Goal: Task Accomplishment & Management: Manage account settings

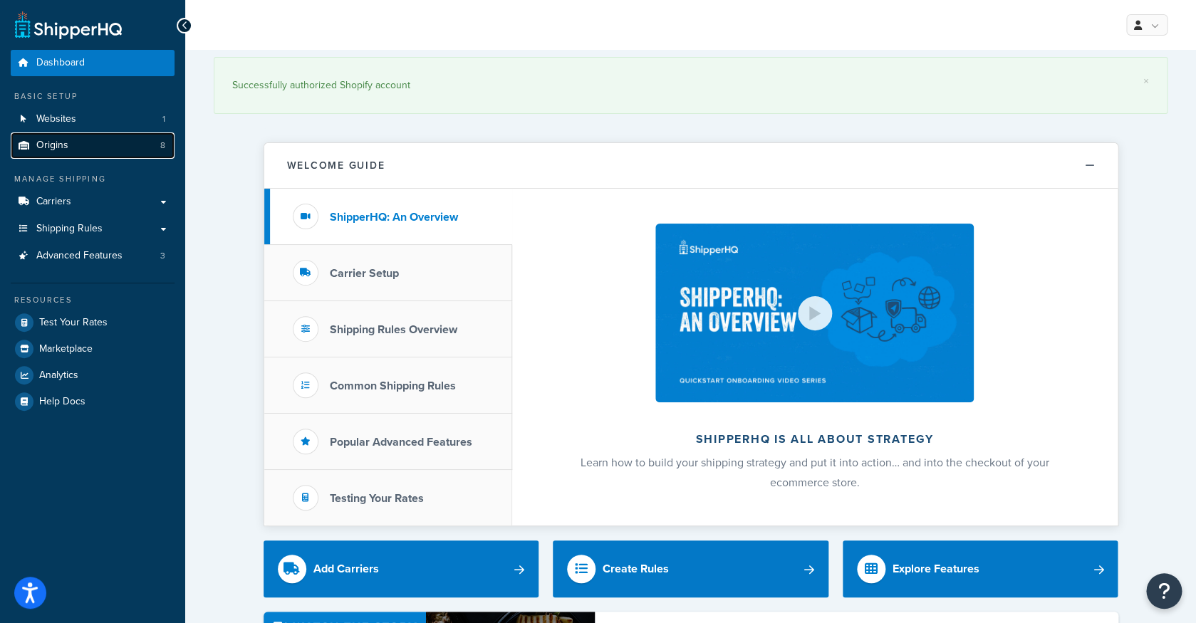
click at [100, 147] on link "Origins 8" at bounding box center [93, 146] width 164 height 26
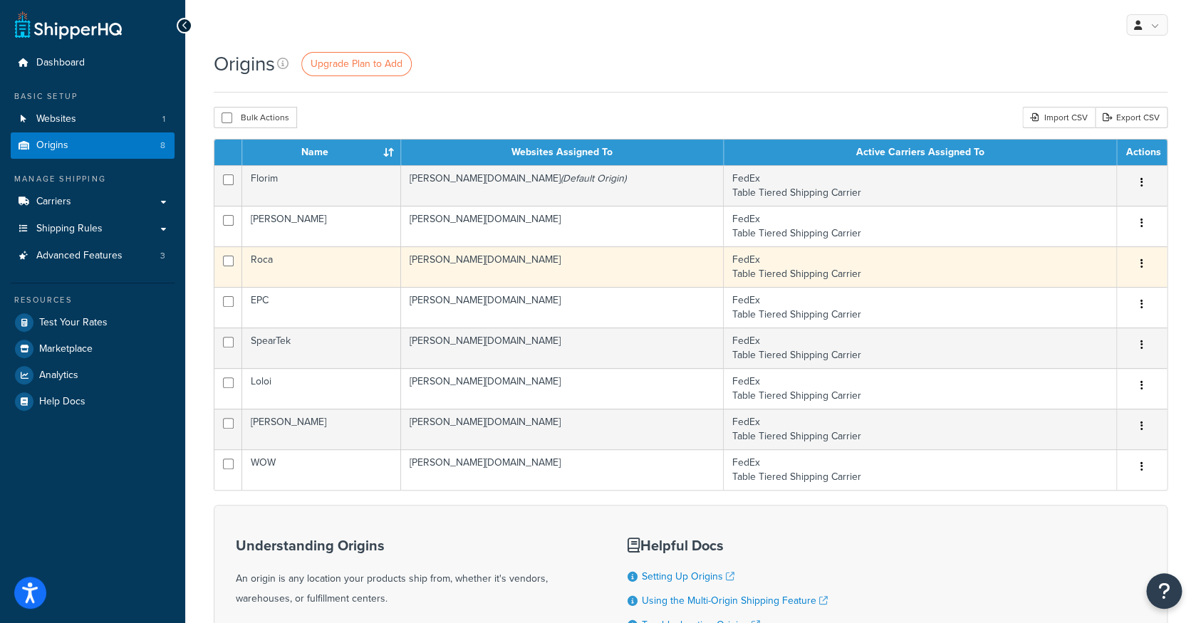
click at [475, 257] on td "[PERSON_NAME][DOMAIN_NAME]" at bounding box center [562, 267] width 323 height 41
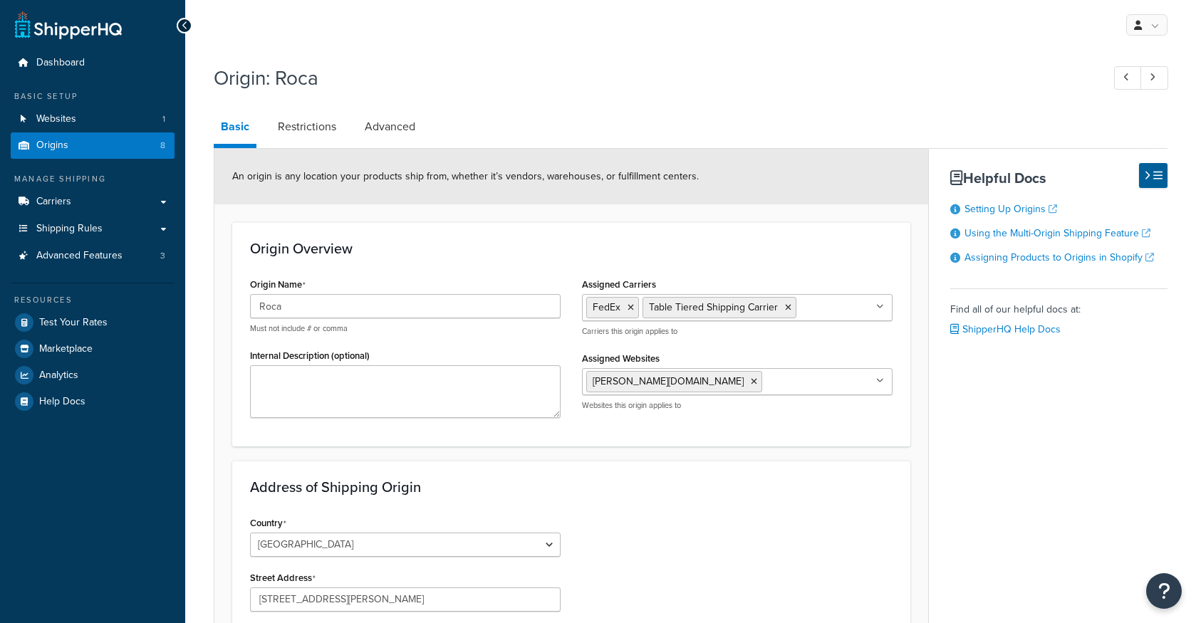
select select "5"
click at [314, 139] on link "Restrictions" at bounding box center [307, 127] width 73 height 34
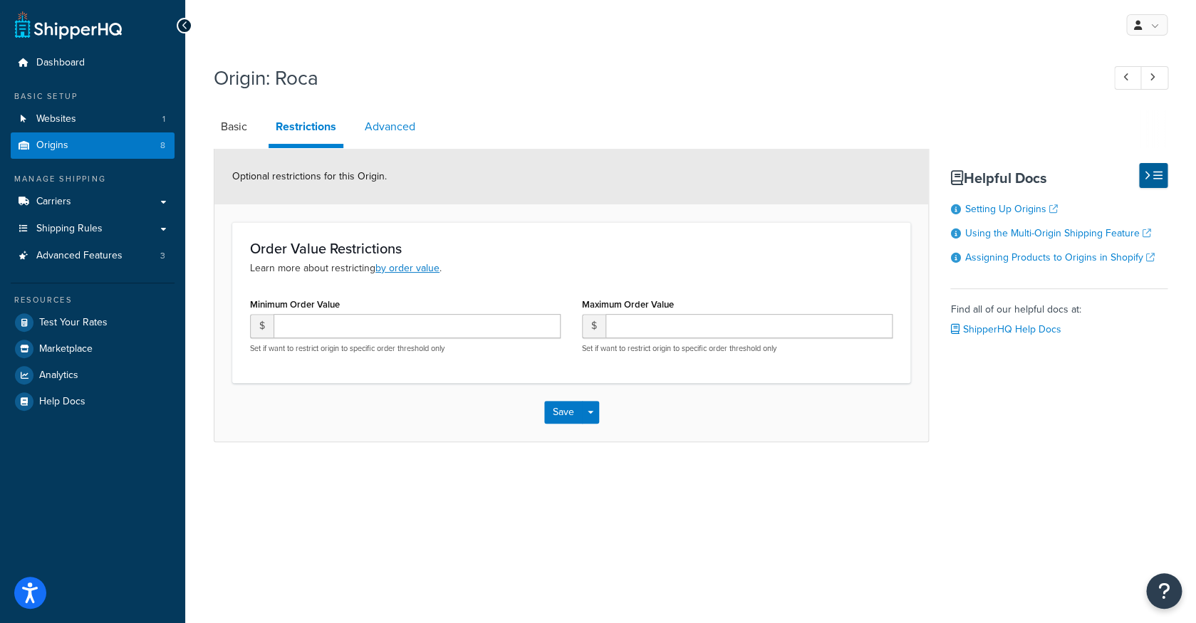
click at [385, 130] on link "Advanced" at bounding box center [390, 127] width 65 height 34
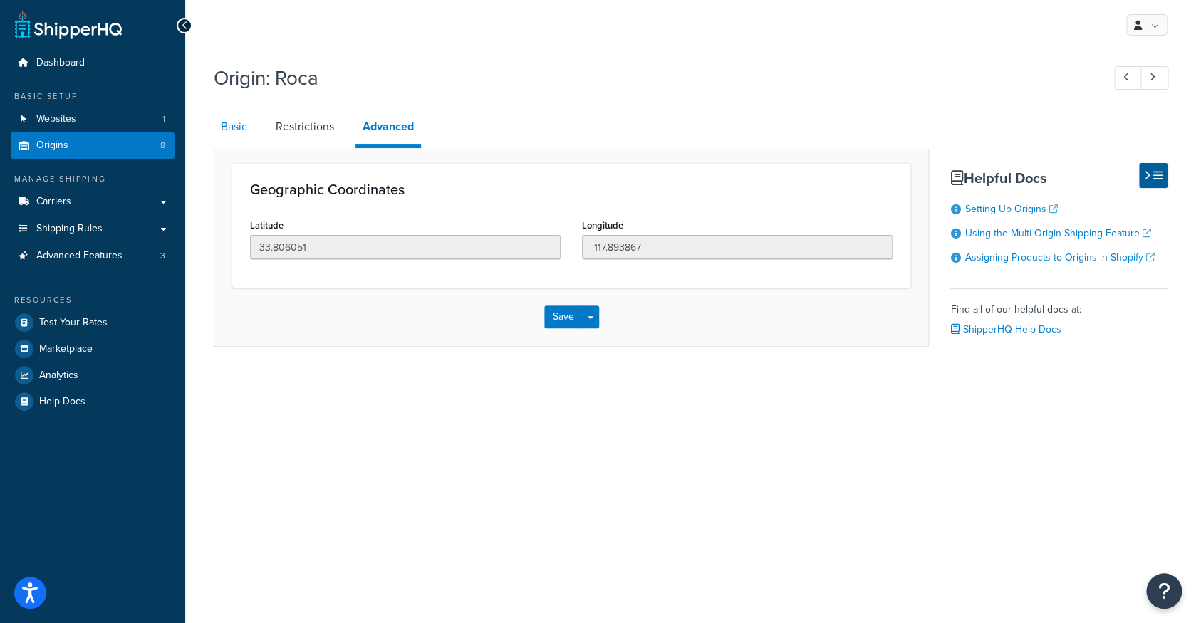
click at [224, 123] on link "Basic" at bounding box center [234, 127] width 41 height 34
select select "5"
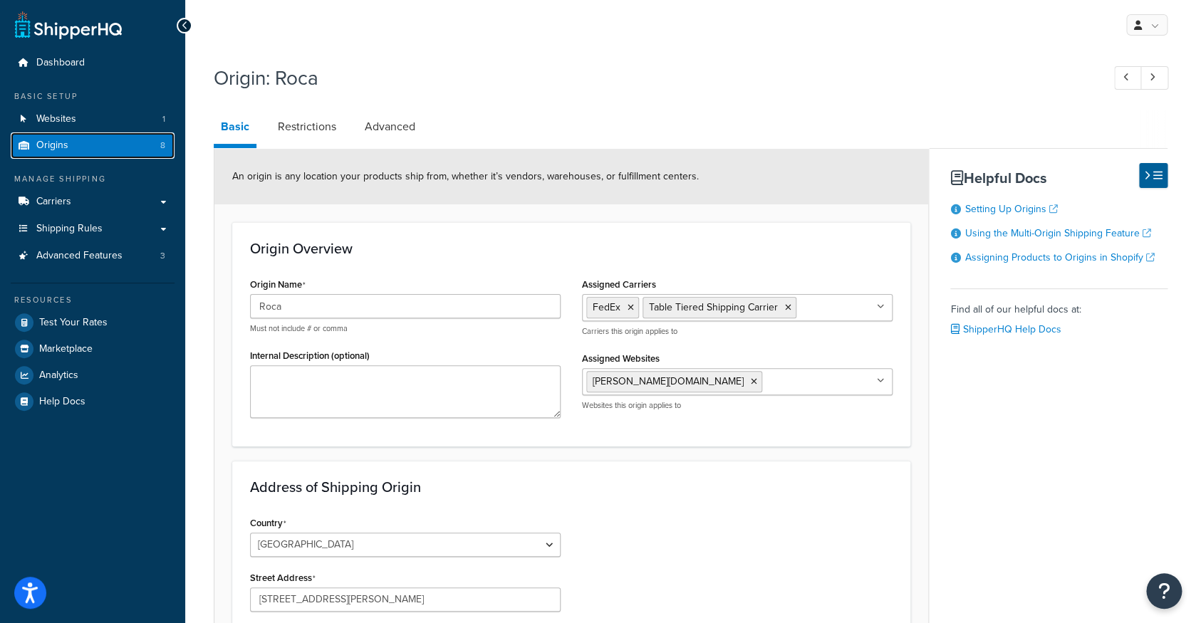
click at [133, 147] on link "Origins 8" at bounding box center [93, 146] width 164 height 26
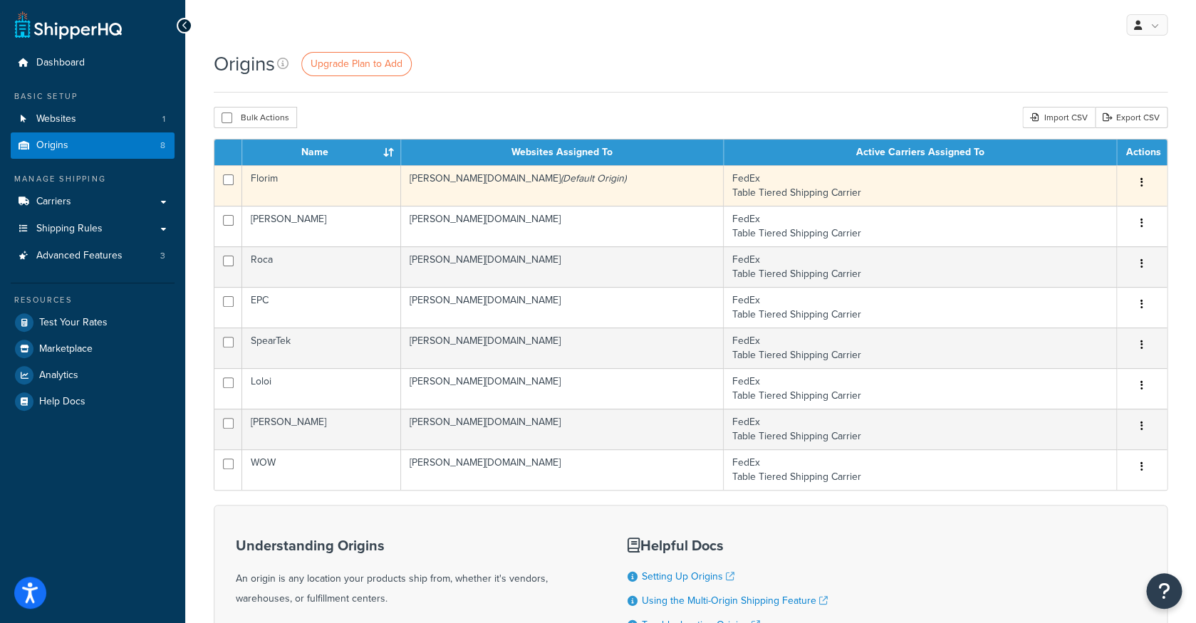
click at [527, 183] on td "edward-martin-llc.myshopify.com (Default Origin)" at bounding box center [562, 185] width 323 height 41
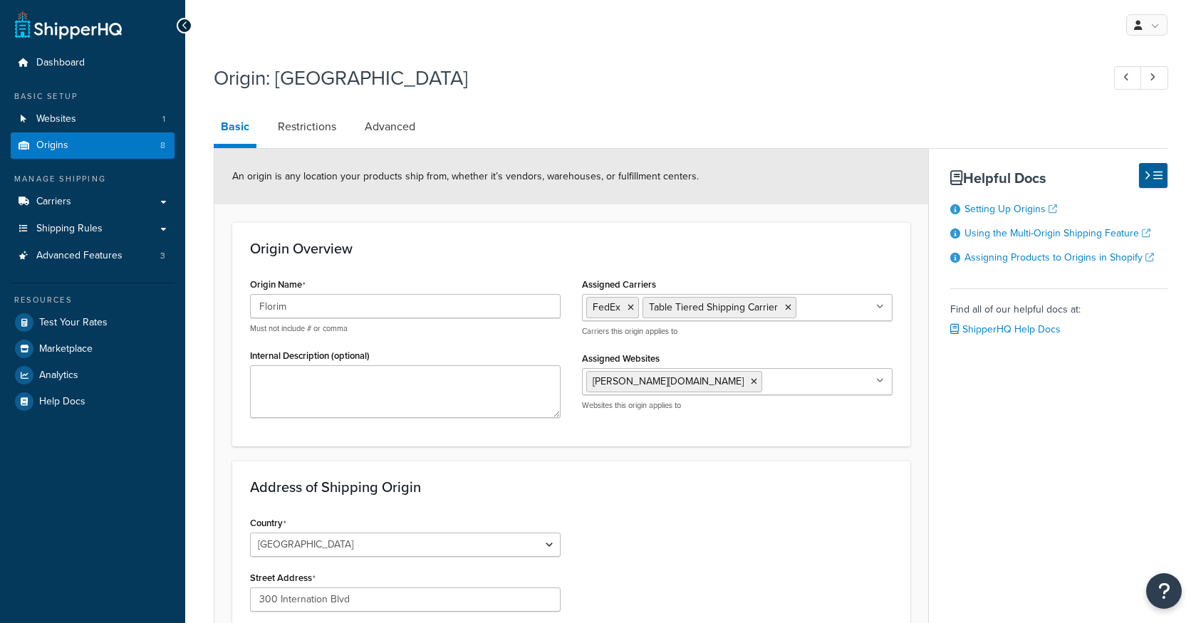
select select "42"
click at [139, 149] on link "Origins 8" at bounding box center [93, 146] width 164 height 26
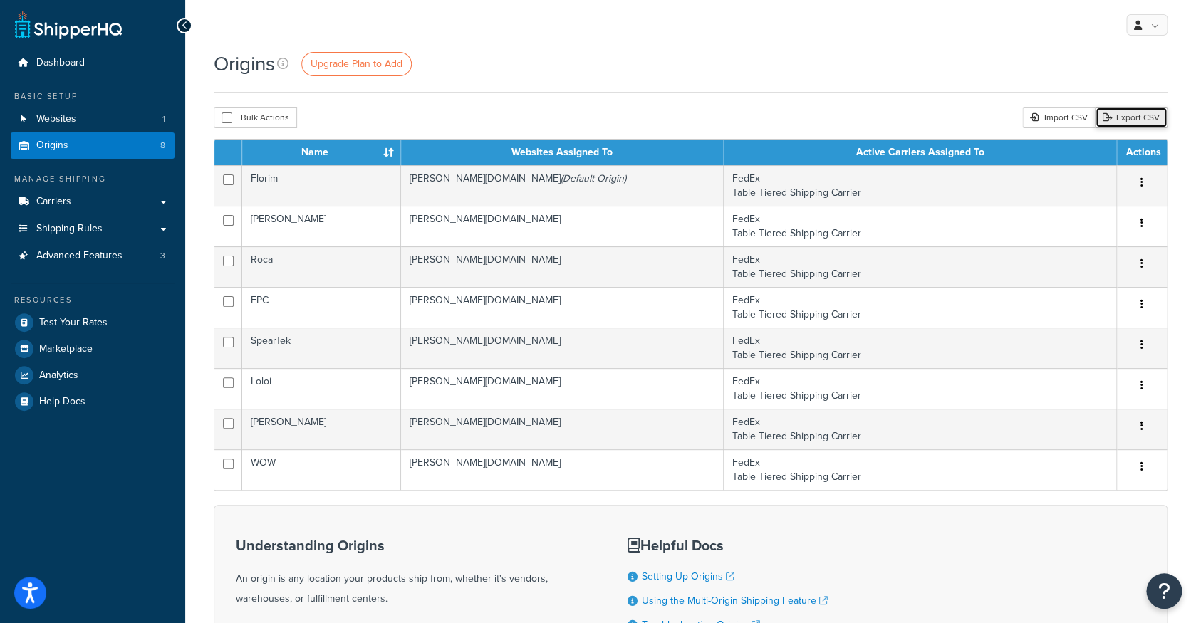
click at [1116, 118] on link "Export CSV" at bounding box center [1131, 117] width 73 height 21
click at [134, 204] on link "Carriers" at bounding box center [93, 202] width 164 height 26
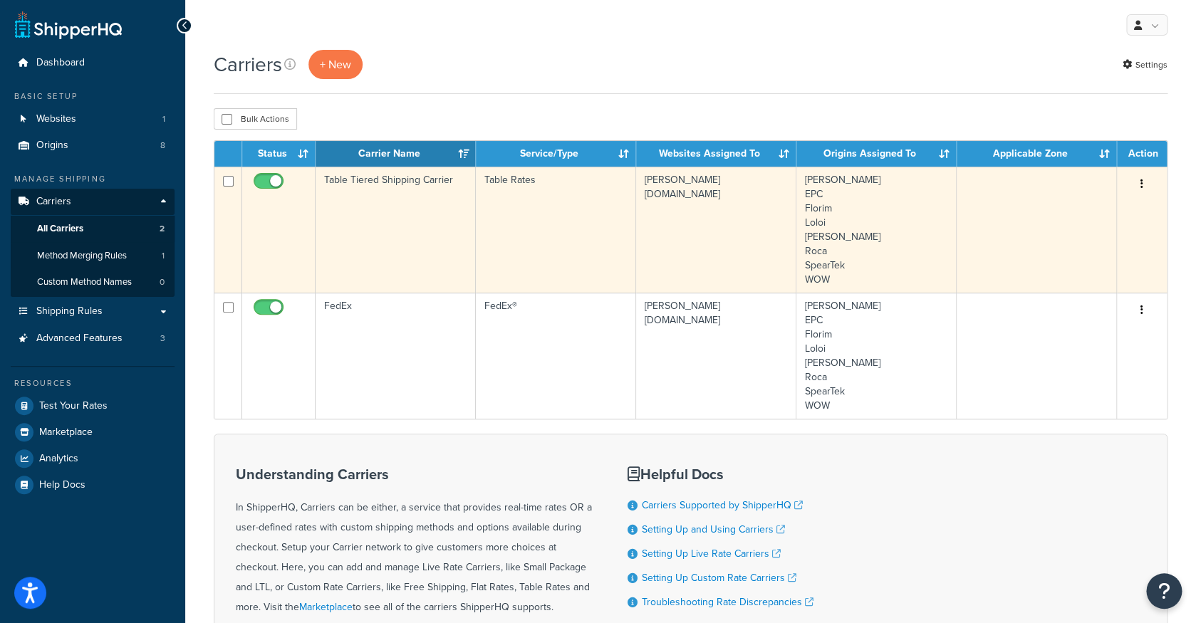
click at [603, 211] on td "Table Rates" at bounding box center [556, 230] width 160 height 126
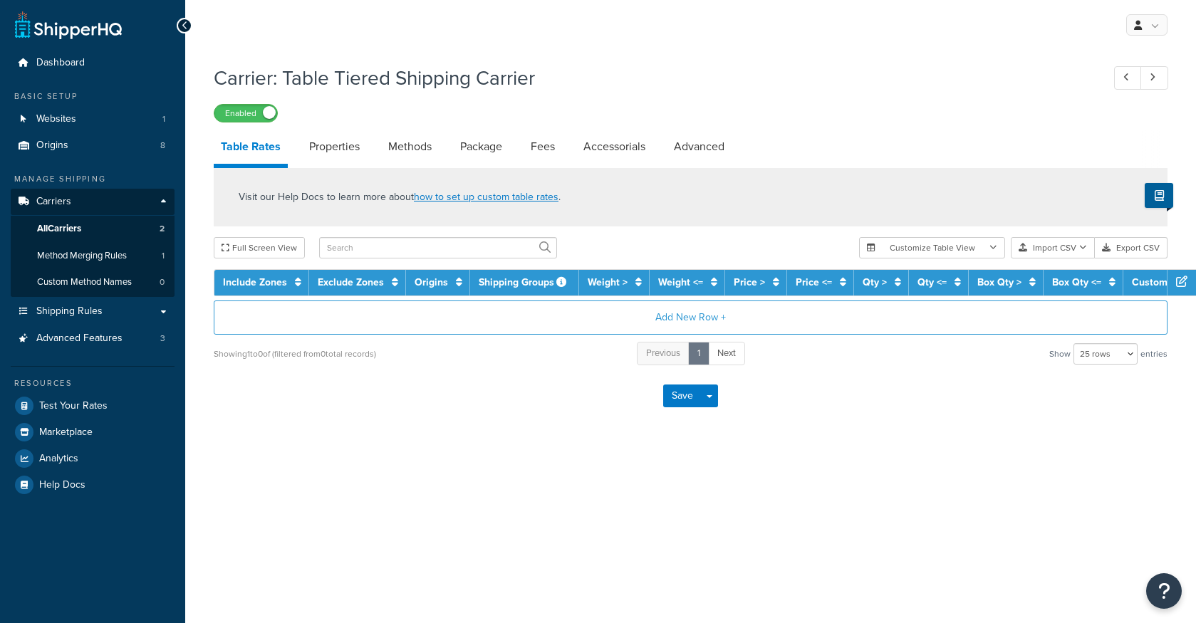
select select "25"
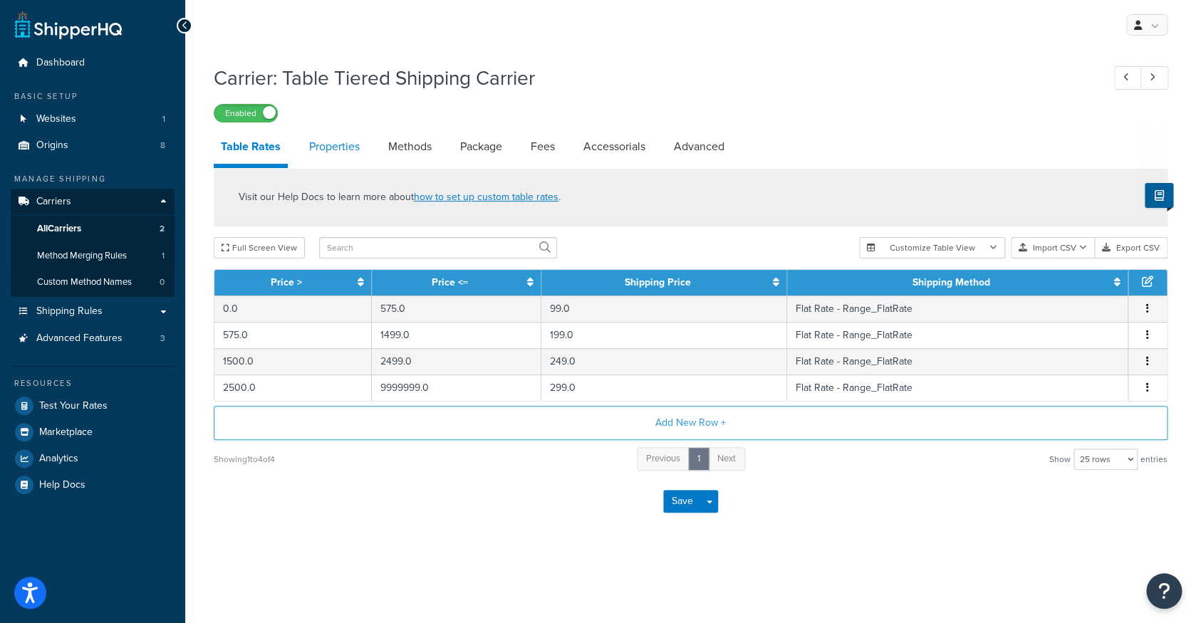
click at [339, 145] on link "Properties" at bounding box center [334, 147] width 65 height 34
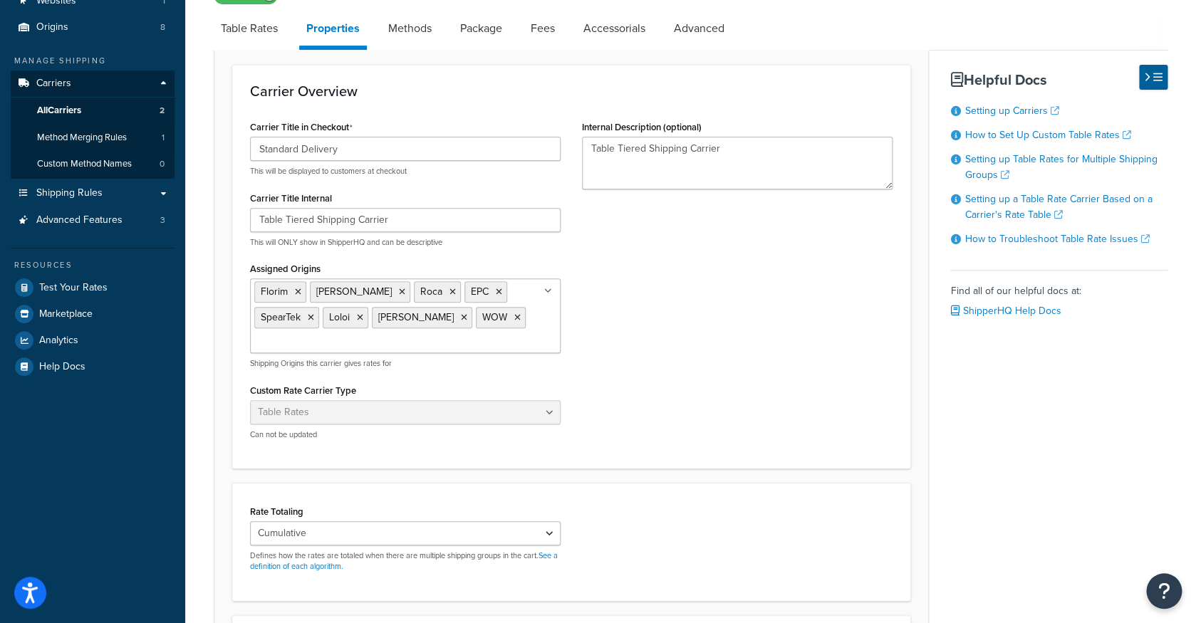
scroll to position [136, 0]
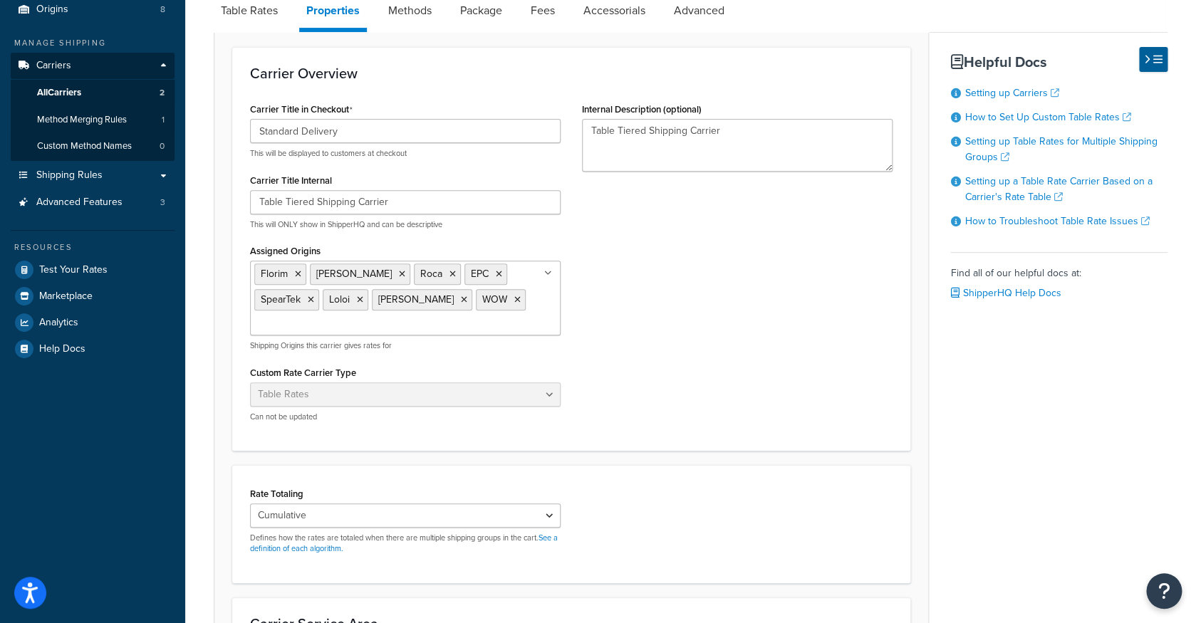
click at [460, 315] on ul "Florim Eliane Roca EPC SpearTek Loloi Merola WOW" at bounding box center [405, 298] width 311 height 75
click at [443, 353] on link "All Origins" at bounding box center [405, 350] width 309 height 31
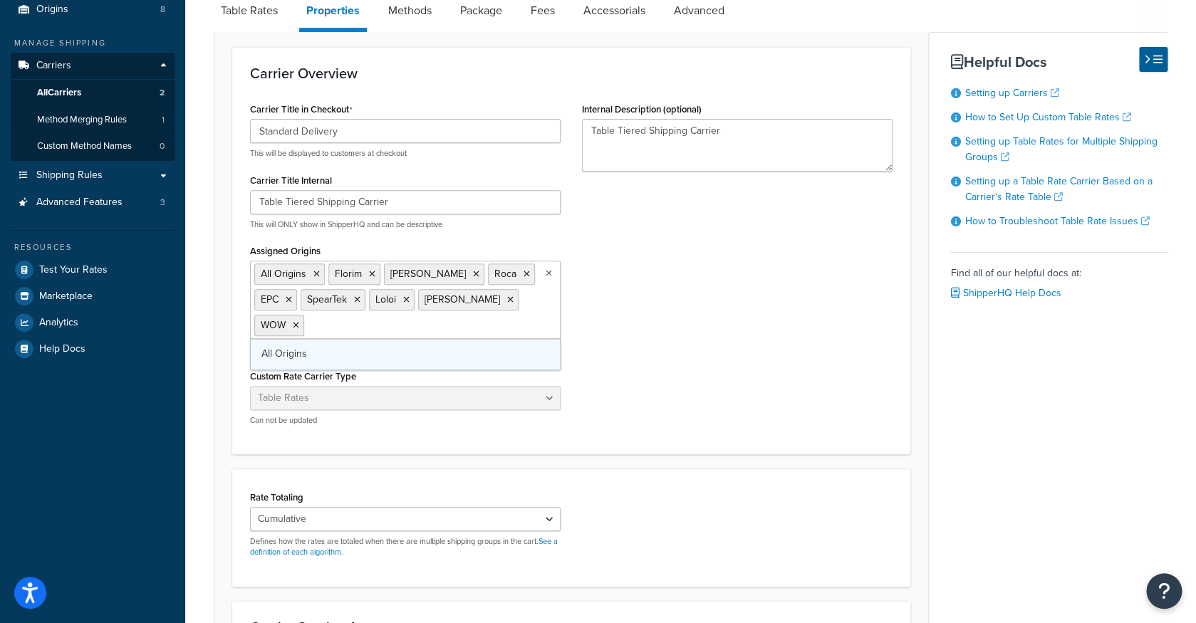
scroll to position [0, 0]
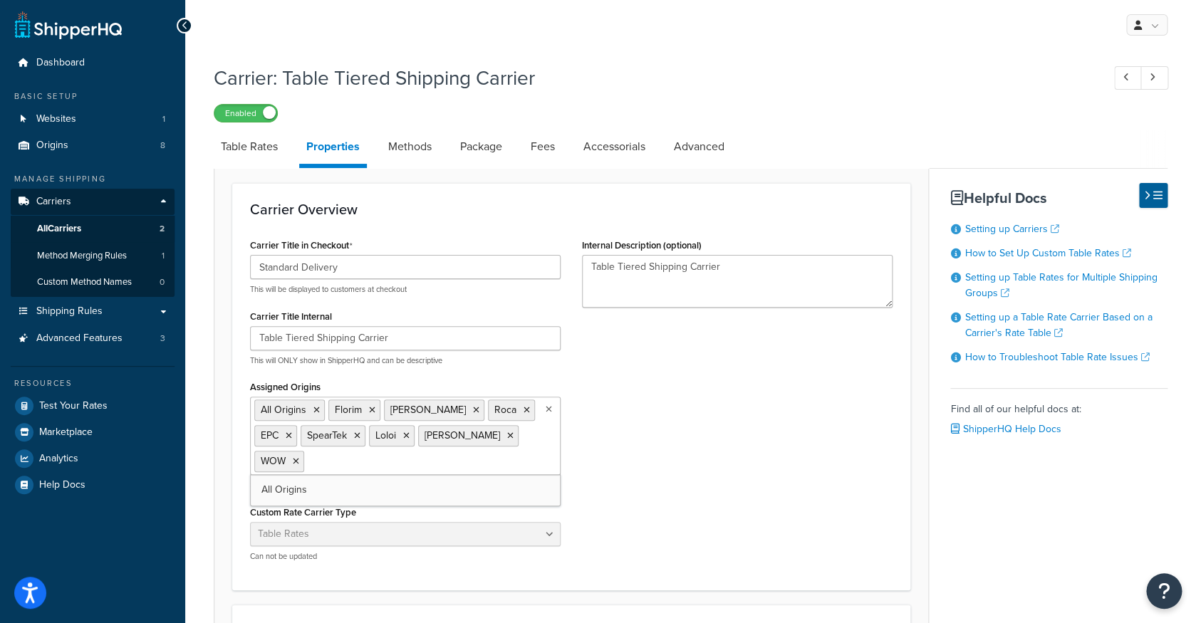
click at [633, 435] on div "Carrier Title in Checkout Standard Delivery This will be displayed to customers…" at bounding box center [571, 404] width 664 height 338
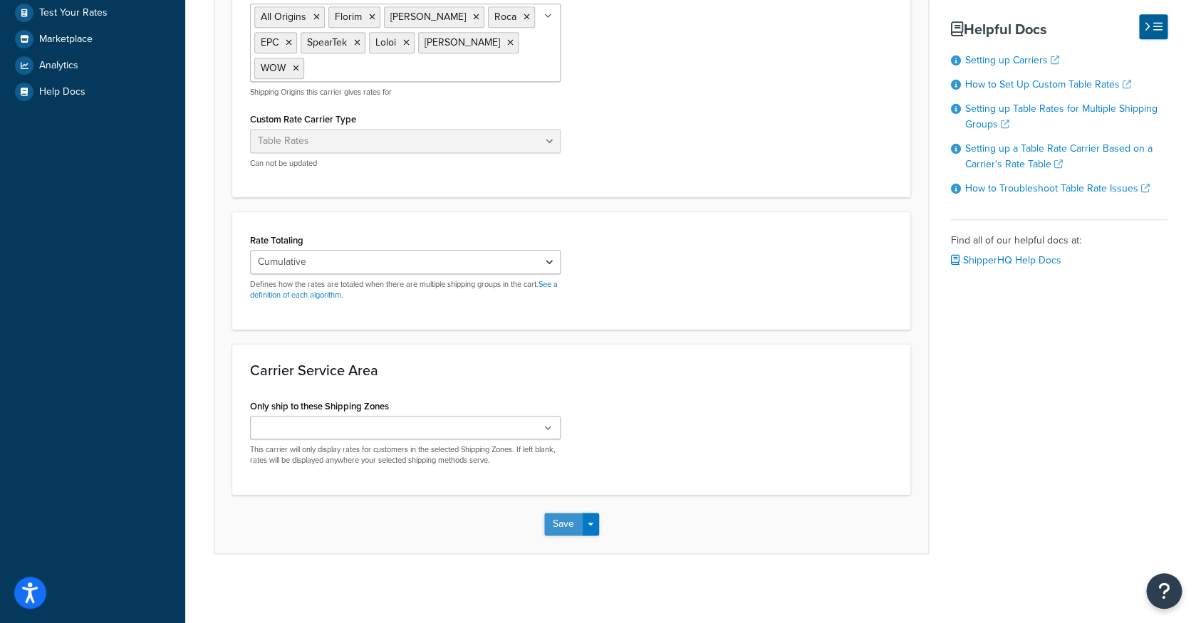
click at [559, 522] on button "Save" at bounding box center [563, 524] width 38 height 23
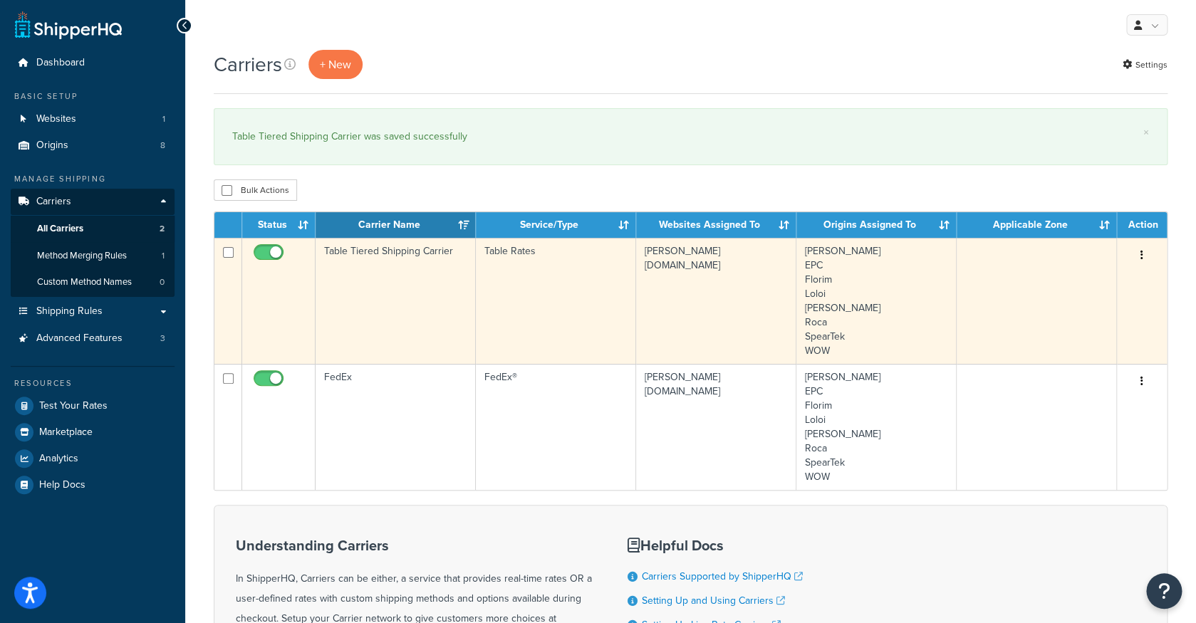
click at [465, 284] on td "Table Tiered Shipping Carrier" at bounding box center [396, 301] width 160 height 126
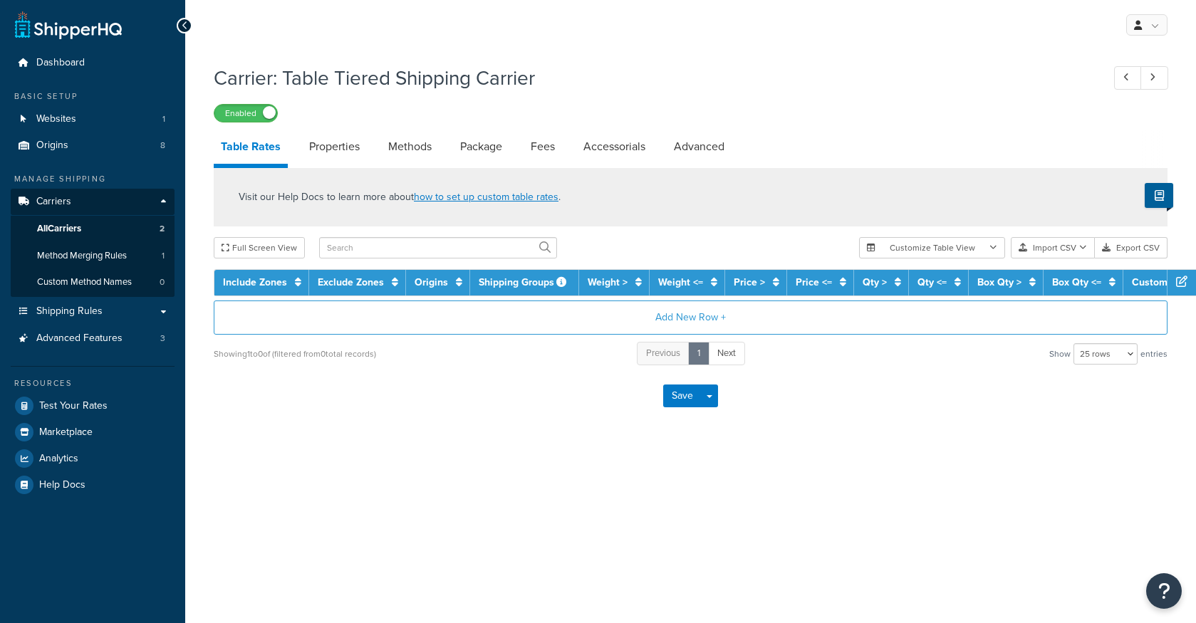
select select "25"
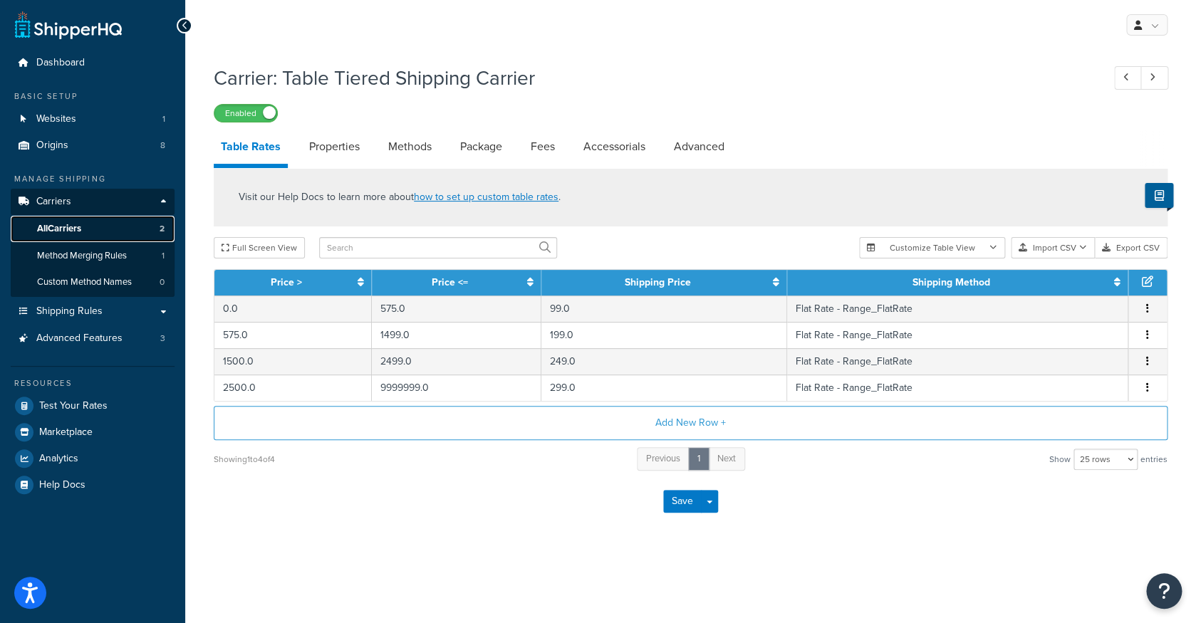
click at [117, 228] on link "All Carriers 2" at bounding box center [93, 229] width 164 height 26
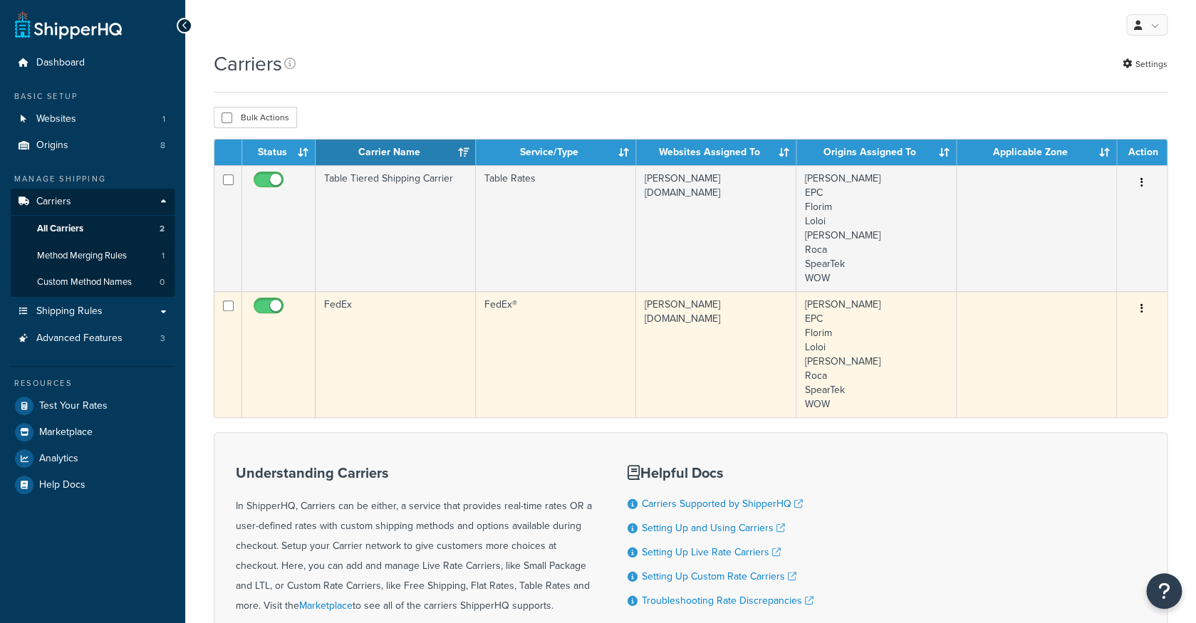
click at [388, 327] on td "FedEx" at bounding box center [396, 354] width 160 height 126
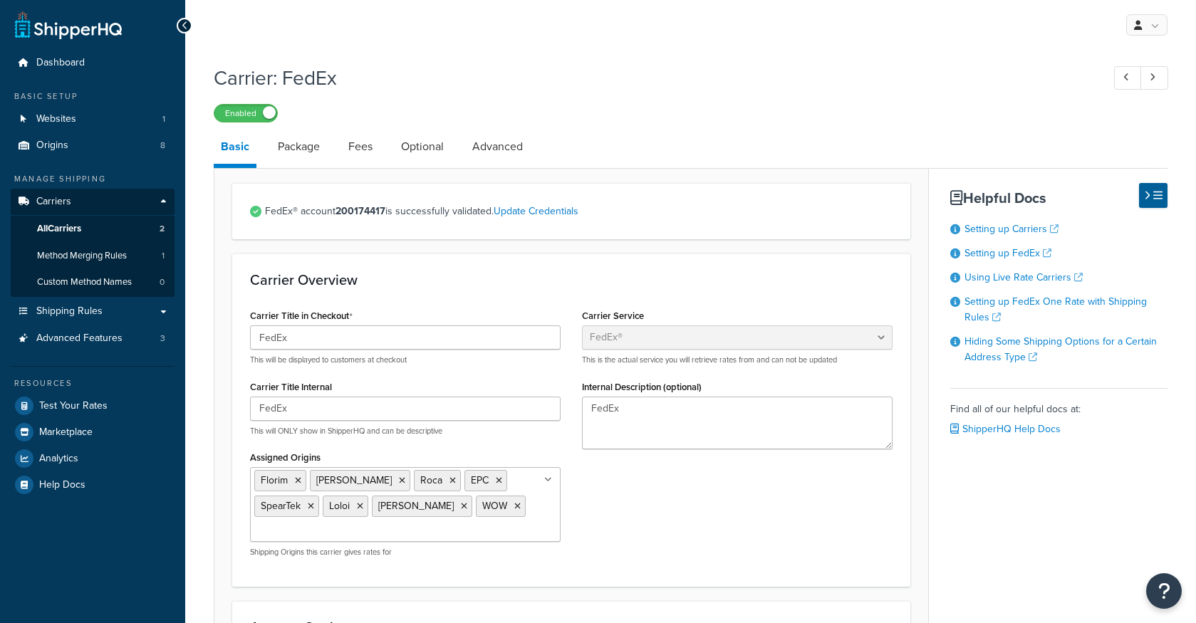
select select "fedEx"
select select "REGULAR_PICKUP"
select select "YOUR_PACKAGING"
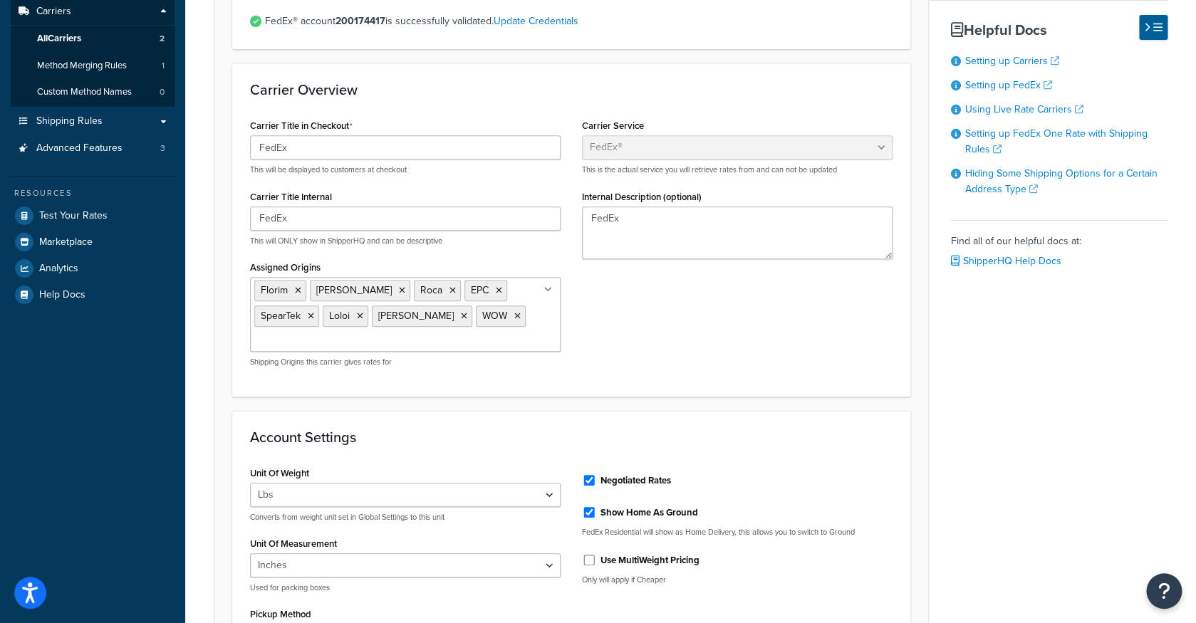
scroll to position [191, 0]
click at [514, 318] on icon at bounding box center [517, 315] width 6 height 9
click at [461, 318] on icon at bounding box center [464, 315] width 6 height 9
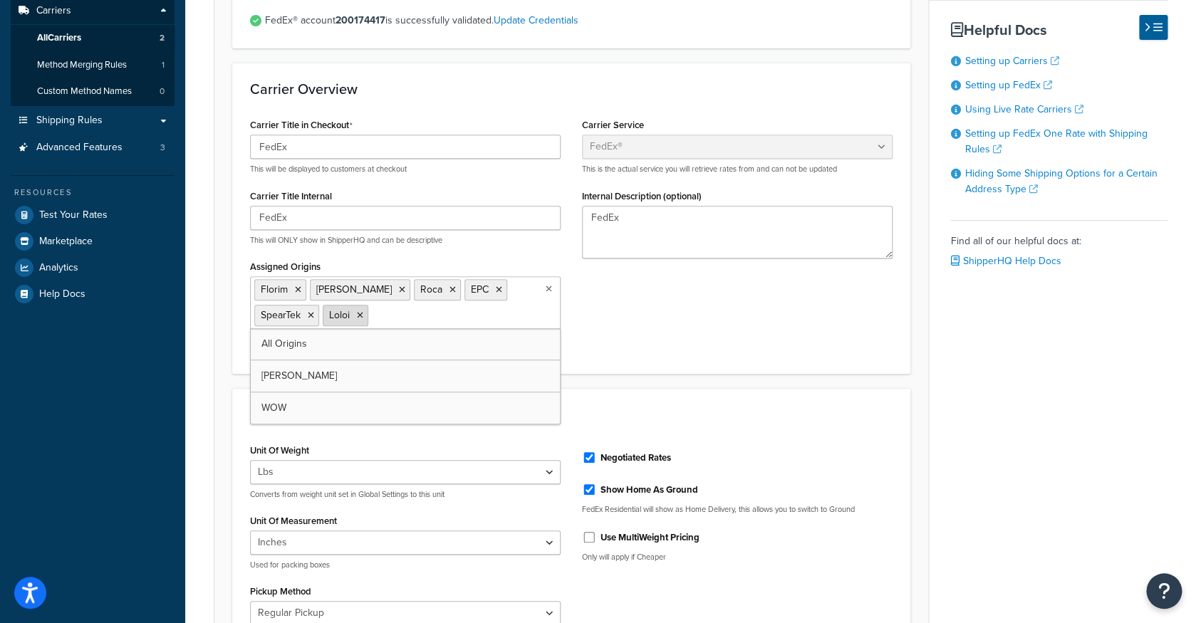
click at [357, 316] on icon at bounding box center [360, 315] width 6 height 9
click at [300, 291] on icon at bounding box center [298, 290] width 6 height 9
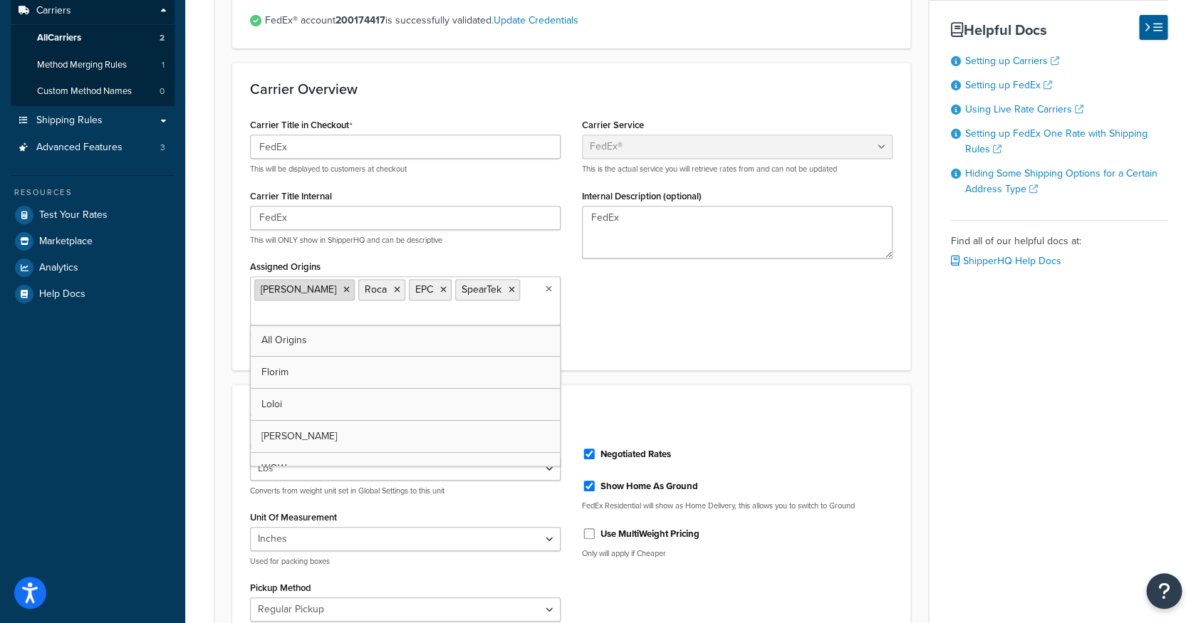
click at [343, 291] on icon at bounding box center [346, 290] width 6 height 9
click at [296, 291] on icon at bounding box center [293, 290] width 6 height 9
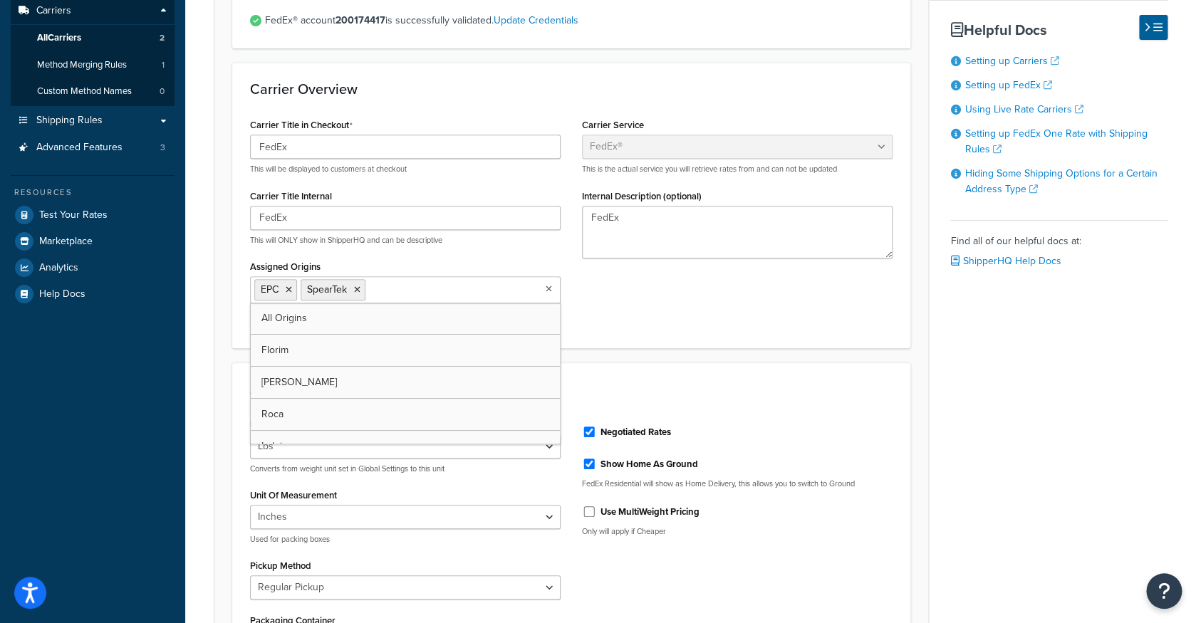
click at [296, 291] on li "EPC" at bounding box center [275, 289] width 43 height 21
click at [290, 292] on icon at bounding box center [289, 290] width 6 height 9
click at [308, 294] on li "SpearTek" at bounding box center [286, 289] width 65 height 21
click at [316, 293] on li "SpearTek" at bounding box center [286, 289] width 65 height 21
click at [311, 291] on icon at bounding box center [311, 290] width 6 height 9
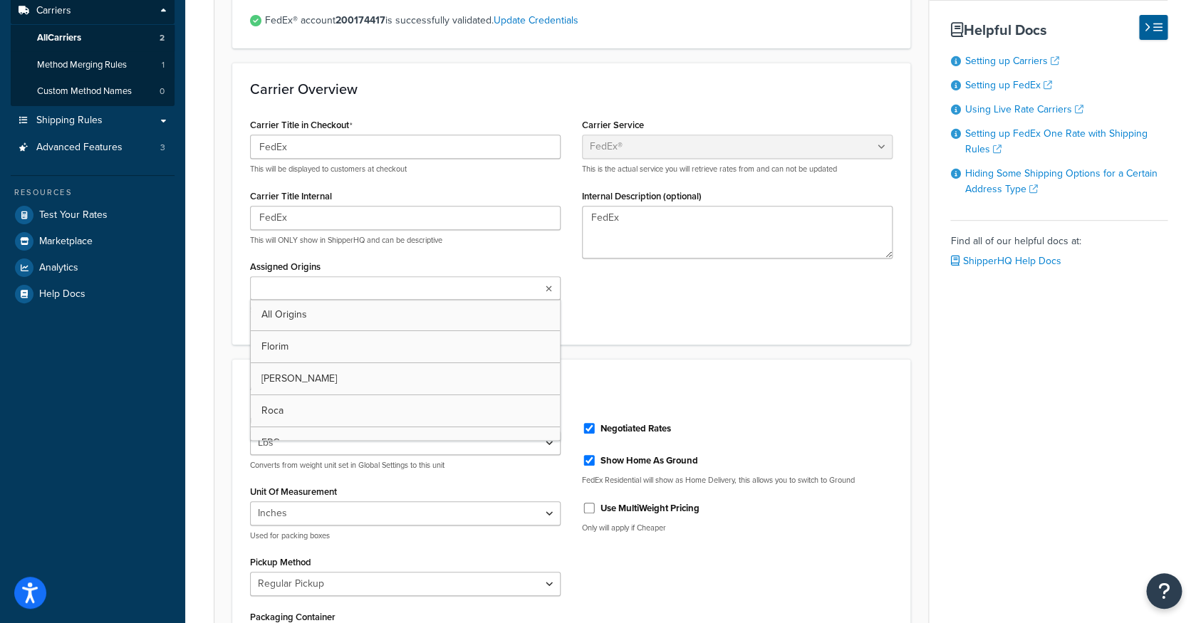
click at [366, 254] on div "Carrier Title in Checkout FedEx This will be displayed to customers at checkout…" at bounding box center [405, 221] width 332 height 212
click at [544, 285] on ul at bounding box center [405, 288] width 311 height 24
click at [512, 316] on link "All Origins" at bounding box center [405, 314] width 309 height 31
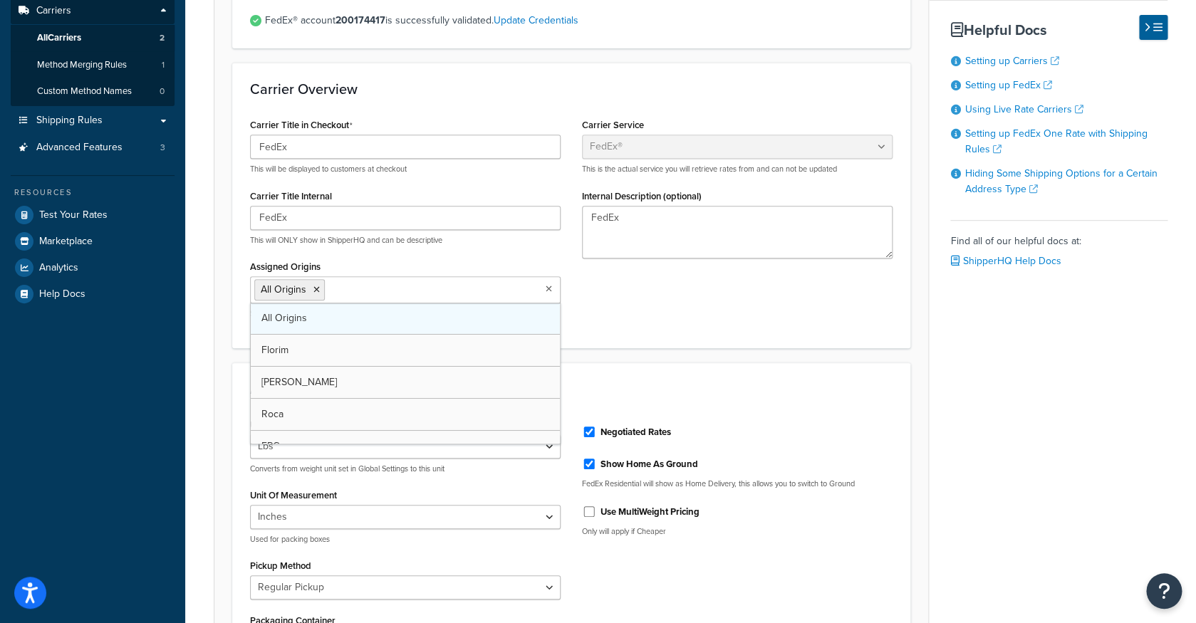
scroll to position [0, 0]
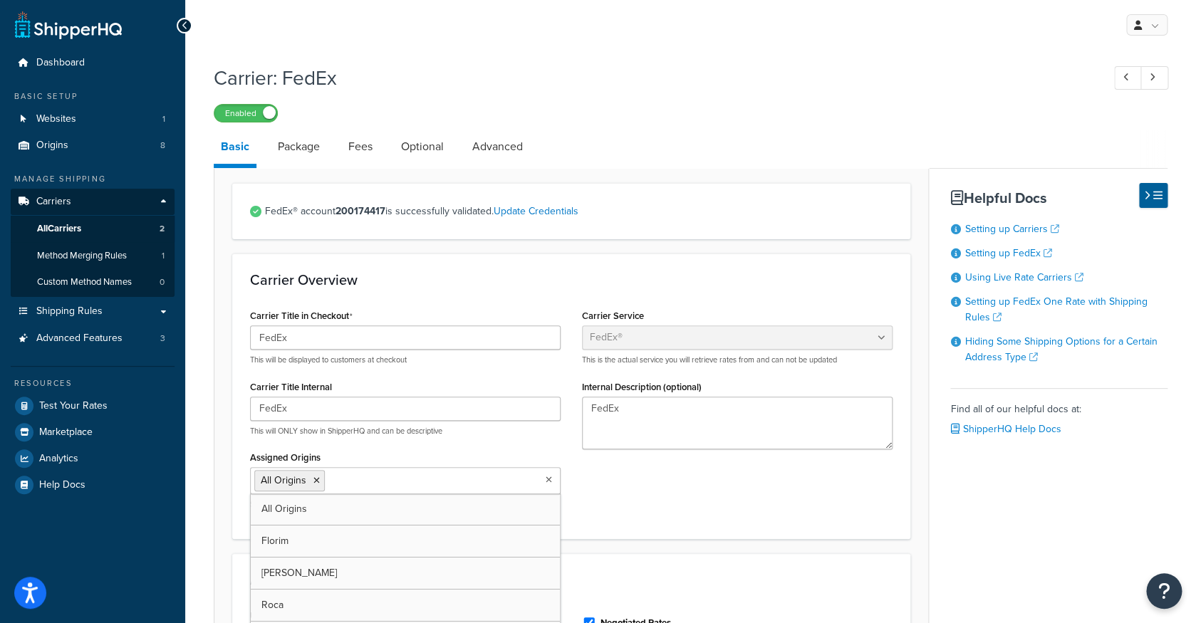
click at [651, 495] on div "Carrier Title in Checkout FedEx This will be displayed to customers at checkout…" at bounding box center [571, 413] width 664 height 215
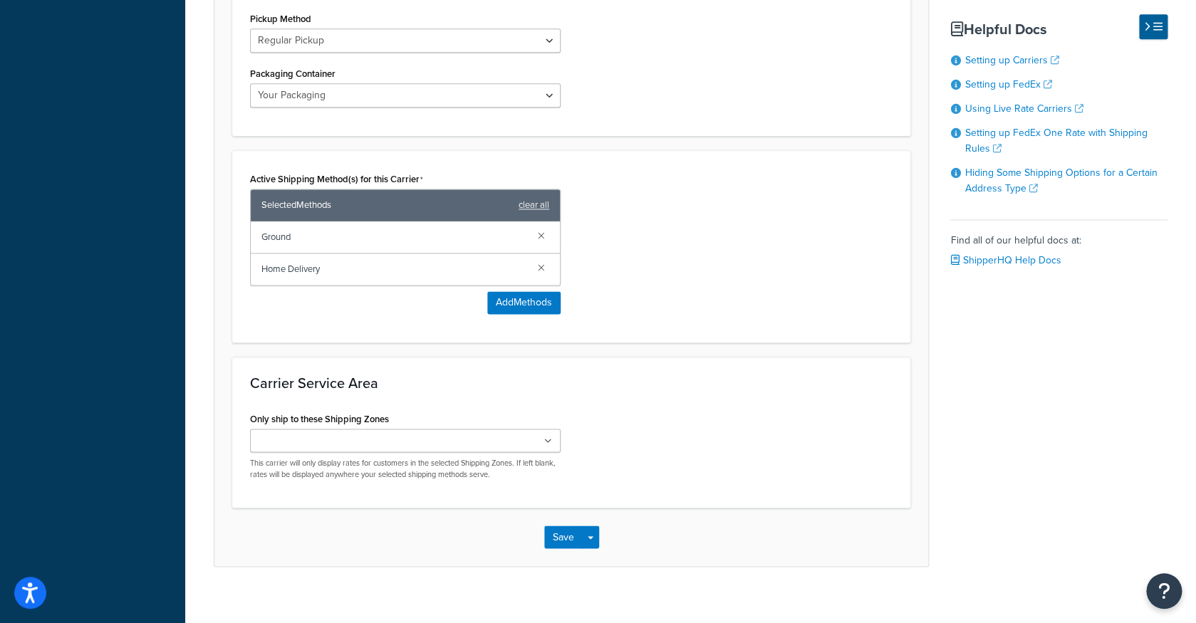
scroll to position [755, 0]
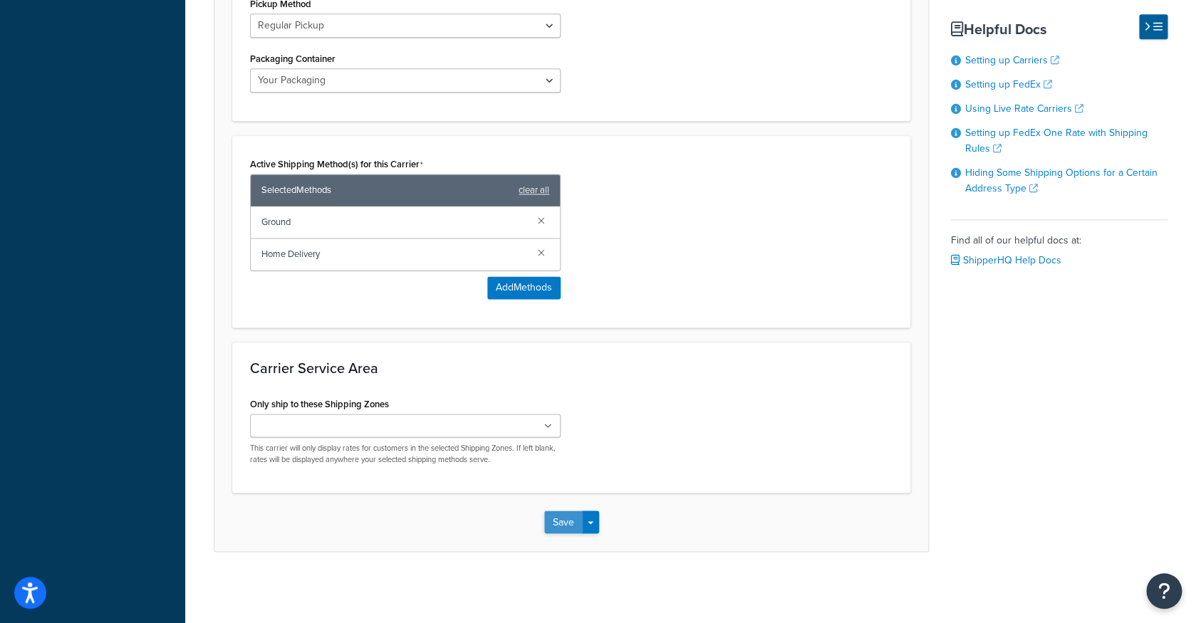
click at [569, 524] on button "Save" at bounding box center [563, 522] width 38 height 23
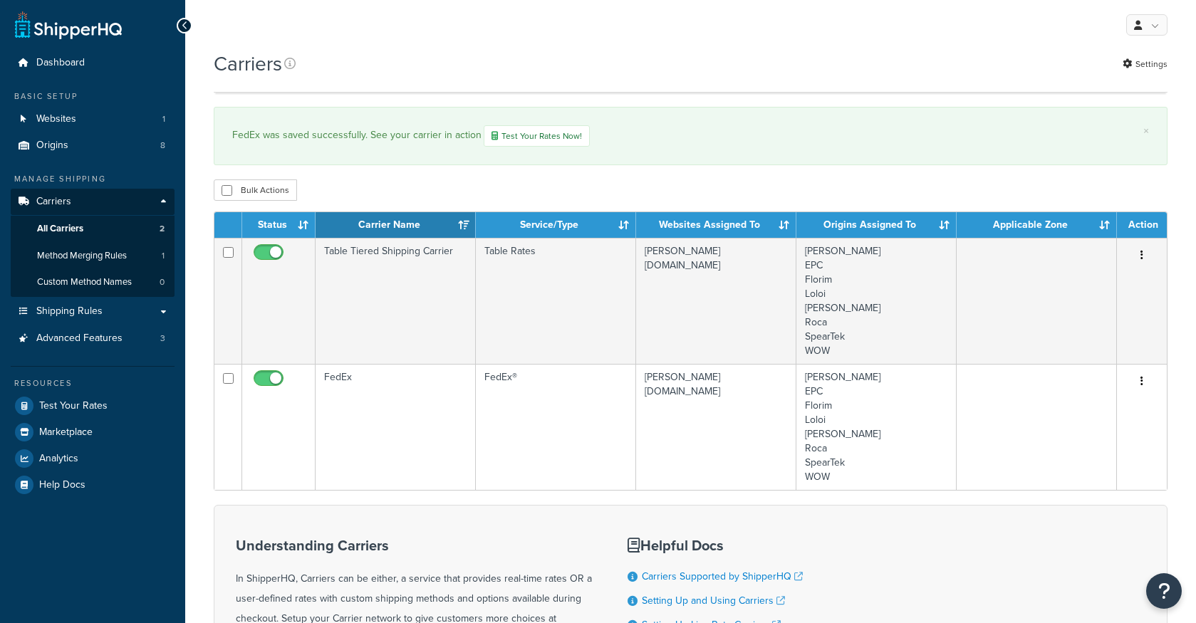
scroll to position [68, 0]
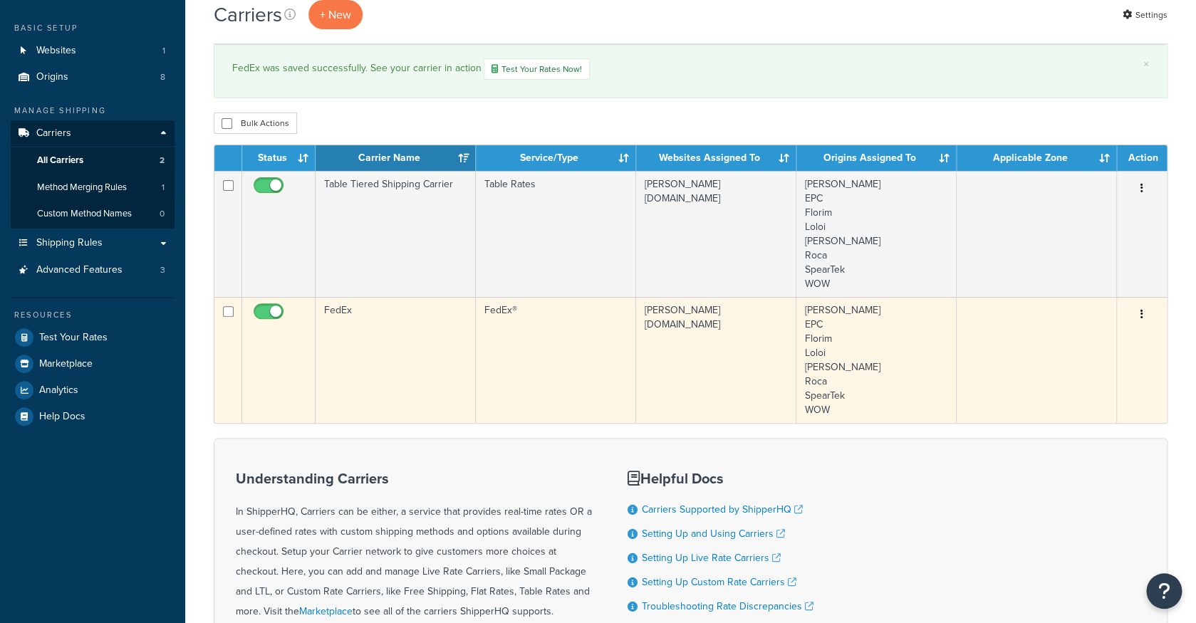
click at [593, 346] on td "FedEx®" at bounding box center [556, 360] width 160 height 126
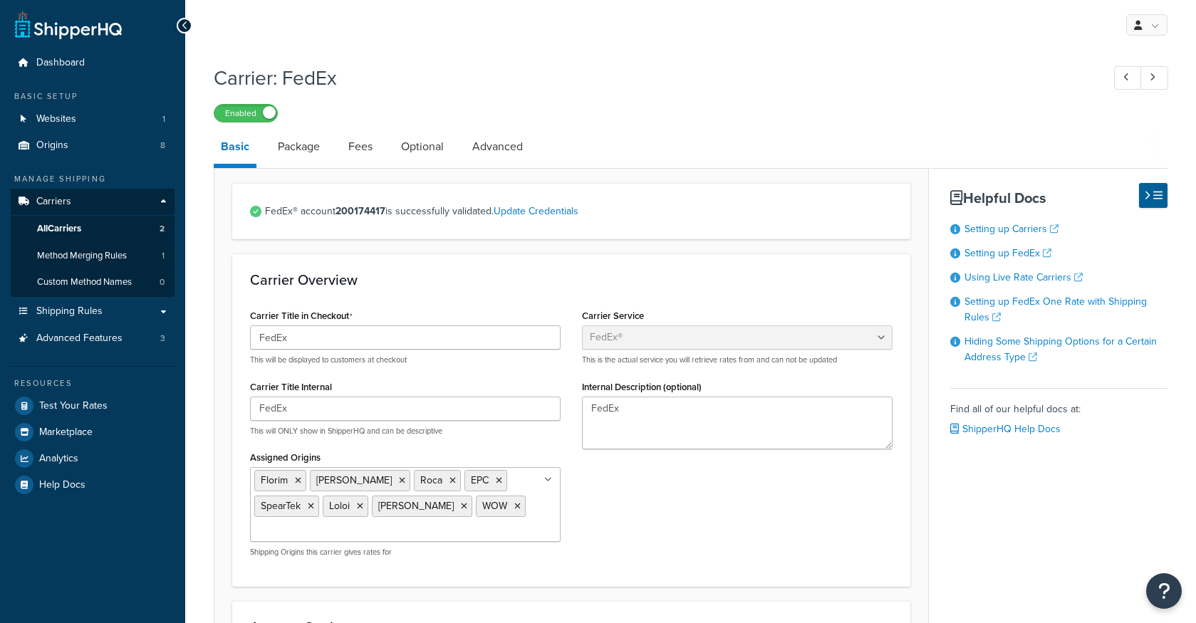
select select "fedEx"
select select "REGULAR_PICKUP"
select select "YOUR_PACKAGING"
click at [130, 66] on link "Dashboard" at bounding box center [93, 63] width 164 height 26
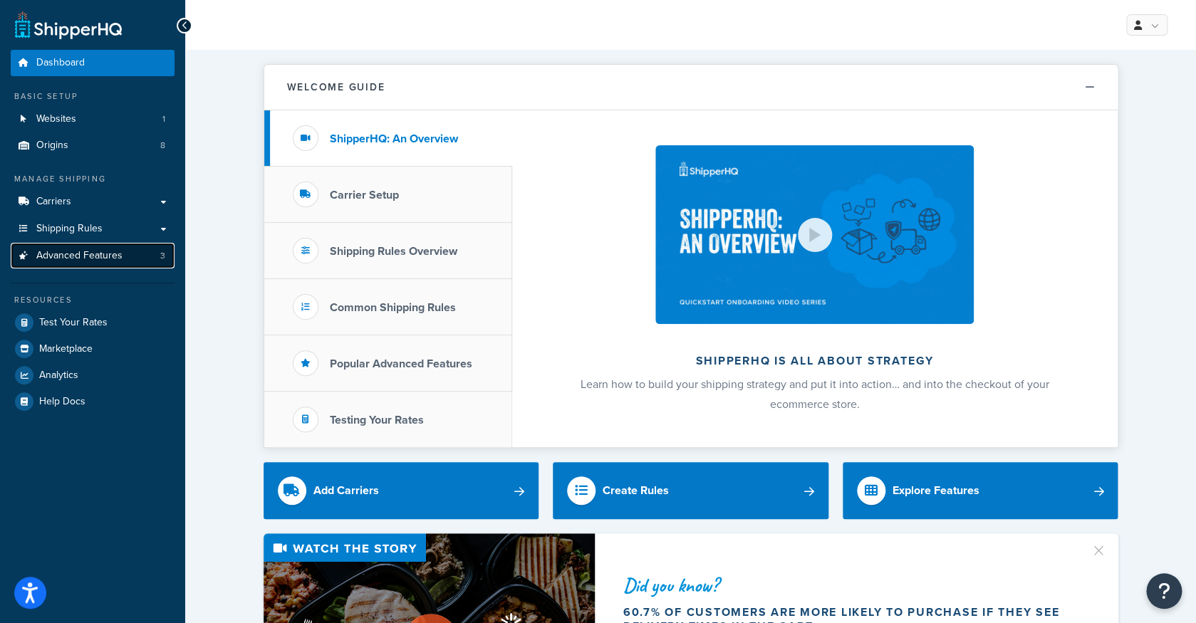
click at [98, 264] on link "Advanced Features 3" at bounding box center [93, 256] width 164 height 26
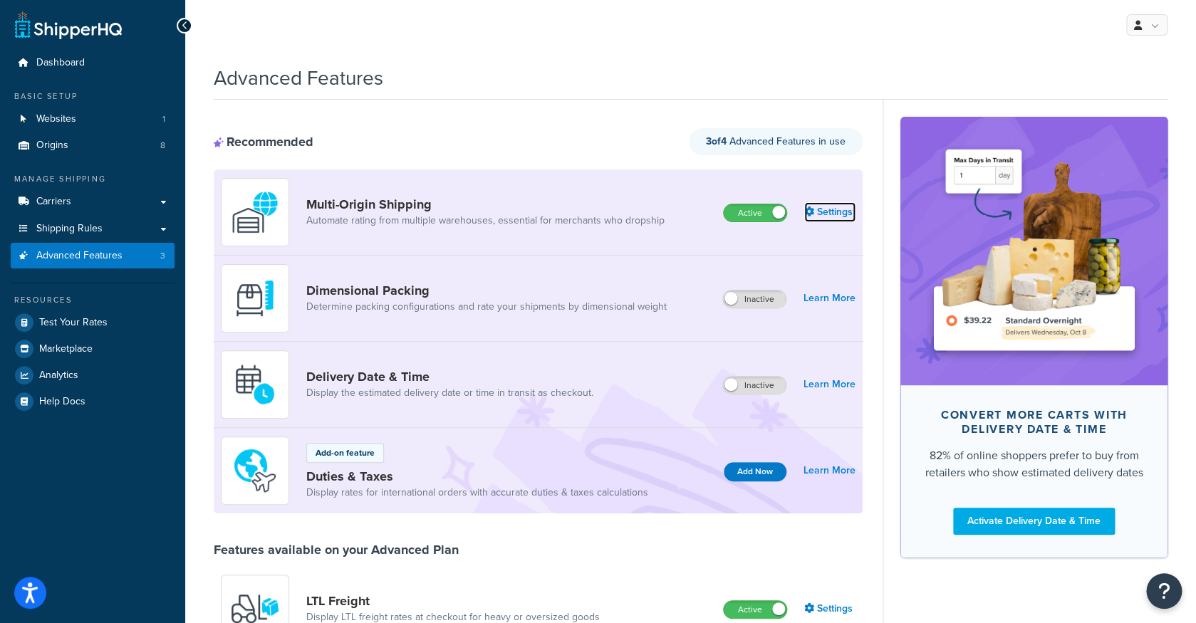
click at [823, 211] on link "Settings" at bounding box center [829, 212] width 51 height 20
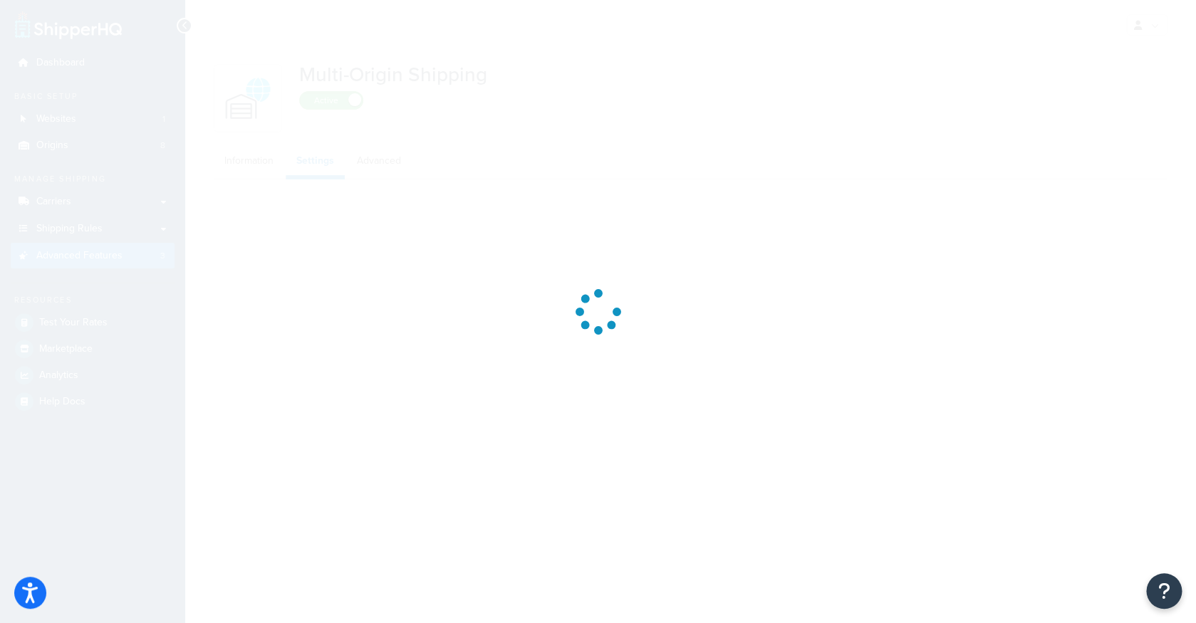
select select "FEWEST"
select select "false"
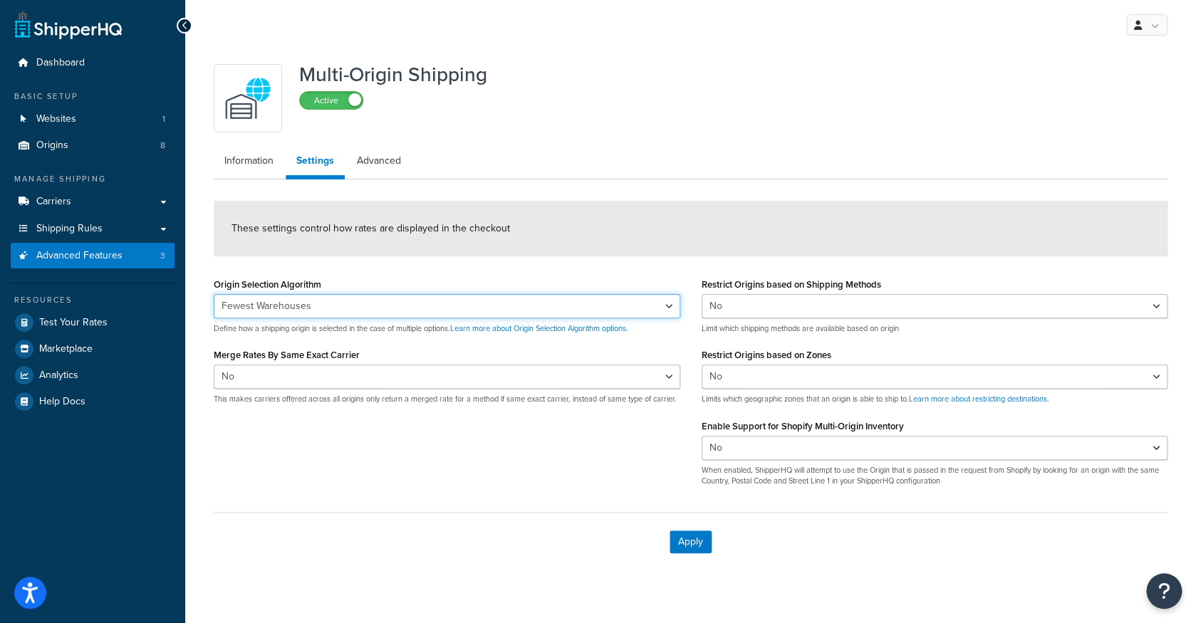
click option "Fewest Warehouses" at bounding box center [0, 0] width 0 height 0
select select "NEAREST"
click option "Nearest Warehouse" at bounding box center [0, 0] width 0 height 0
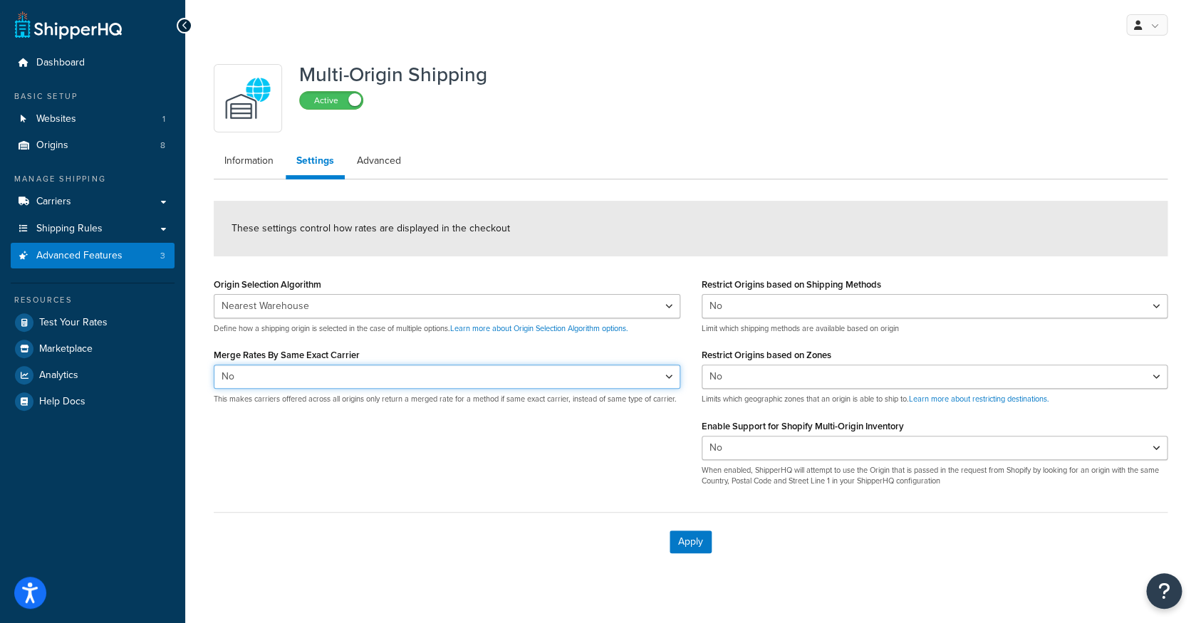
select select "true"
click option "Yes" at bounding box center [0, 0] width 0 height 0
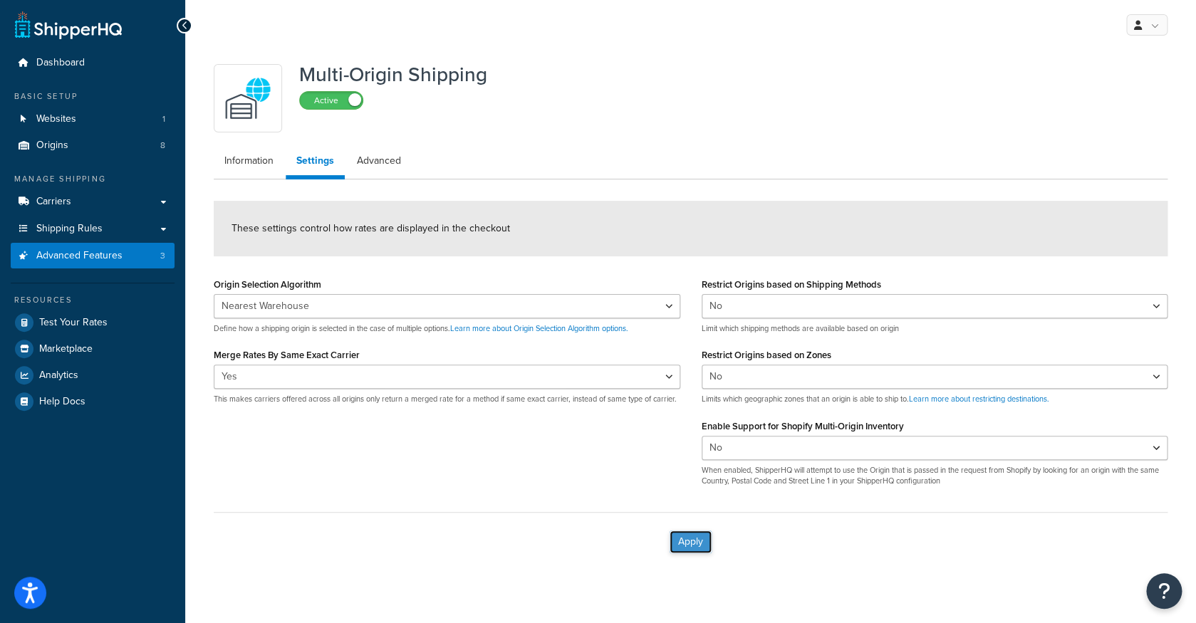
click at [700, 545] on button "Apply" at bounding box center [691, 542] width 42 height 23
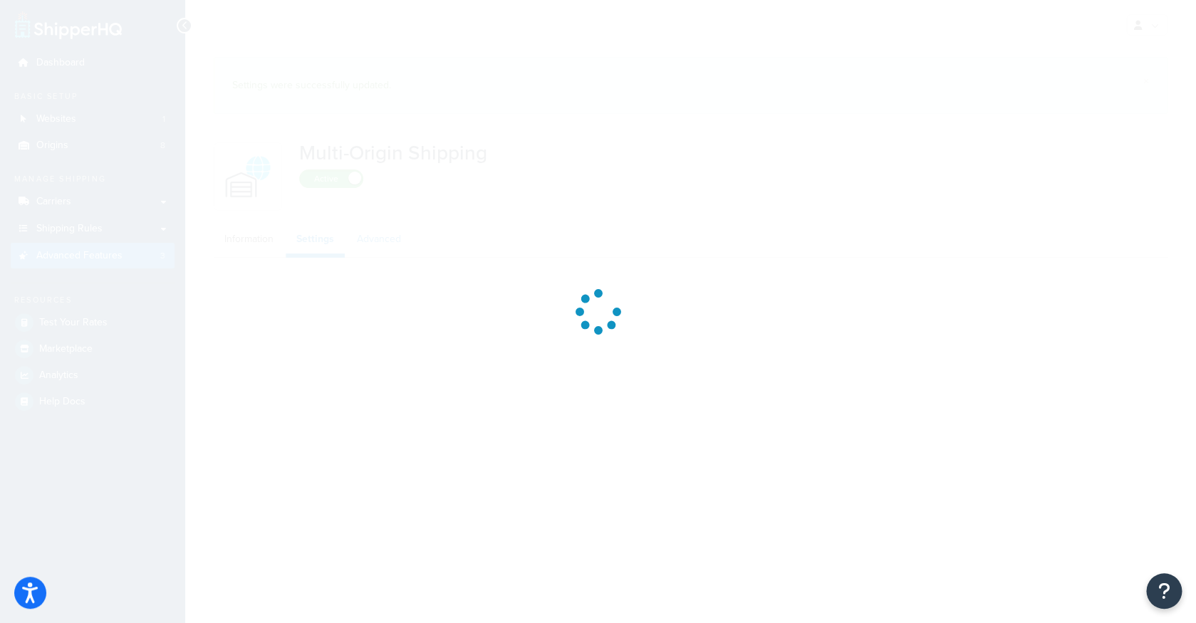
select select "false"
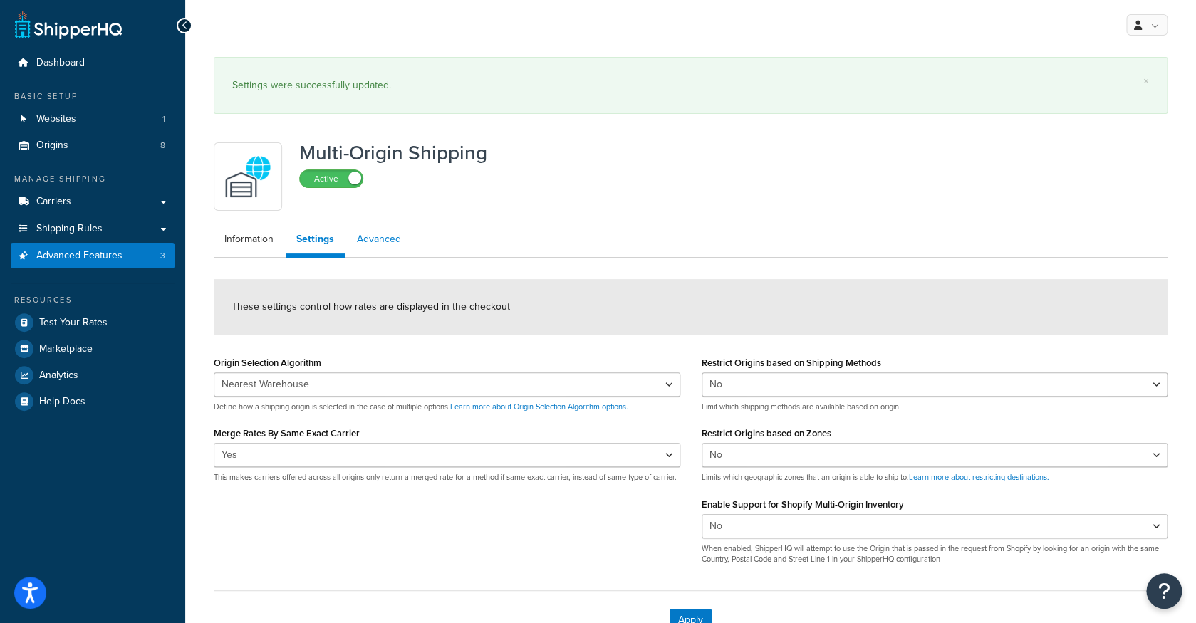
click at [389, 245] on link "Advanced" at bounding box center [379, 239] width 66 height 29
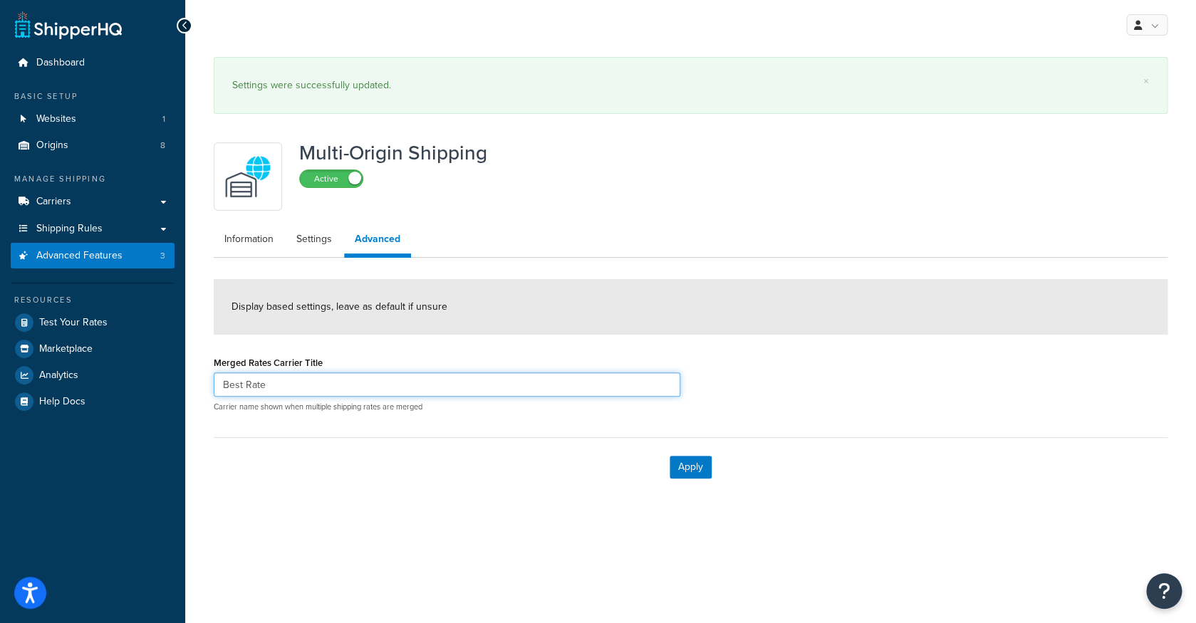
click at [328, 383] on input "Best Rate" at bounding box center [447, 385] width 467 height 24
click at [269, 240] on link "Information" at bounding box center [249, 239] width 71 height 29
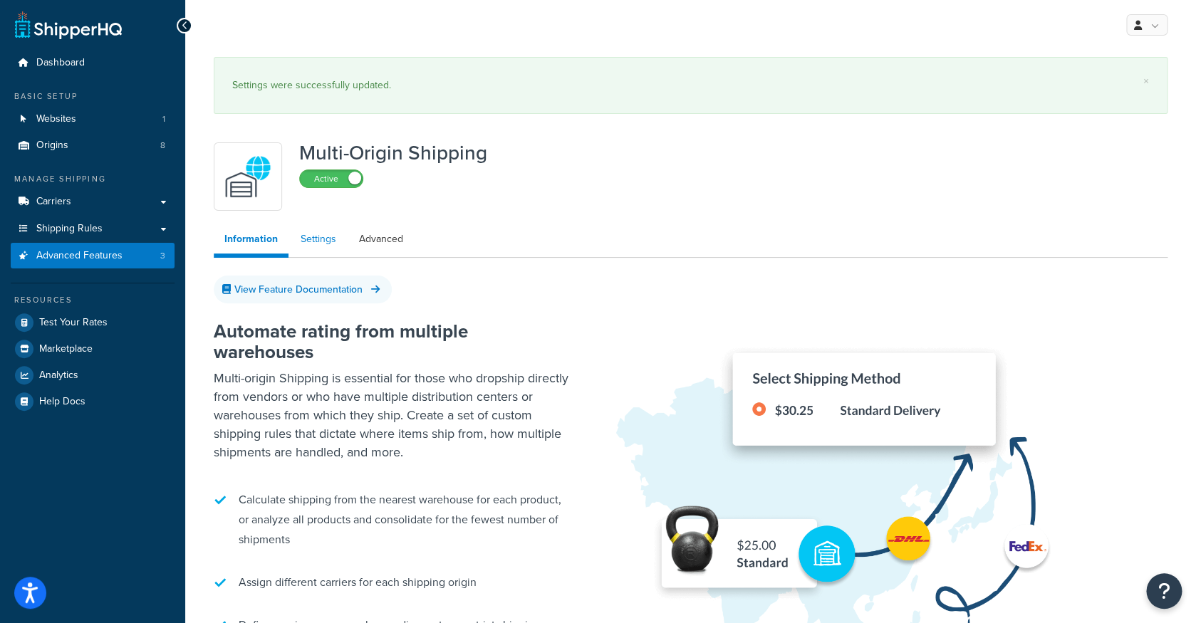
click at [331, 245] on link "Settings" at bounding box center [318, 239] width 57 height 29
select select "false"
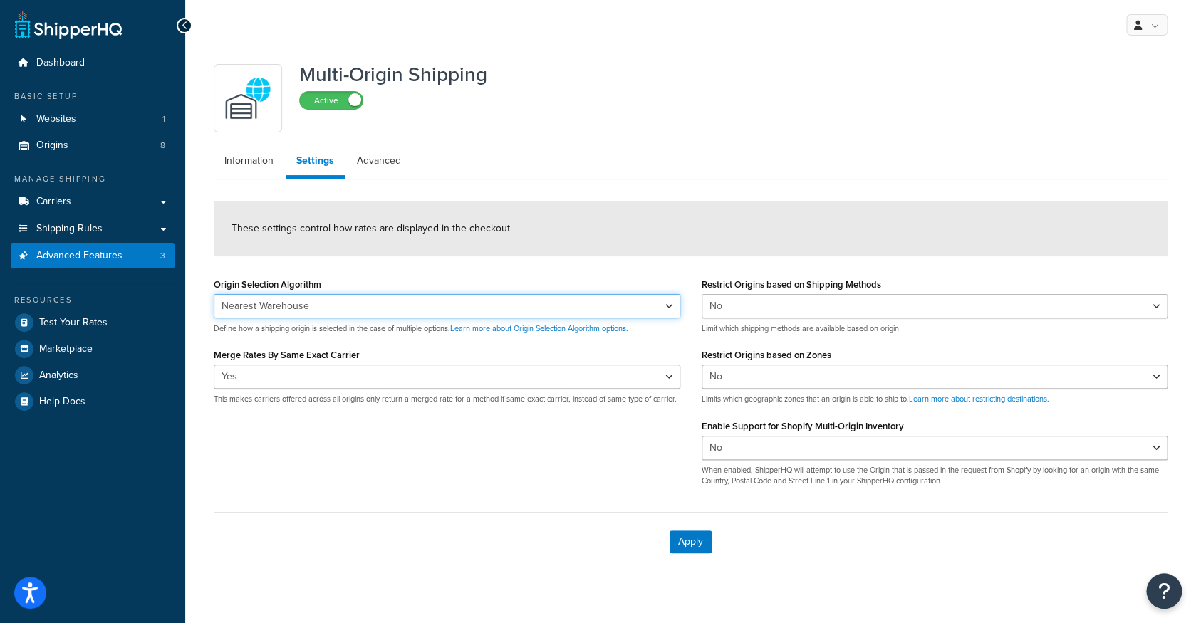
select select "FEWEST"
click option "Fewest Warehouses" at bounding box center [0, 0] width 0 height 0
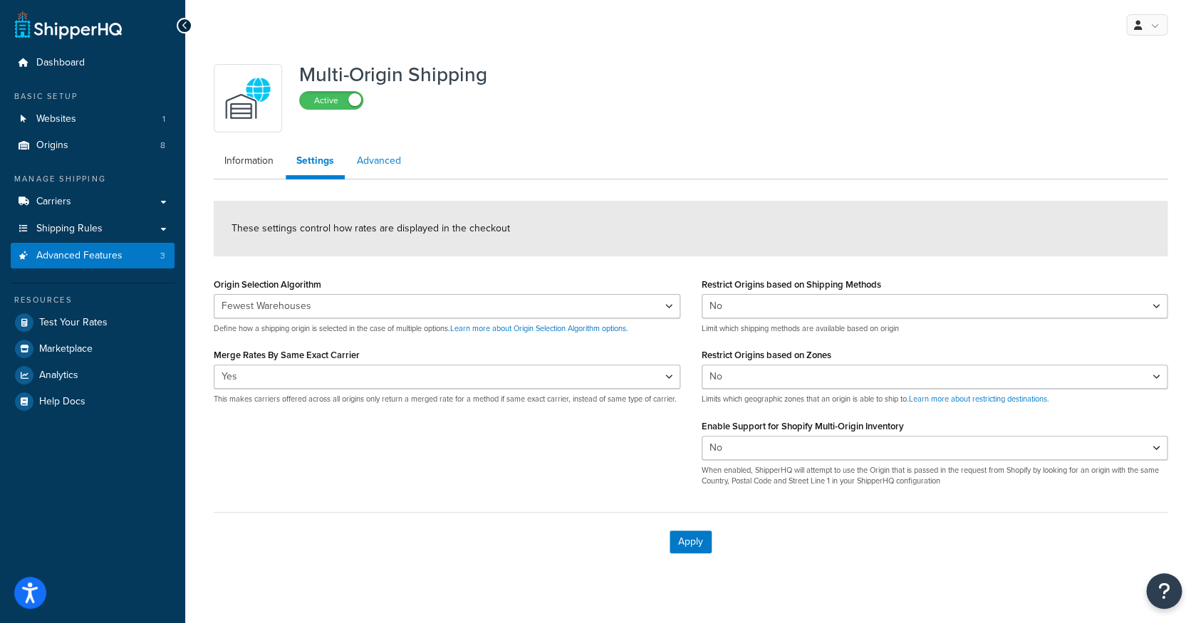
click at [391, 170] on link "Advanced" at bounding box center [379, 161] width 66 height 29
click at [707, 541] on button "Apply" at bounding box center [691, 542] width 42 height 23
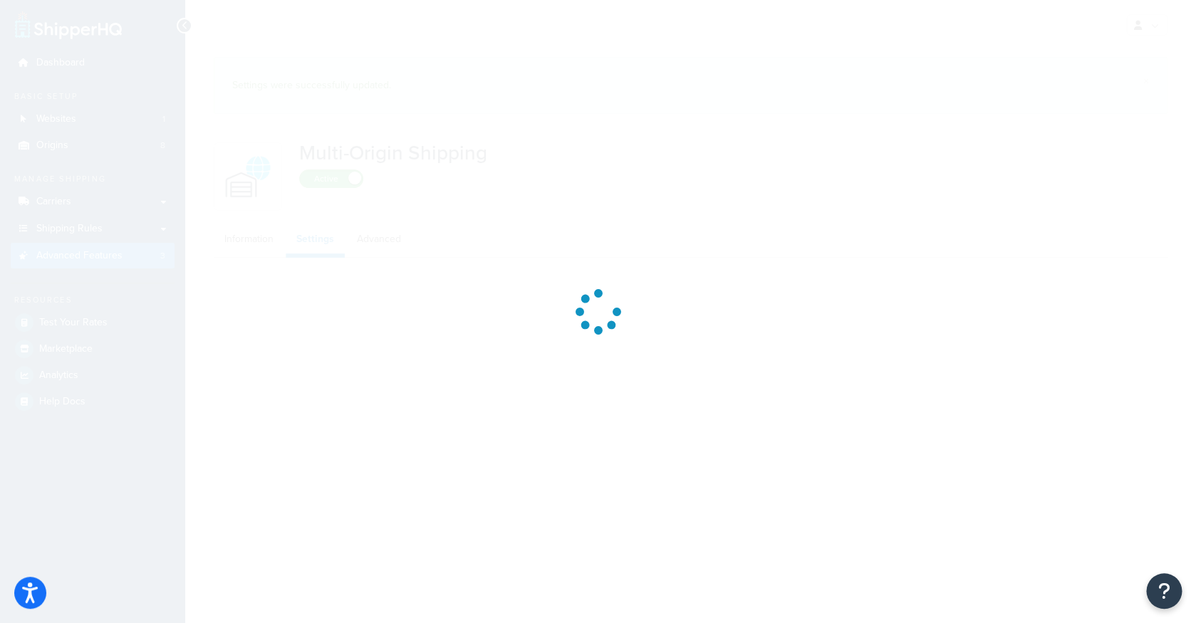
select select "FEWEST"
select select "false"
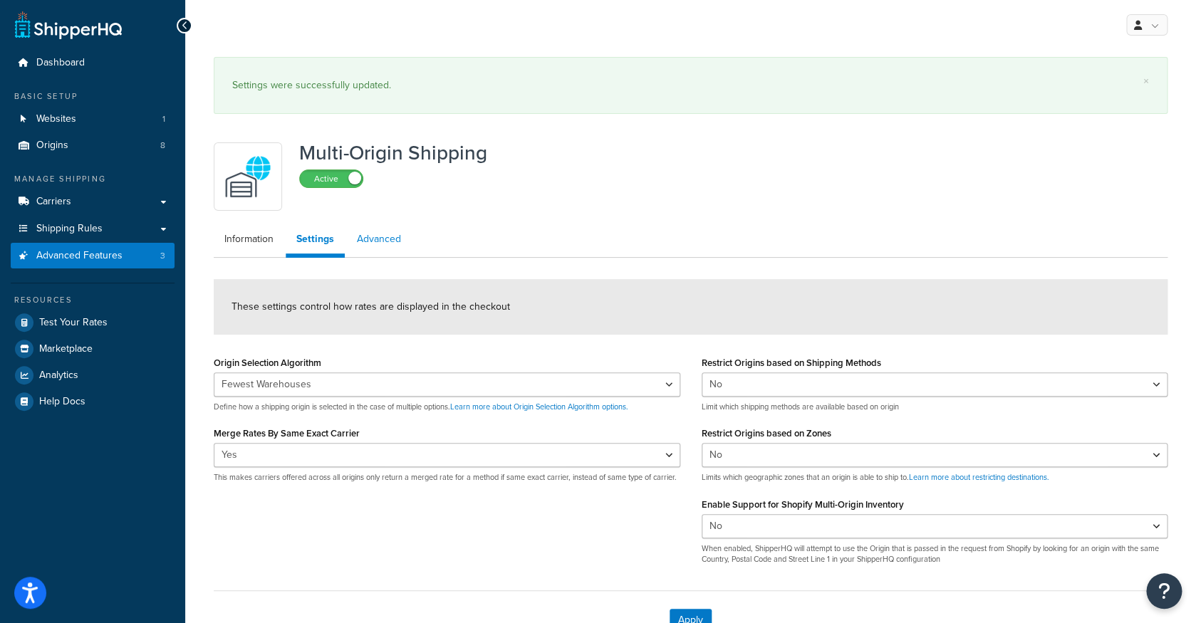
click at [389, 242] on link "Advanced" at bounding box center [379, 239] width 66 height 29
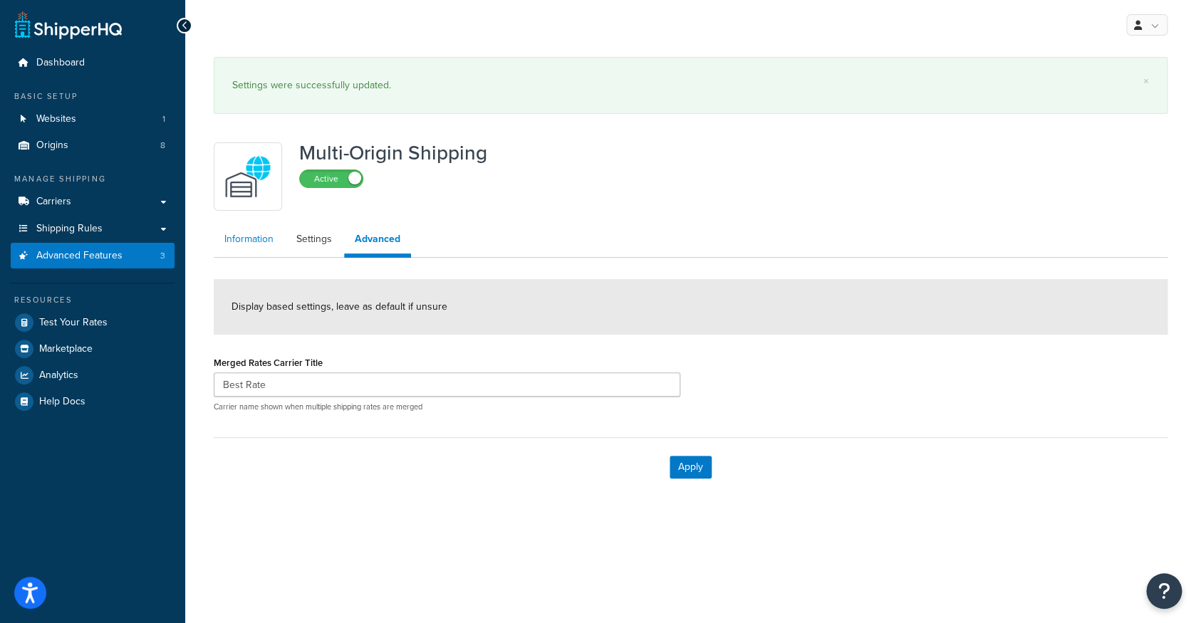
click at [274, 244] on link "Information" at bounding box center [249, 239] width 71 height 29
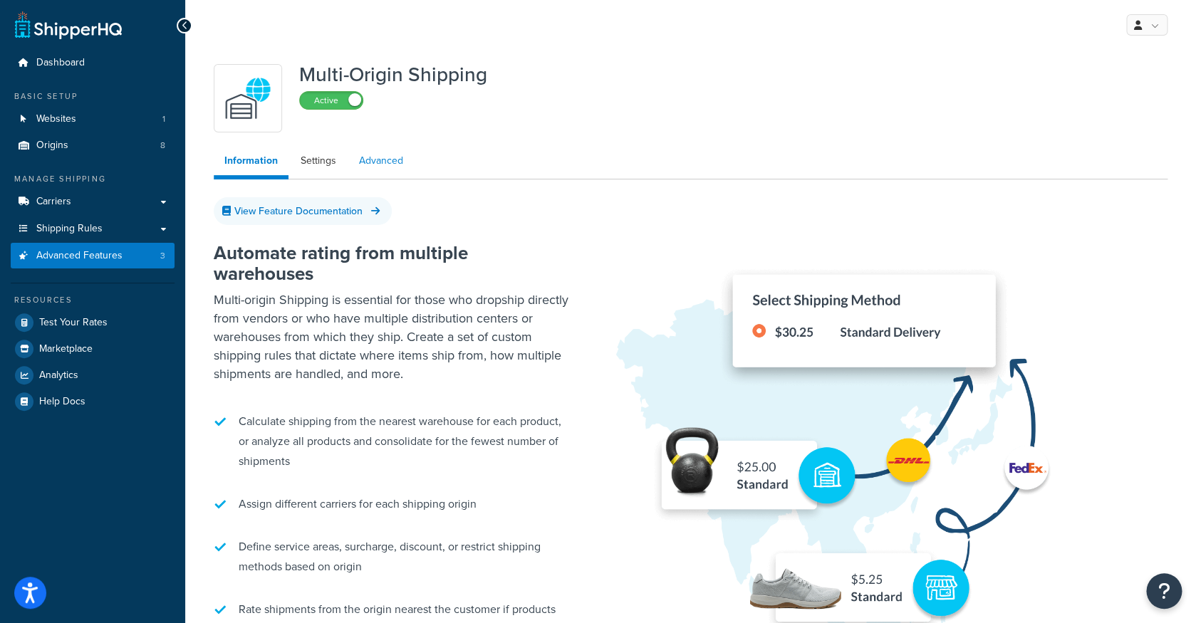
click at [374, 170] on link "Advanced" at bounding box center [381, 161] width 66 height 29
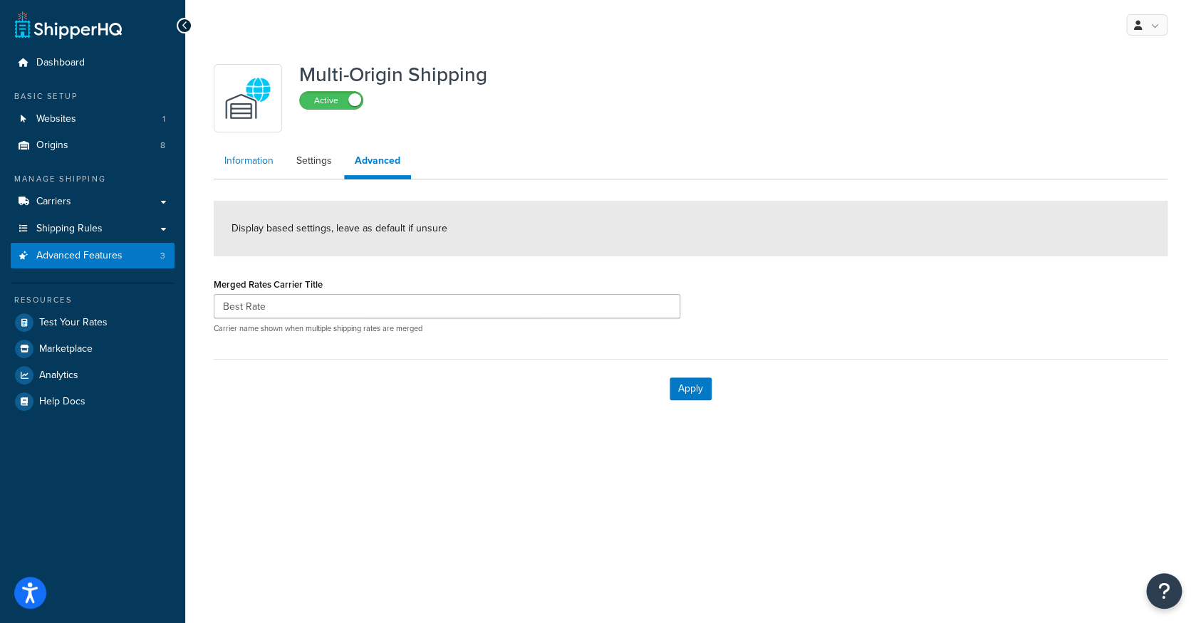
click at [264, 175] on link "Information" at bounding box center [249, 161] width 71 height 29
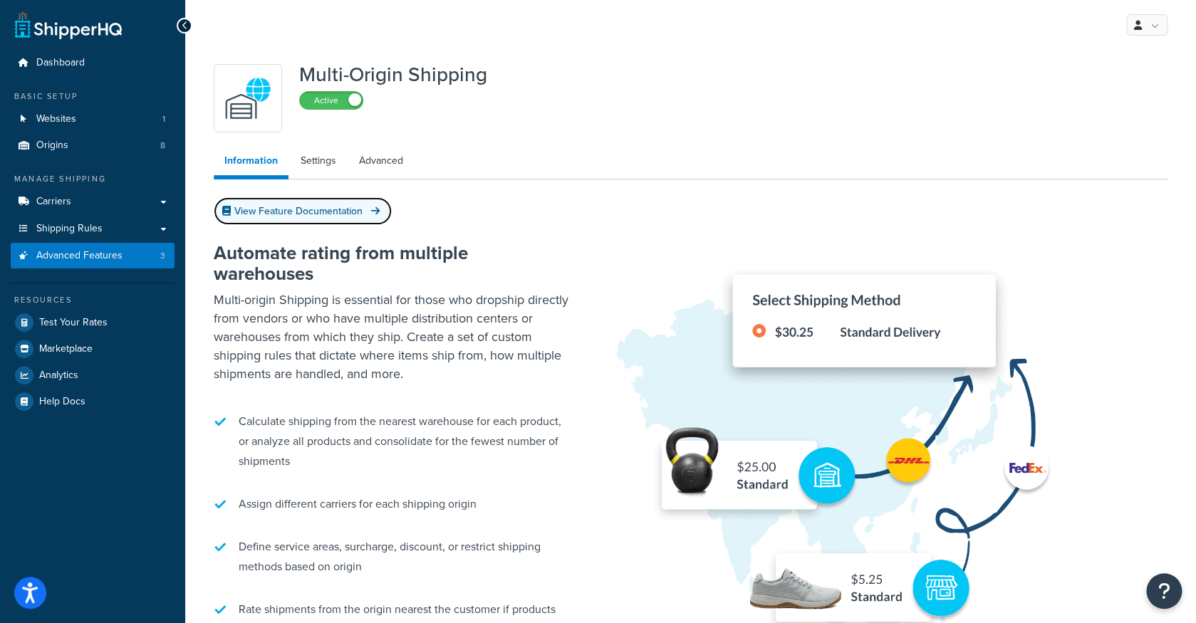
click at [296, 212] on link "View Feature Documentation" at bounding box center [303, 211] width 178 height 28
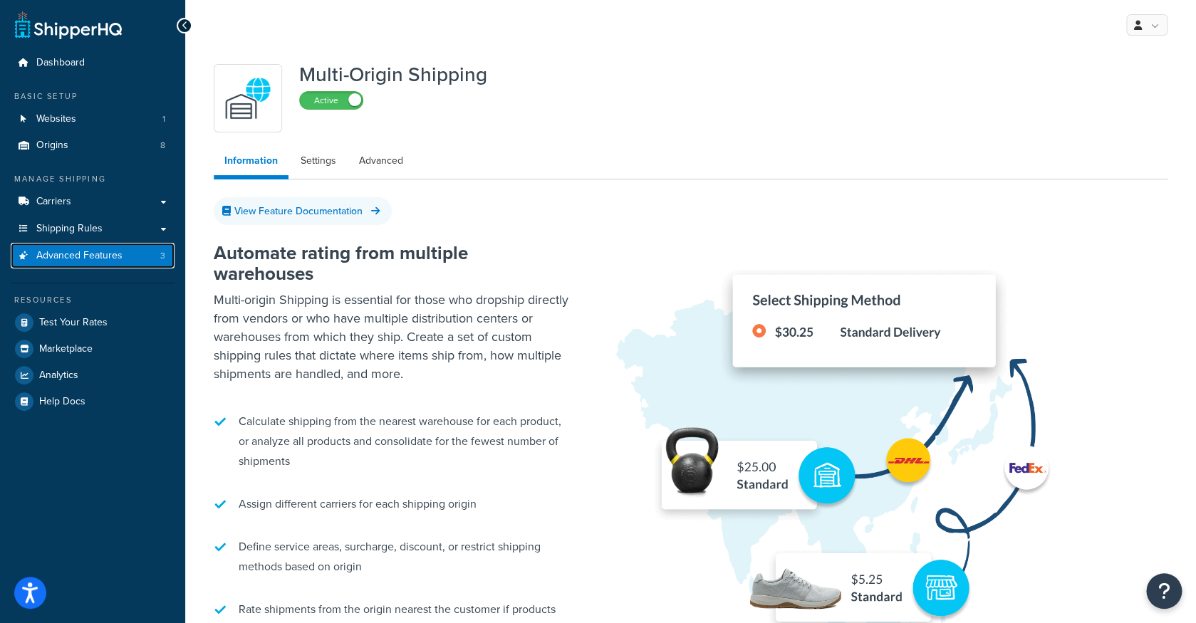
click at [128, 256] on link "Advanced Features 3" at bounding box center [93, 256] width 164 height 26
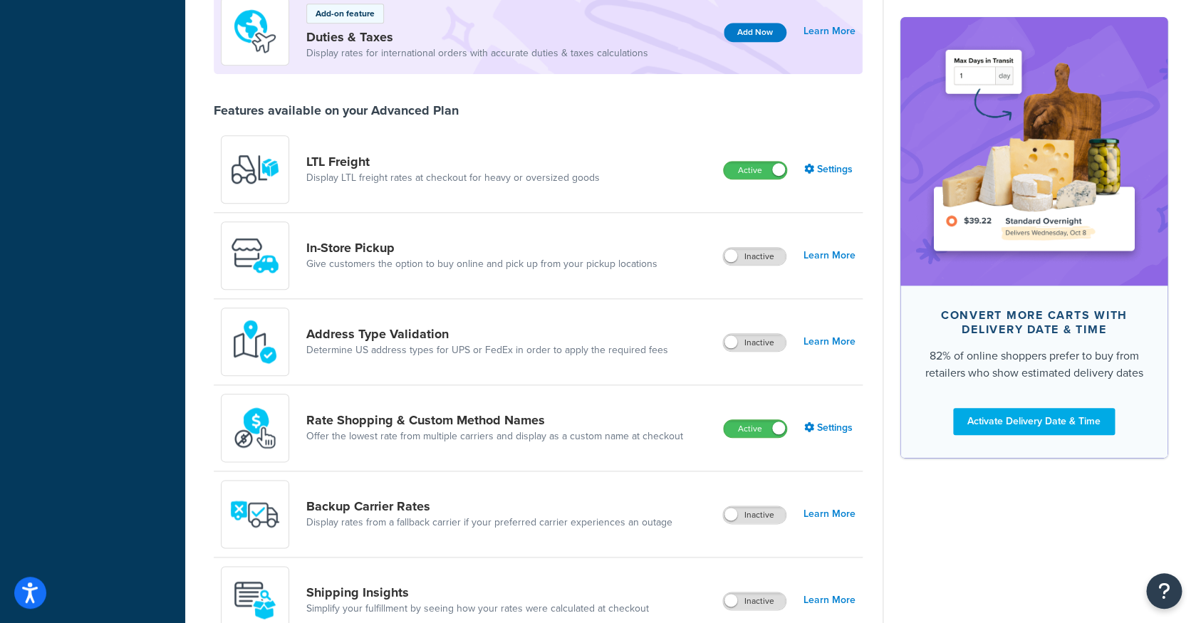
scroll to position [442, 0]
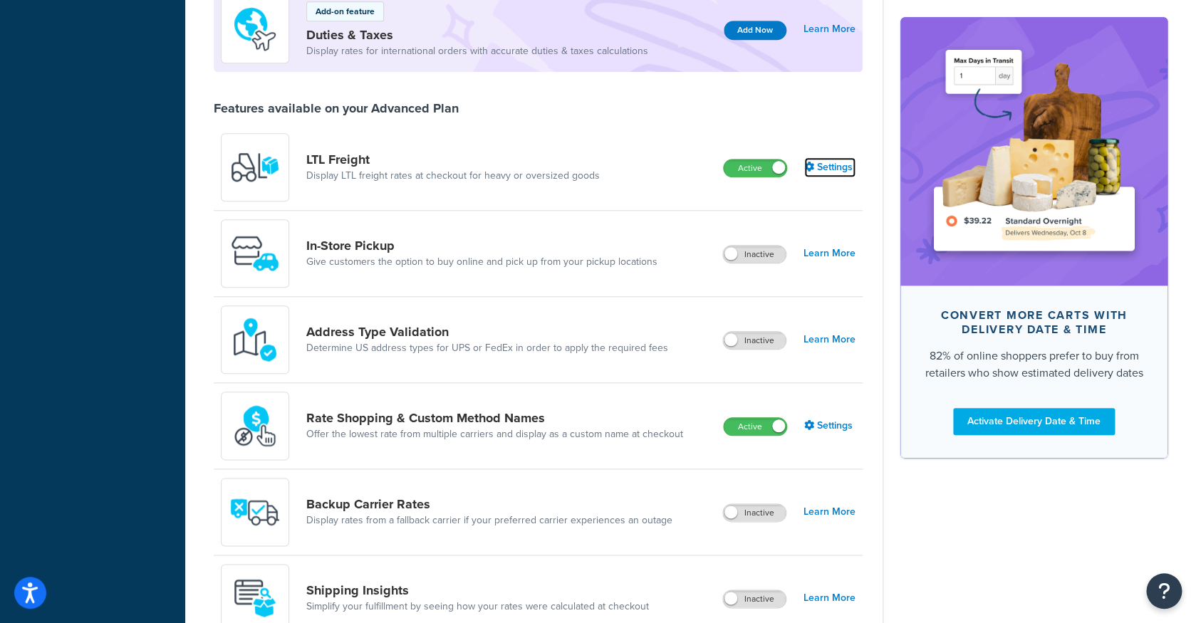
click at [827, 171] on link "Settings" at bounding box center [829, 167] width 51 height 20
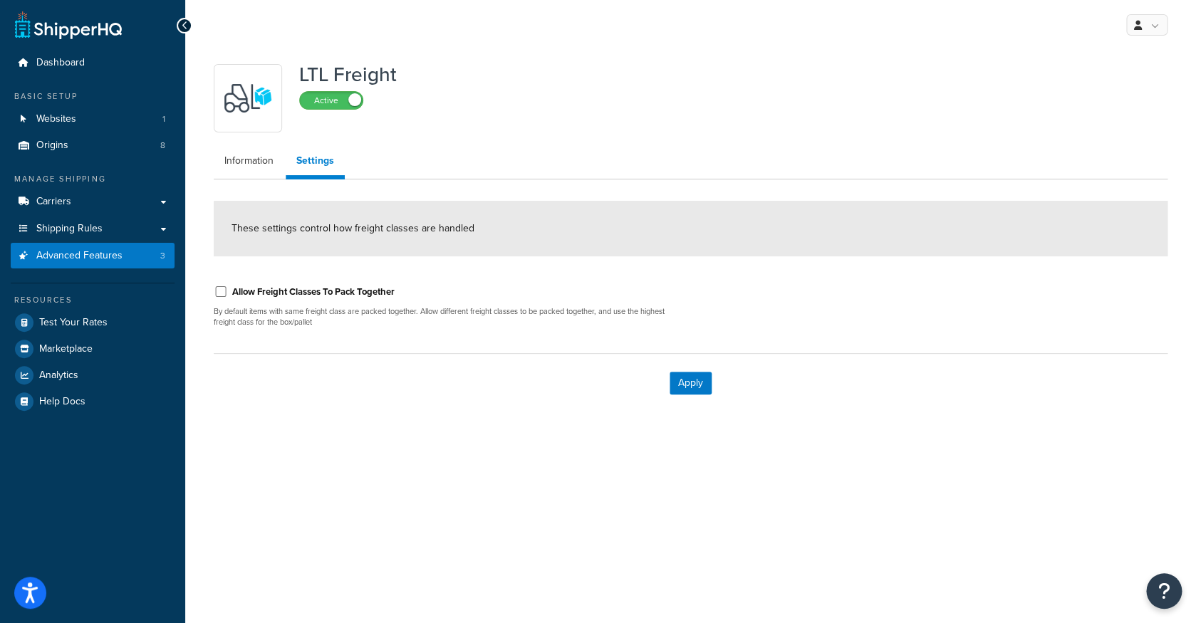
click at [243, 175] on ul "Information Settings" at bounding box center [691, 163] width 954 height 33
click at [249, 159] on link "Information" at bounding box center [249, 161] width 71 height 29
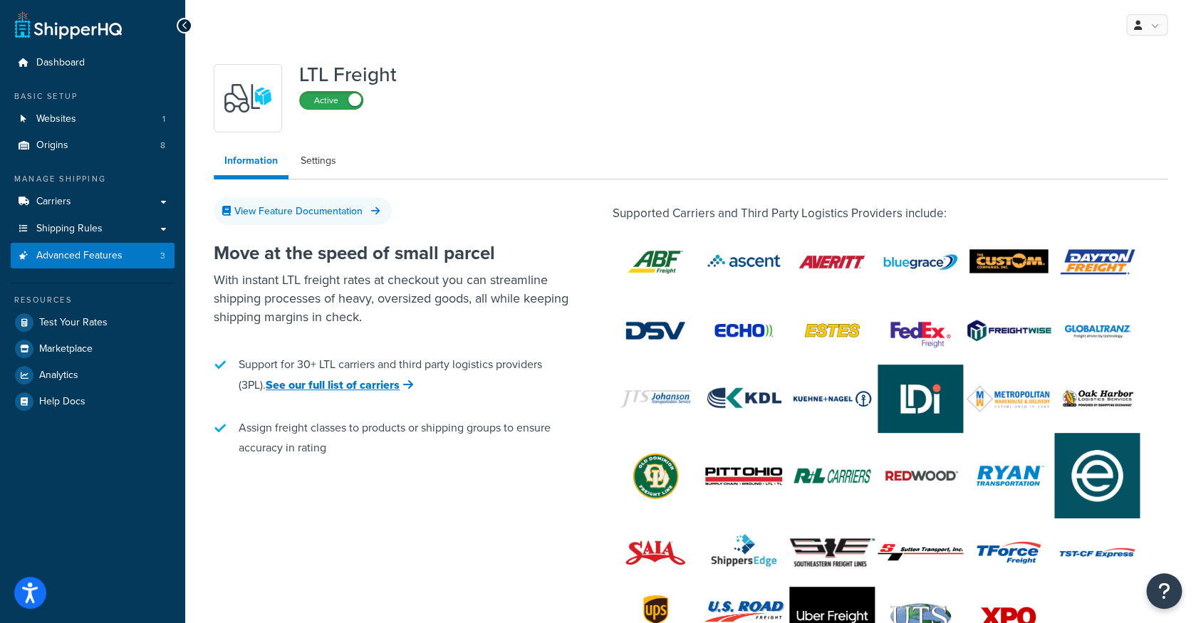
click at [335, 108] on label "Active" at bounding box center [331, 100] width 63 height 17
click at [111, 258] on span "Advanced Features" at bounding box center [79, 256] width 86 height 12
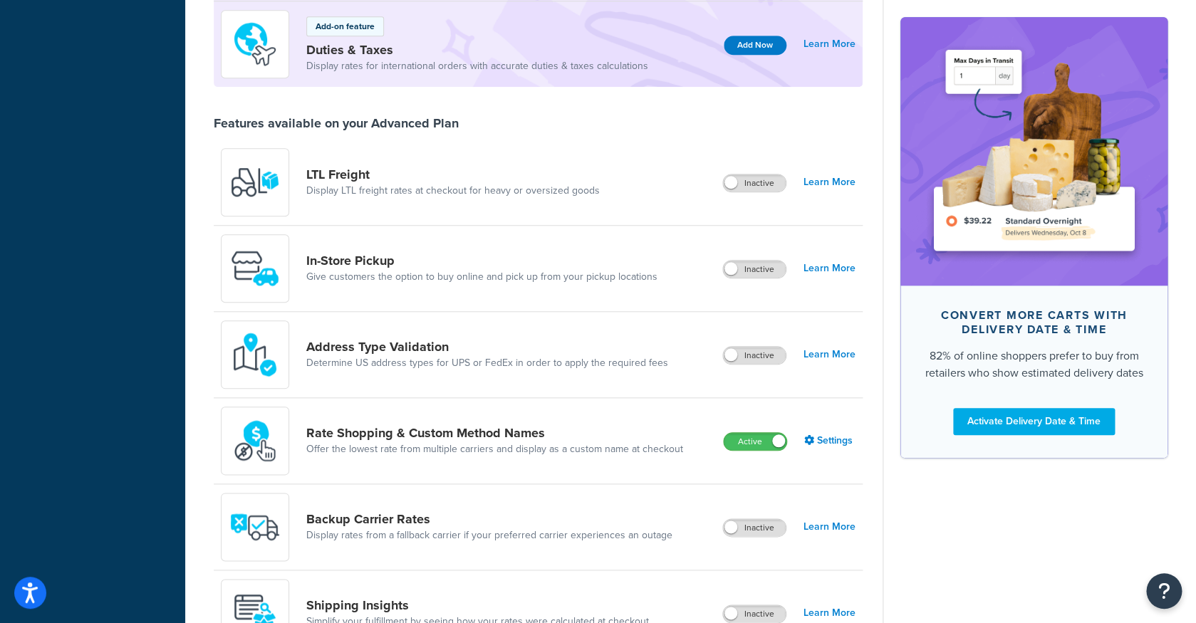
scroll to position [425, 0]
click at [829, 449] on link "Settings" at bounding box center [829, 442] width 51 height 20
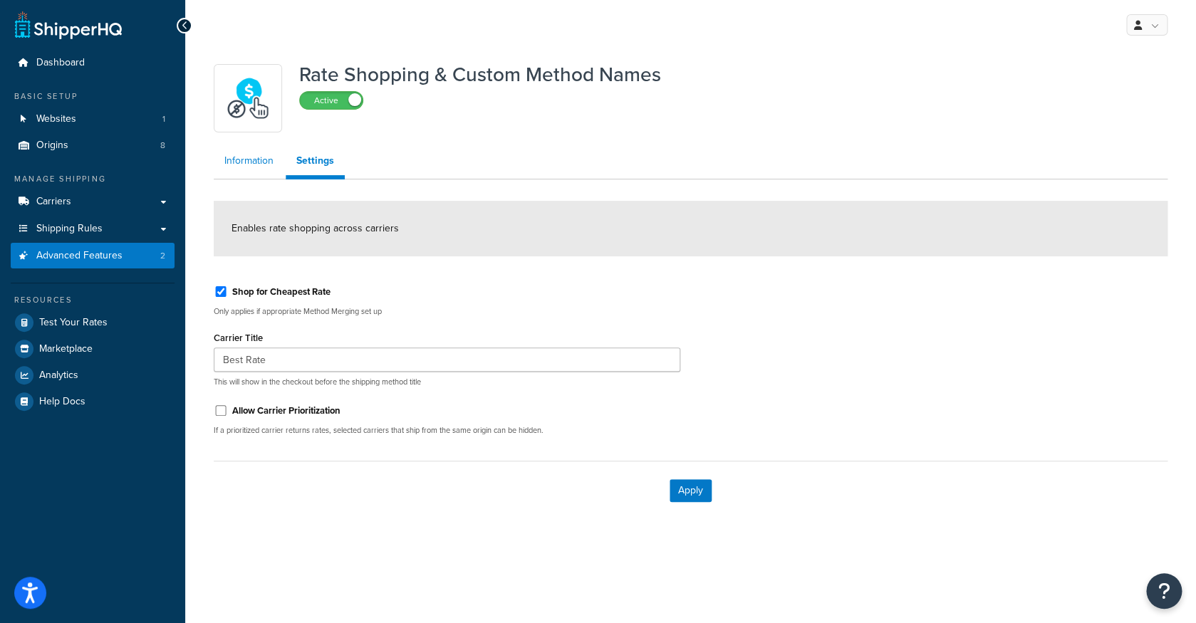
click at [264, 161] on link "Information" at bounding box center [249, 161] width 71 height 29
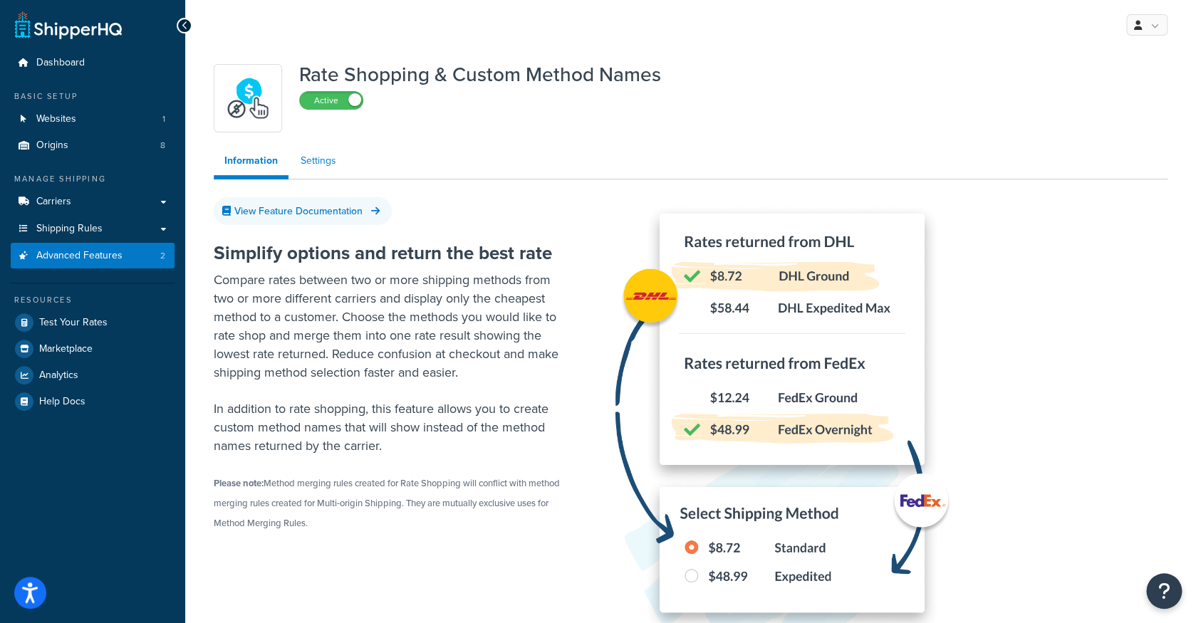
click at [300, 169] on link "Settings" at bounding box center [318, 161] width 57 height 29
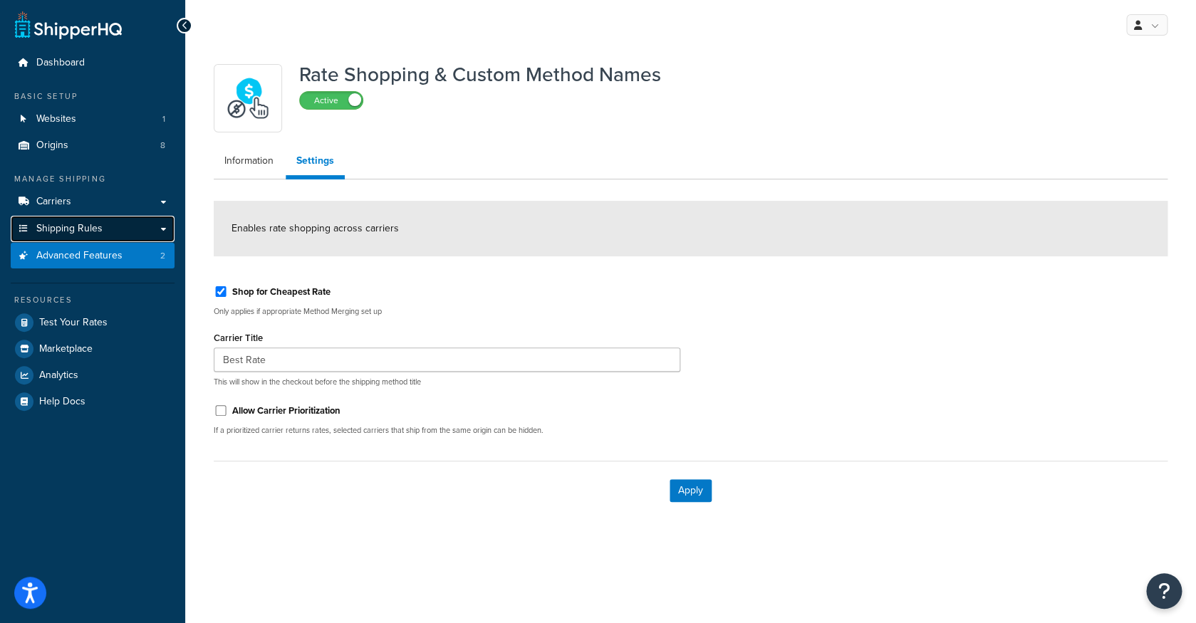
click at [120, 225] on link "Shipping Rules" at bounding box center [93, 229] width 164 height 26
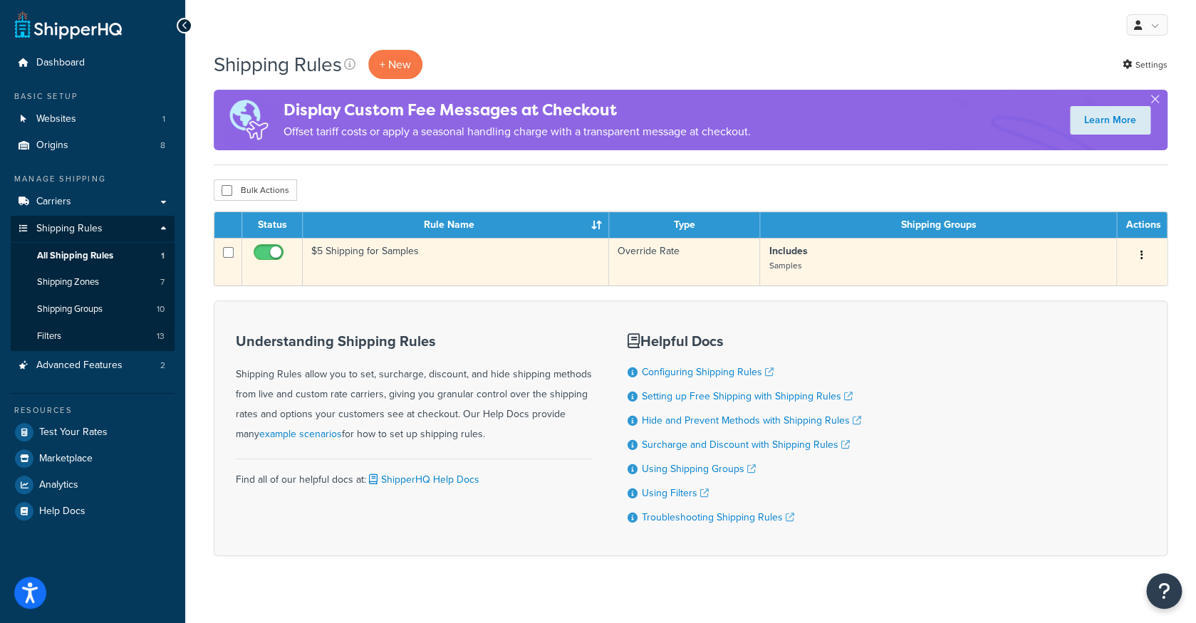
click at [674, 251] on td "Override Rate" at bounding box center [685, 262] width 152 height 48
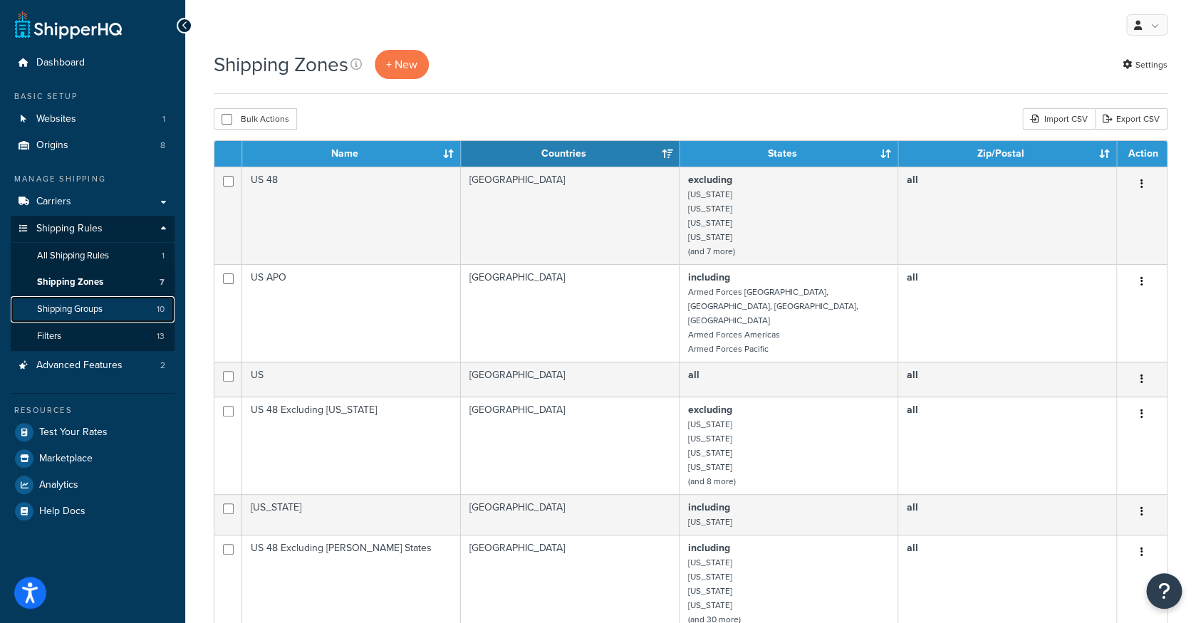
click at [120, 312] on link "Shipping Groups 10" at bounding box center [93, 309] width 164 height 26
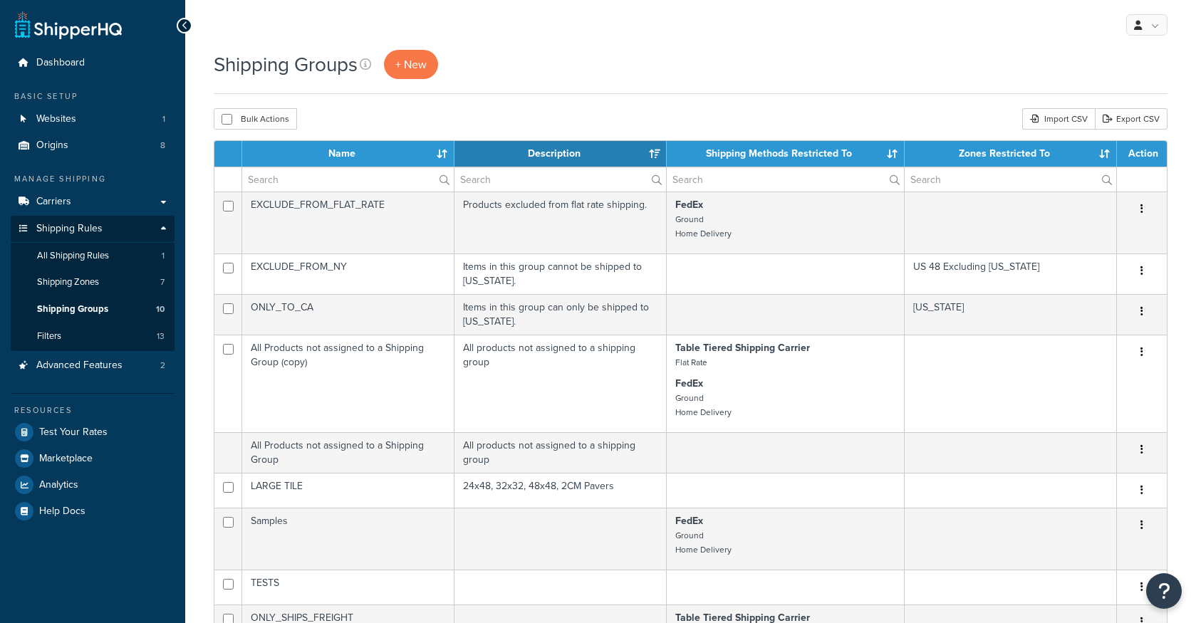
select select "15"
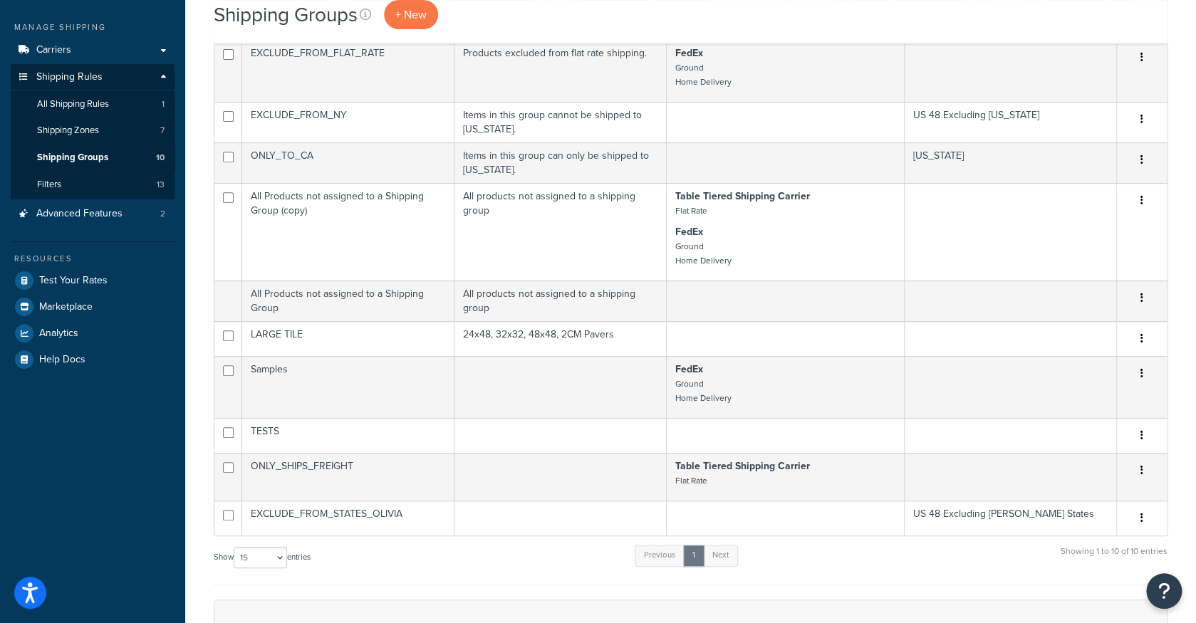
scroll to position [146, 0]
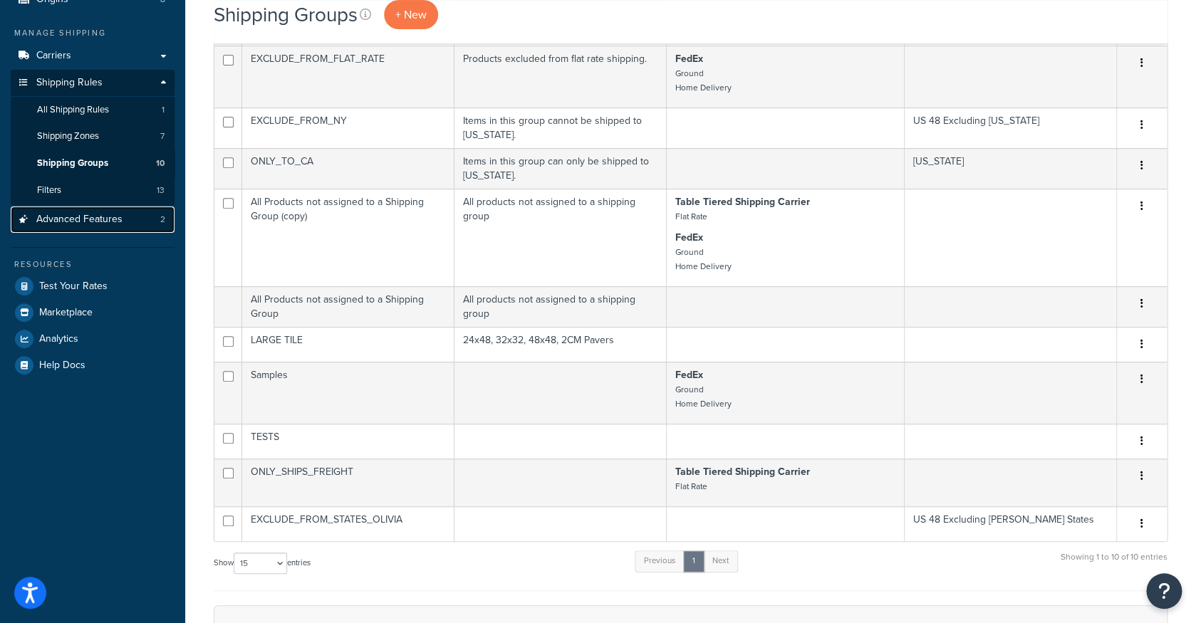
click at [126, 219] on link "Advanced Features 2" at bounding box center [93, 220] width 164 height 26
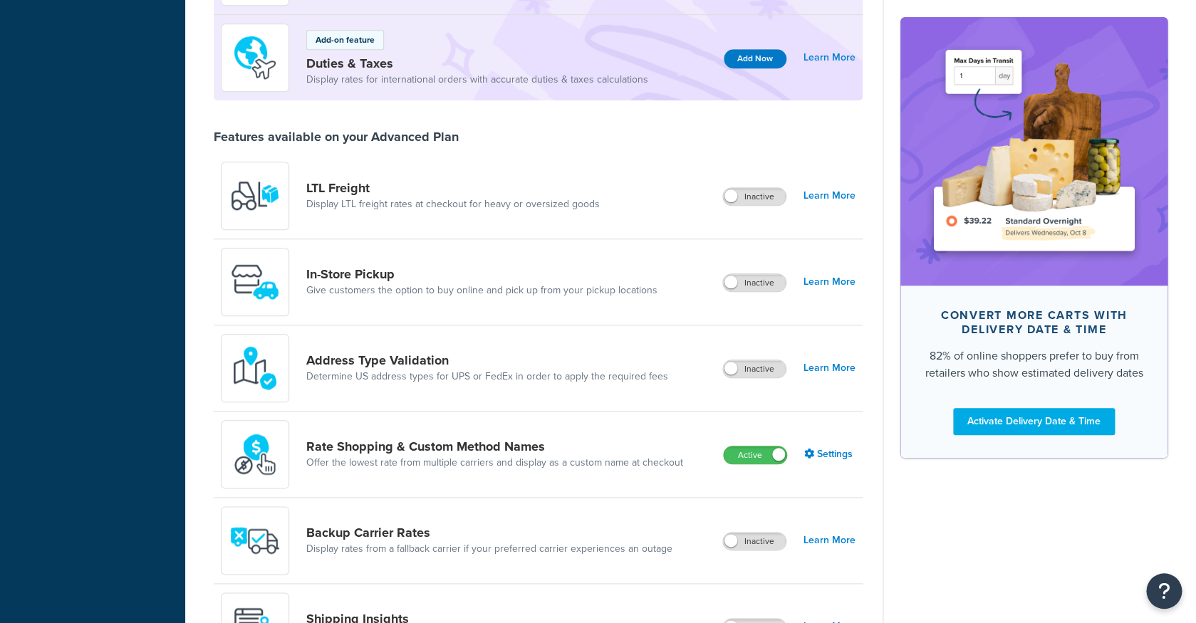
scroll to position [462, 0]
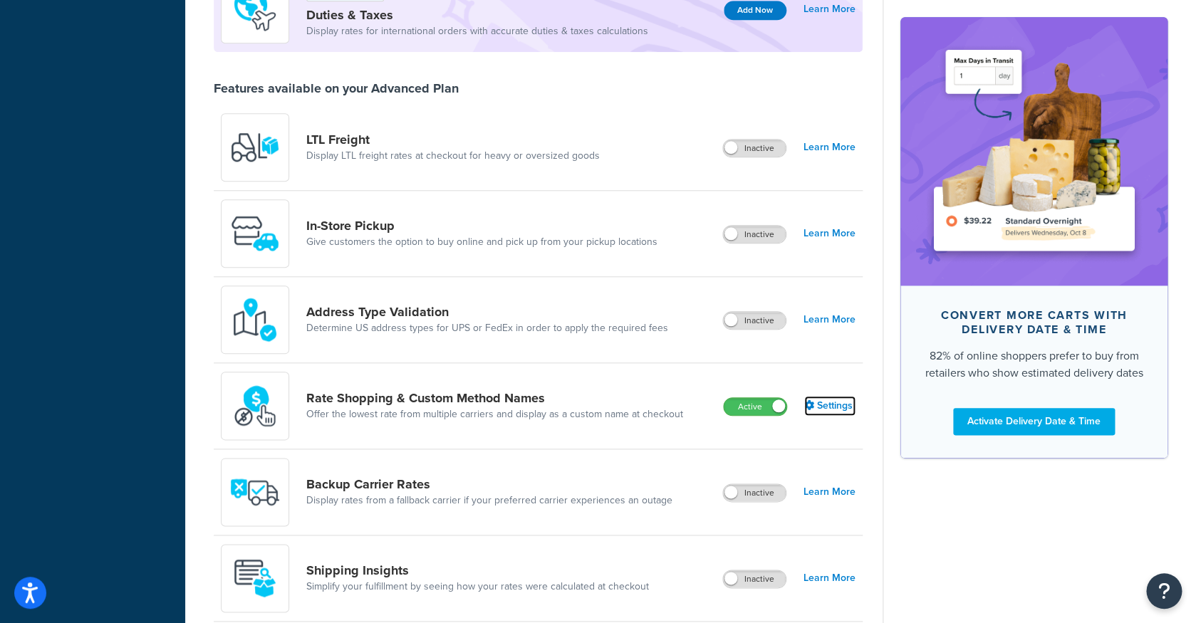
click at [827, 405] on link "Settings" at bounding box center [829, 406] width 51 height 20
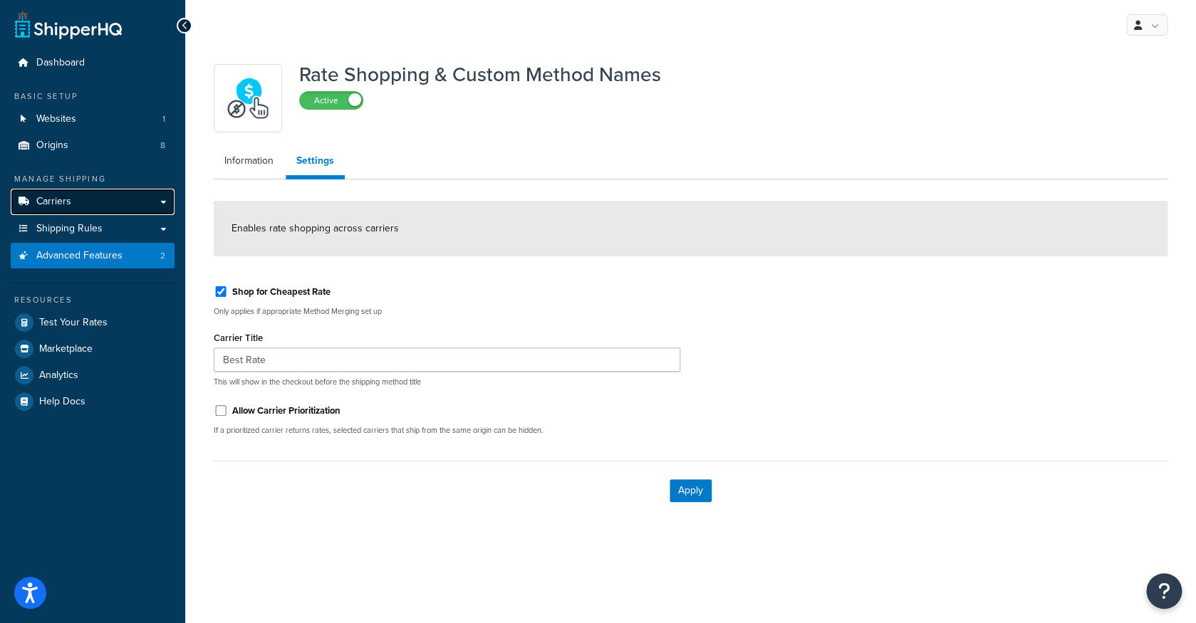
click at [149, 206] on link "Carriers" at bounding box center [93, 202] width 164 height 26
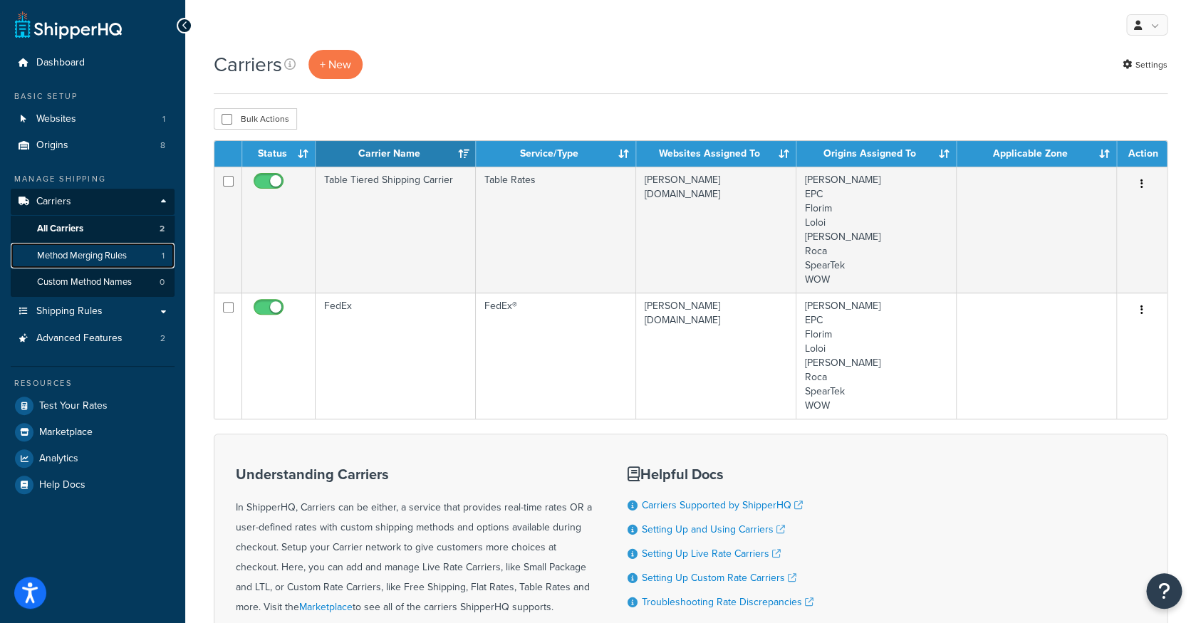
click at [139, 262] on link "Method Merging Rules 1" at bounding box center [93, 256] width 164 height 26
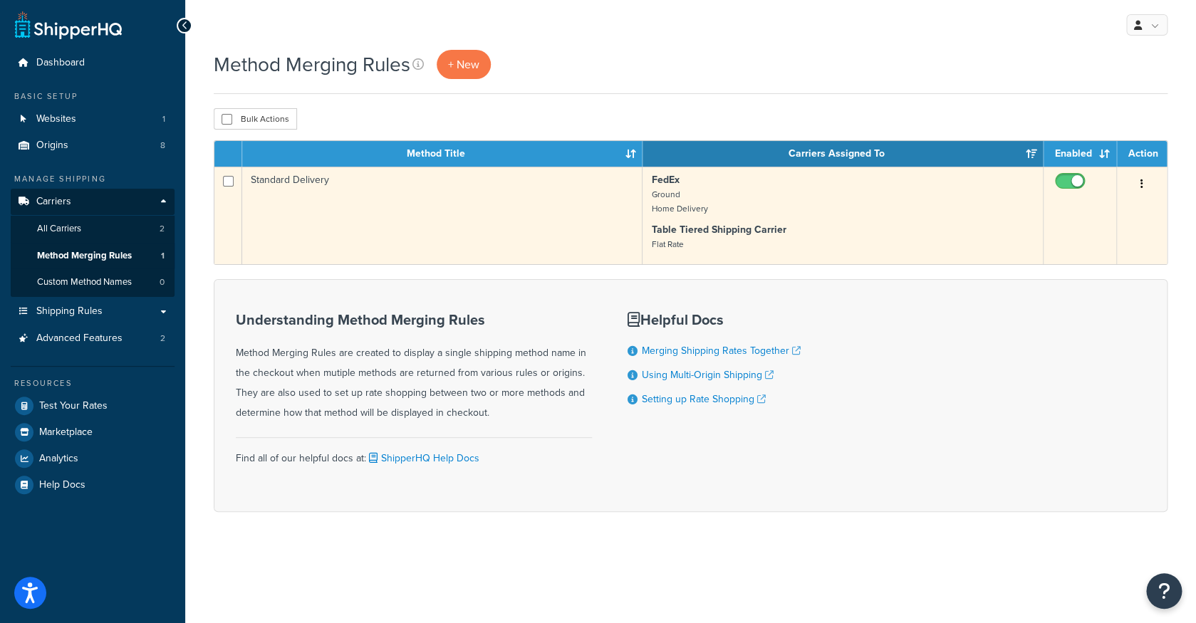
click at [505, 192] on td "Standard Delivery" at bounding box center [442, 216] width 400 height 98
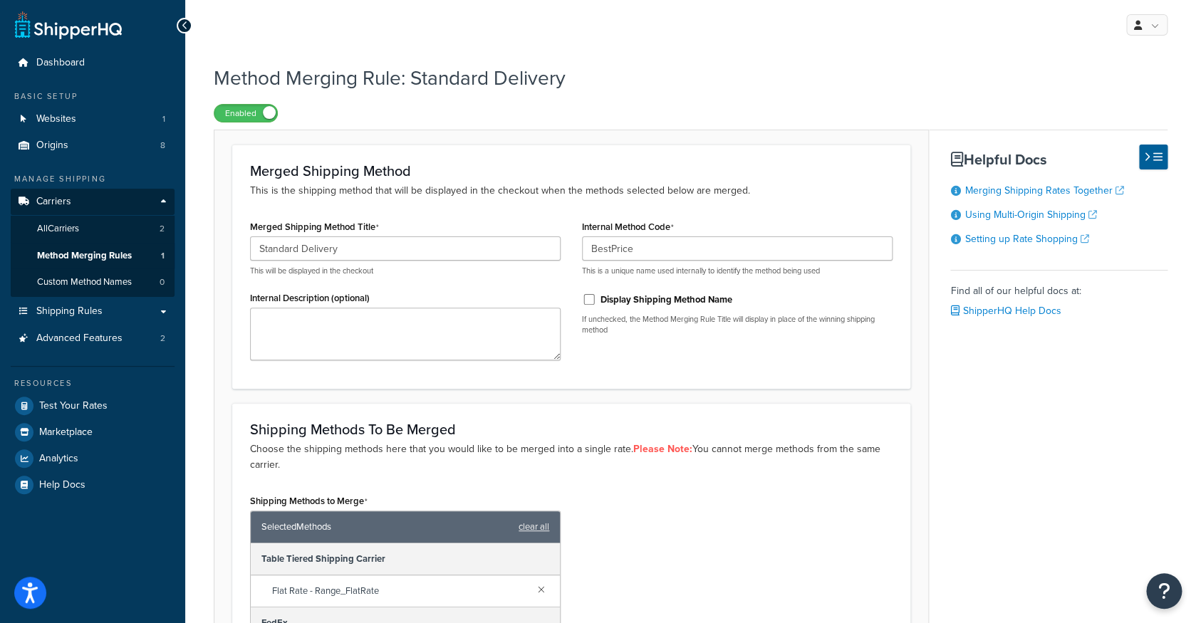
scroll to position [1, 0]
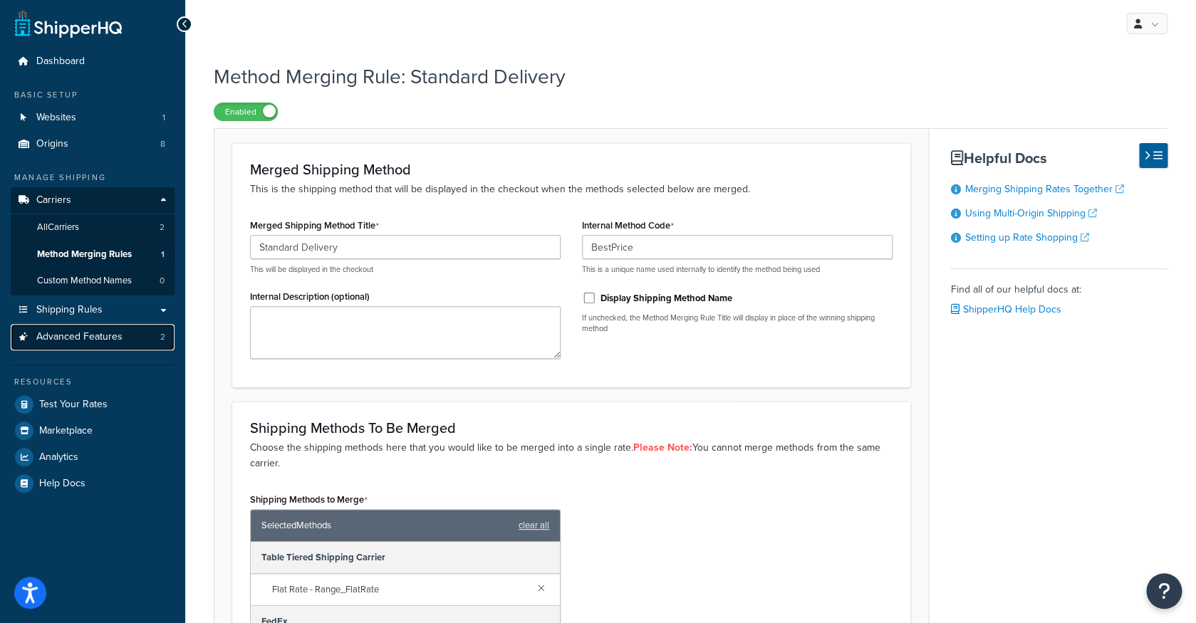
click at [110, 340] on span "Advanced Features" at bounding box center [79, 337] width 86 height 12
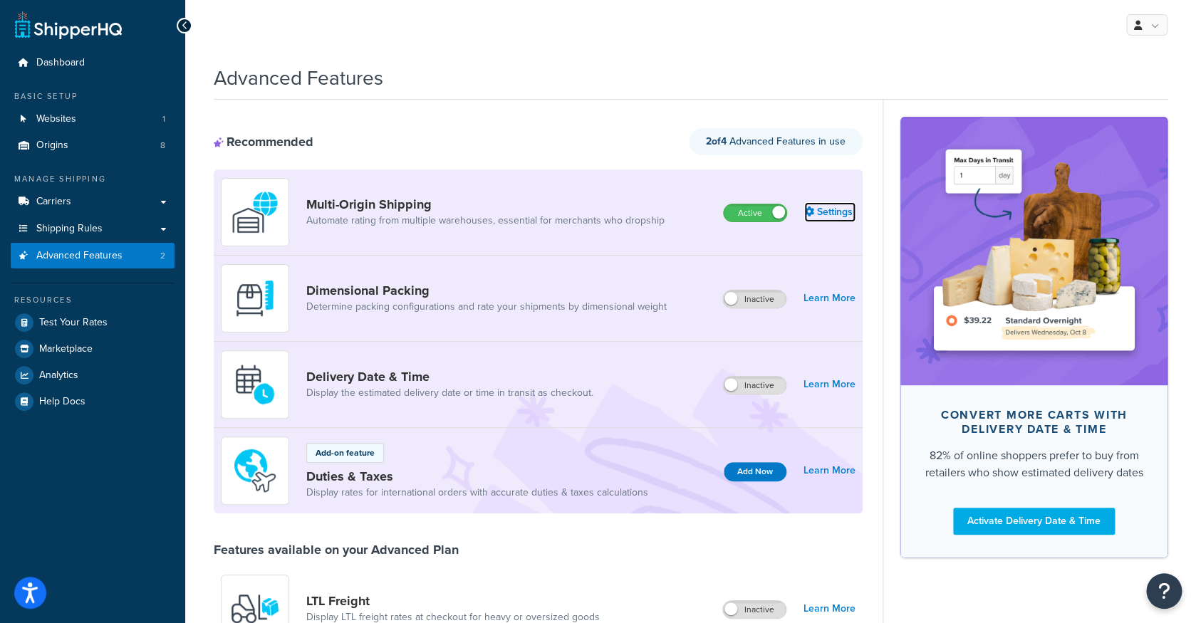
click at [836, 209] on link "Settings" at bounding box center [829, 212] width 51 height 20
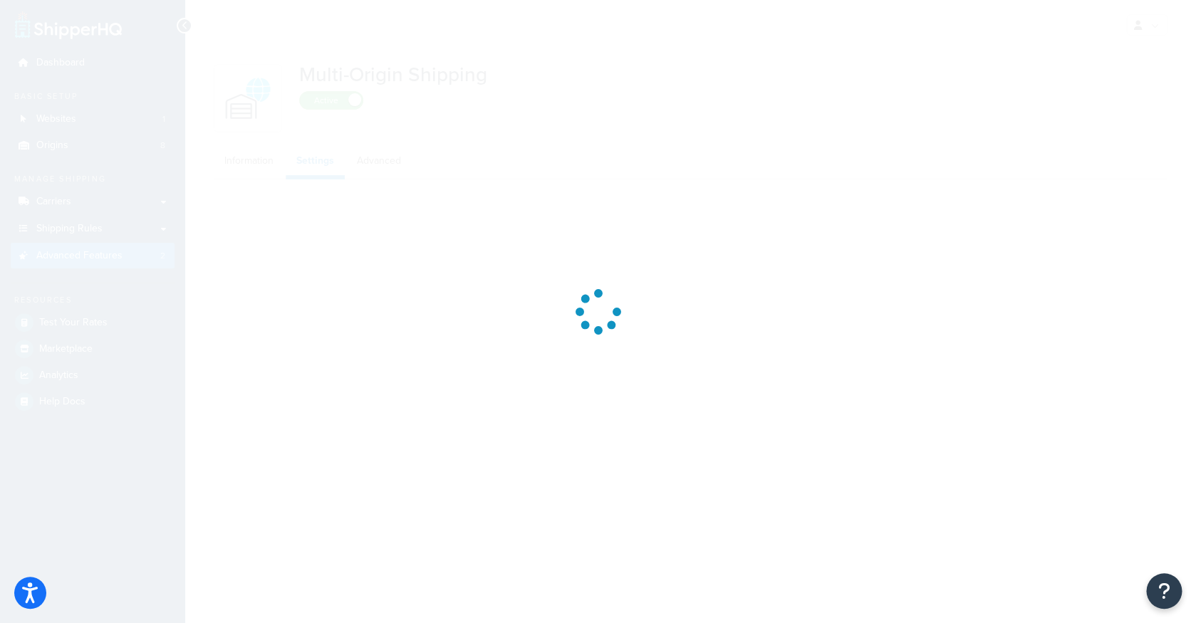
select select "FEWEST"
select select "false"
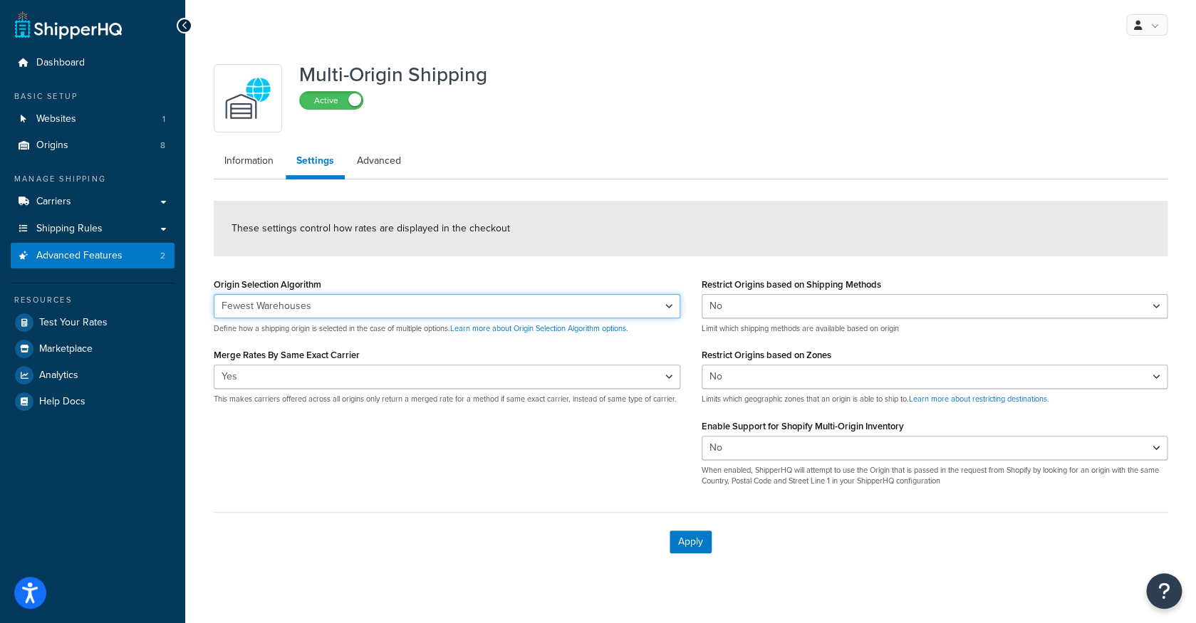
click option "Fewest Warehouses" at bounding box center [0, 0] width 0 height 0
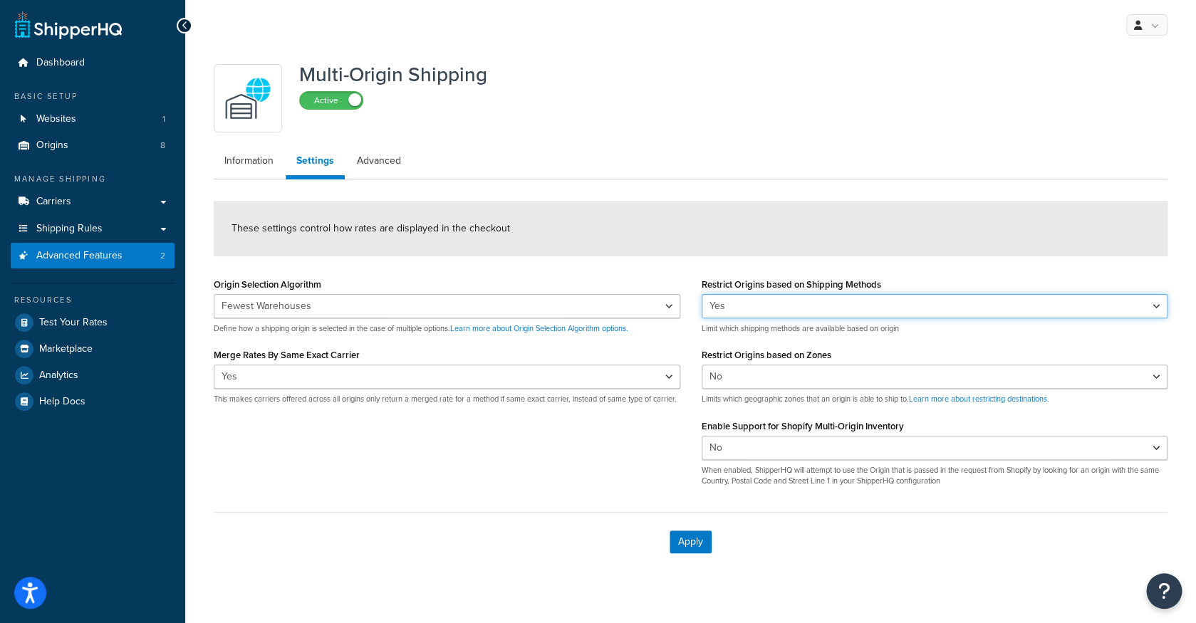
click option "Yes" at bounding box center [0, 0] width 0 height 0
select select "false"
click option "No" at bounding box center [0, 0] width 0 height 0
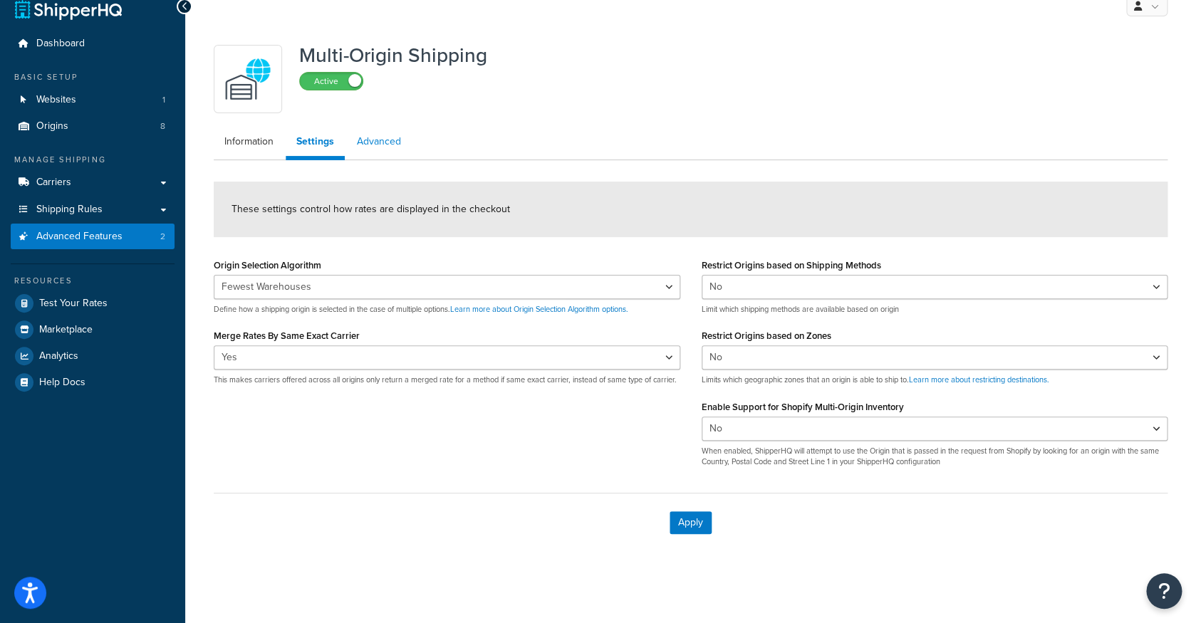
click at [364, 156] on link "Advanced" at bounding box center [379, 142] width 66 height 29
click at [697, 520] on button "Apply" at bounding box center [691, 523] width 42 height 23
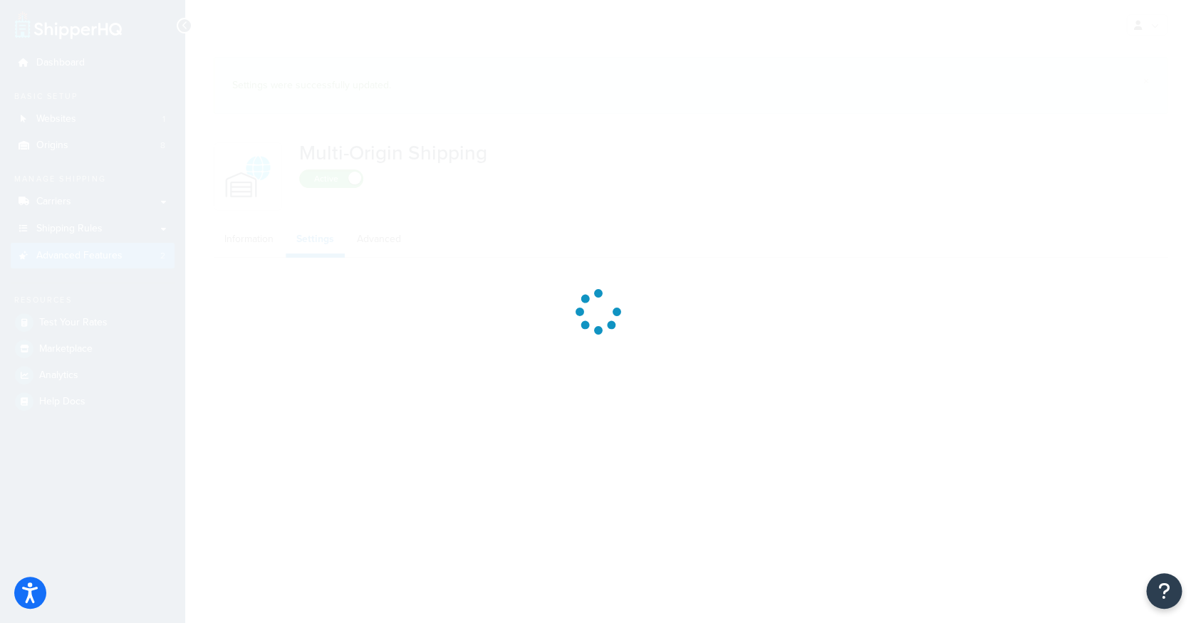
select select "FEWEST"
select select "false"
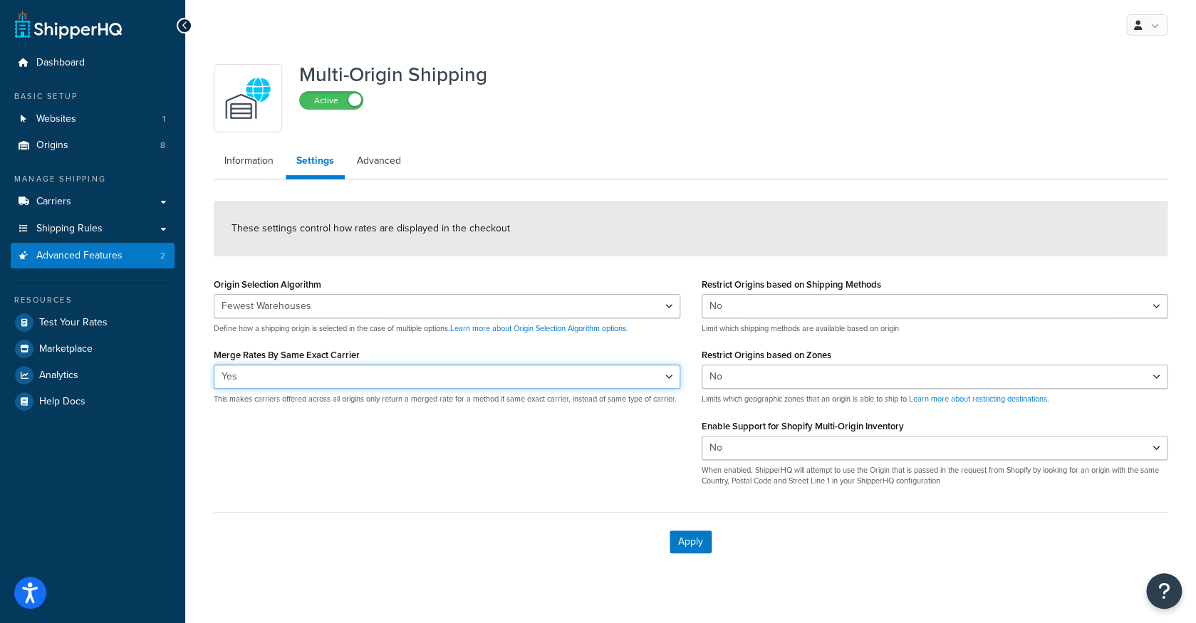
click option "Yes" at bounding box center [0, 0] width 0 height 0
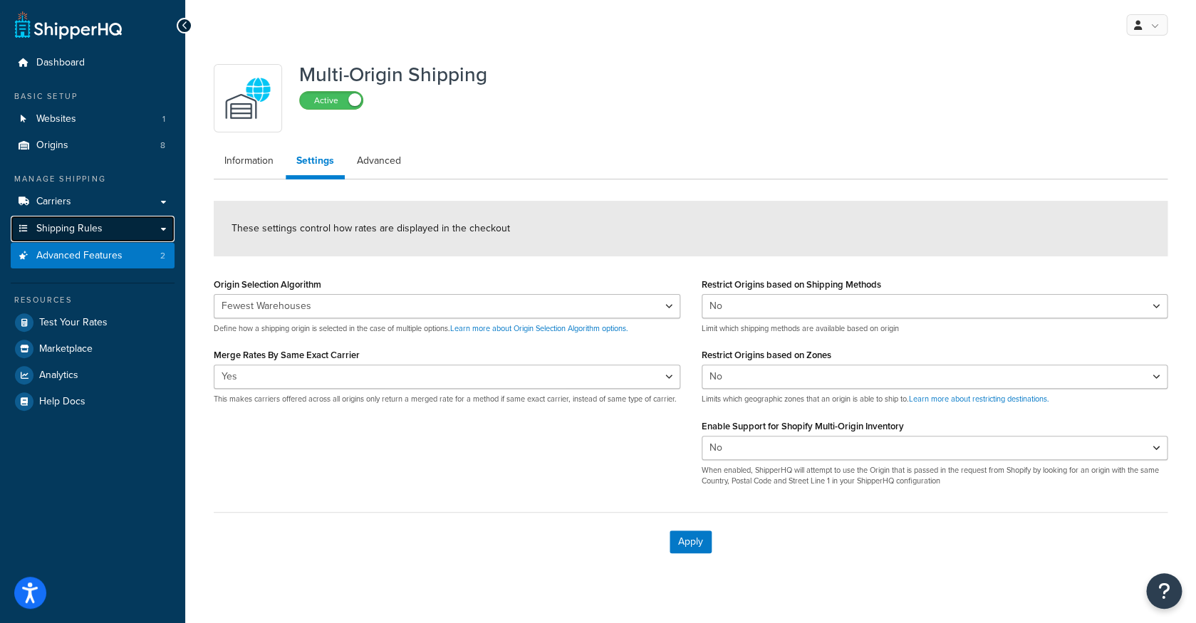
click at [151, 237] on link "Shipping Rules" at bounding box center [93, 229] width 164 height 26
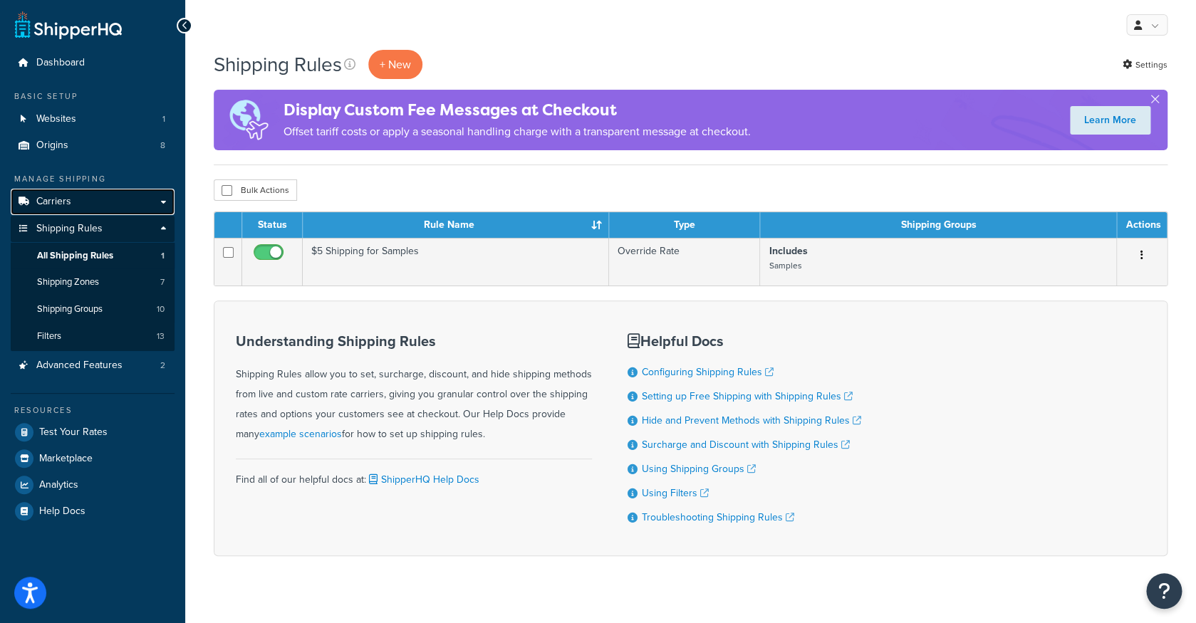
click at [95, 202] on link "Carriers" at bounding box center [93, 202] width 164 height 26
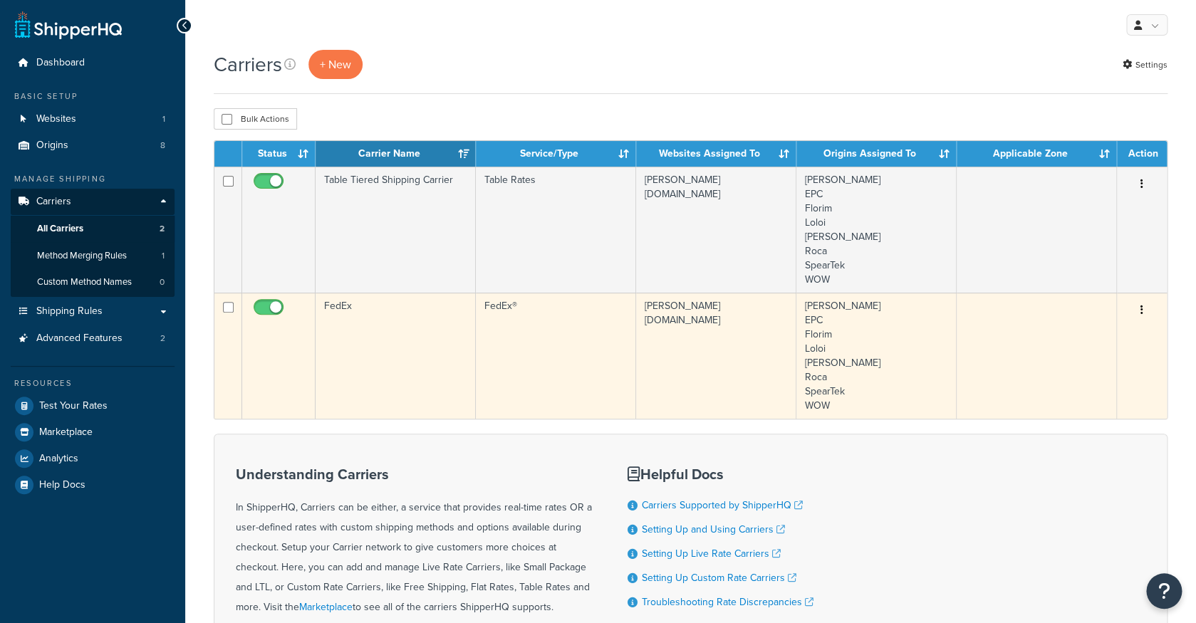
click at [390, 323] on td "FedEx" at bounding box center [396, 356] width 160 height 126
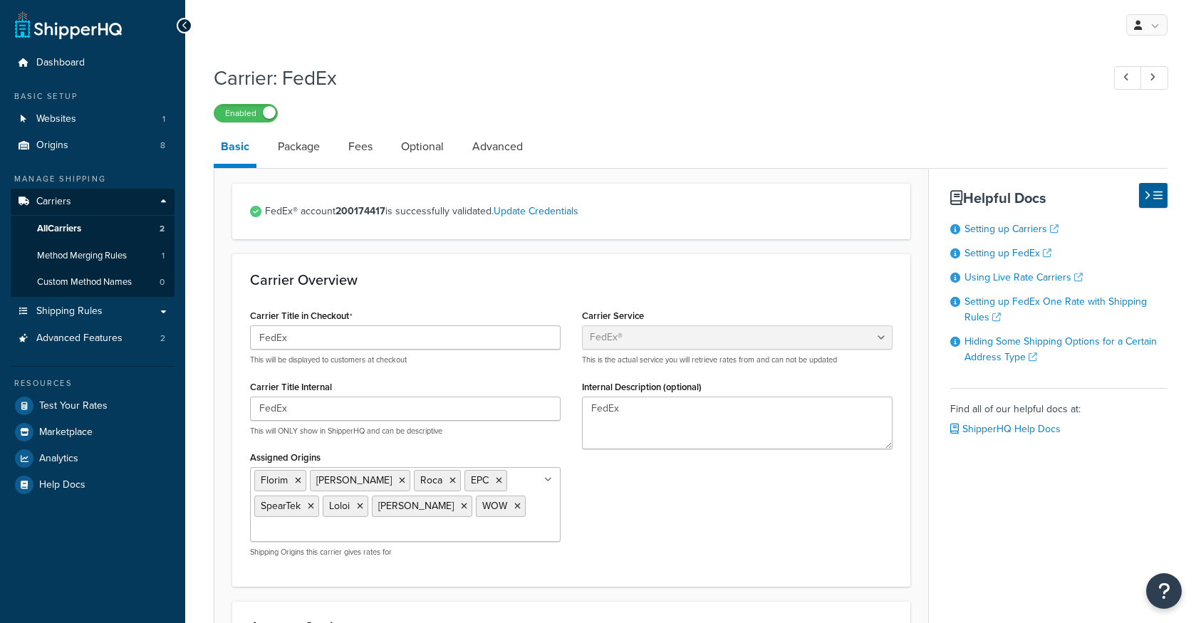
select select "fedEx"
select select "REGULAR_PICKUP"
select select "YOUR_PACKAGING"
click at [353, 152] on link "Fees" at bounding box center [360, 147] width 38 height 34
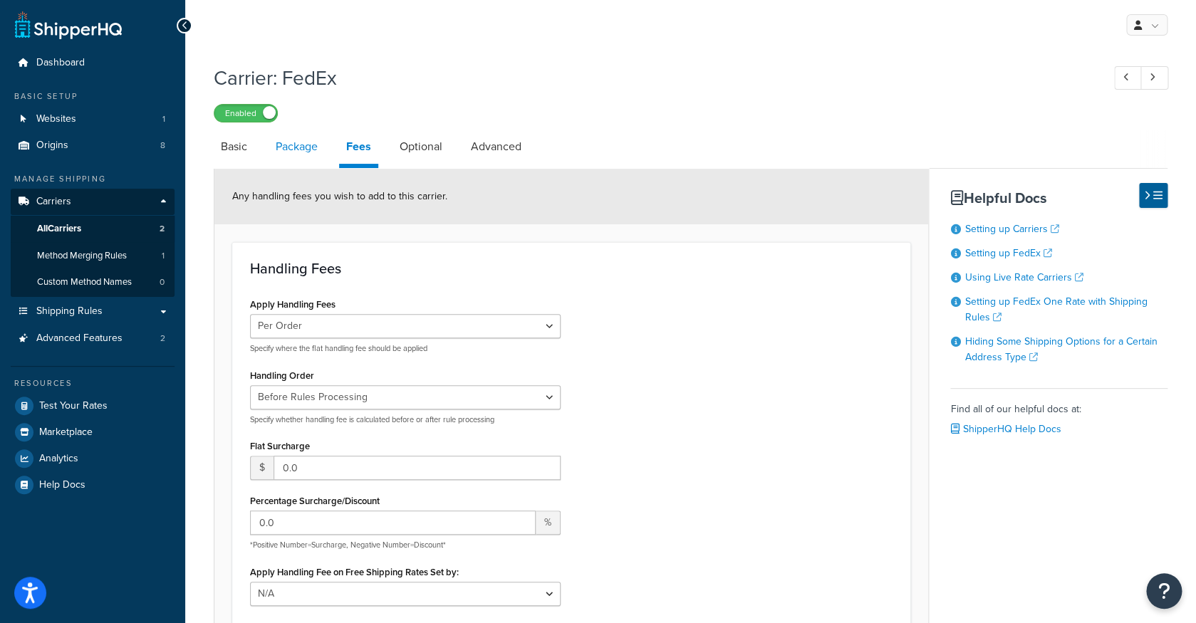
click at [314, 153] on link "Package" at bounding box center [297, 147] width 56 height 34
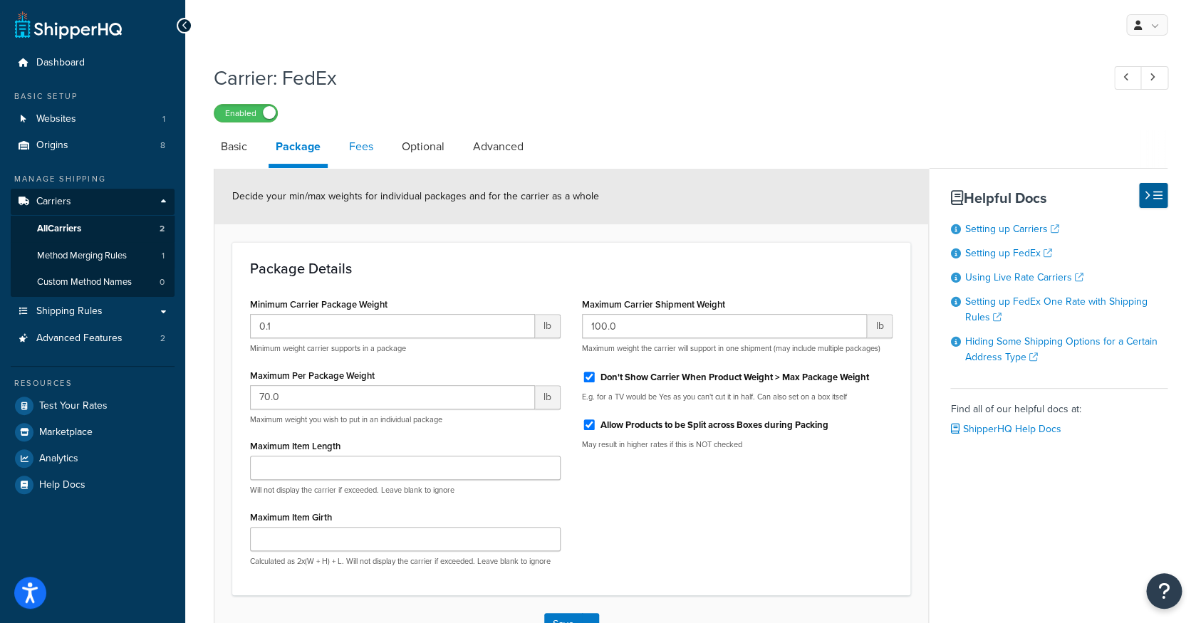
click at [353, 155] on link "Fees" at bounding box center [361, 147] width 38 height 34
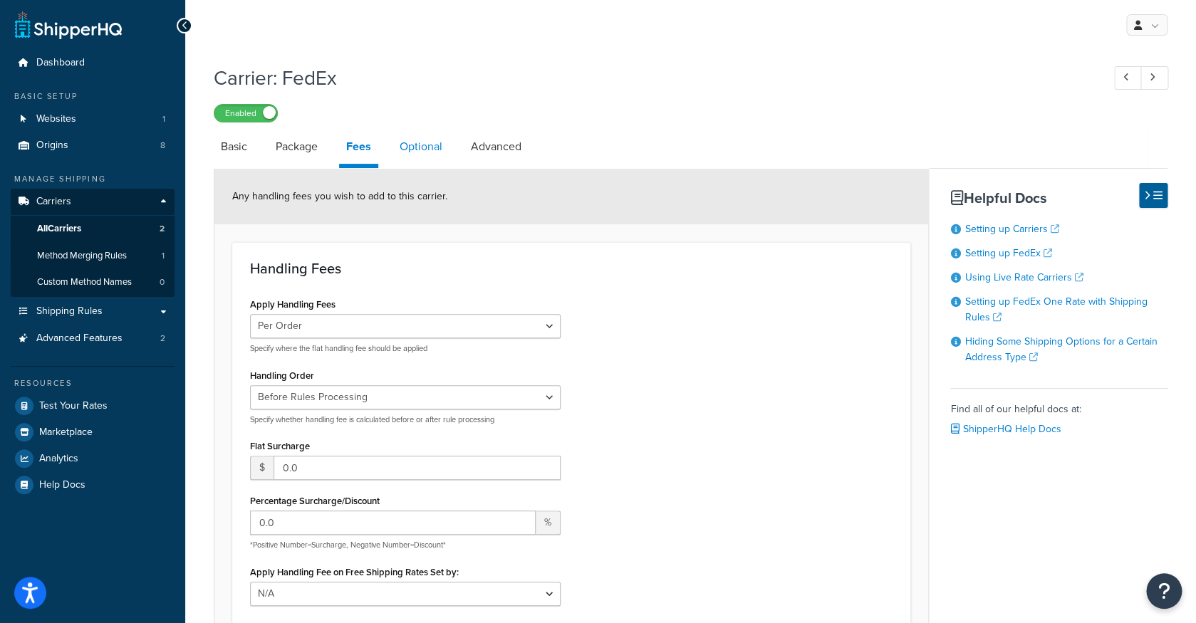
click at [429, 151] on link "Optional" at bounding box center [421, 147] width 57 height 34
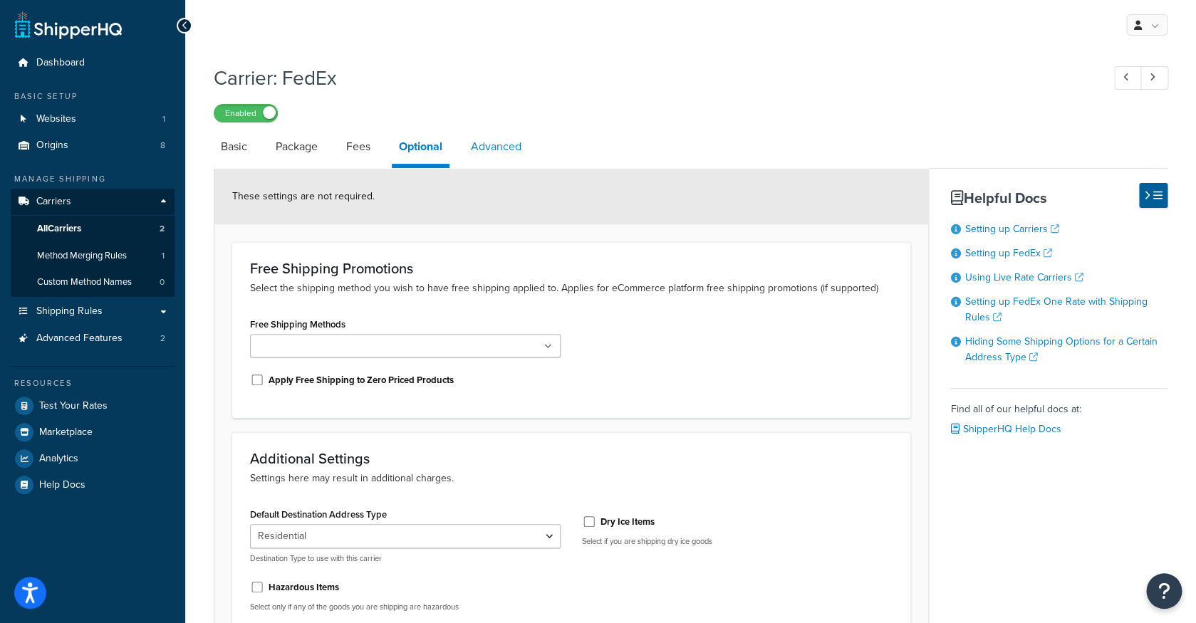
click at [504, 148] on link "Advanced" at bounding box center [496, 147] width 65 height 34
select select "false"
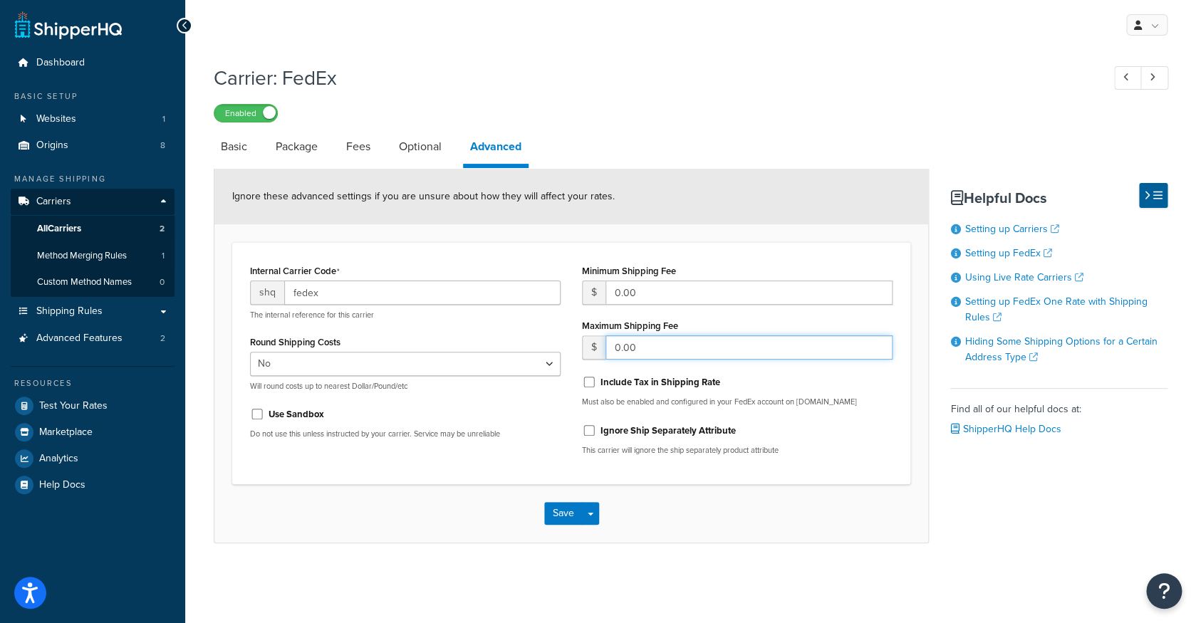
drag, startPoint x: 671, startPoint y: 350, endPoint x: 592, endPoint y: 340, distance: 79.7
click at [606, 340] on input "0.00" at bounding box center [749, 348] width 287 height 24
click at [138, 266] on link "Method Merging Rules 1" at bounding box center [93, 256] width 164 height 26
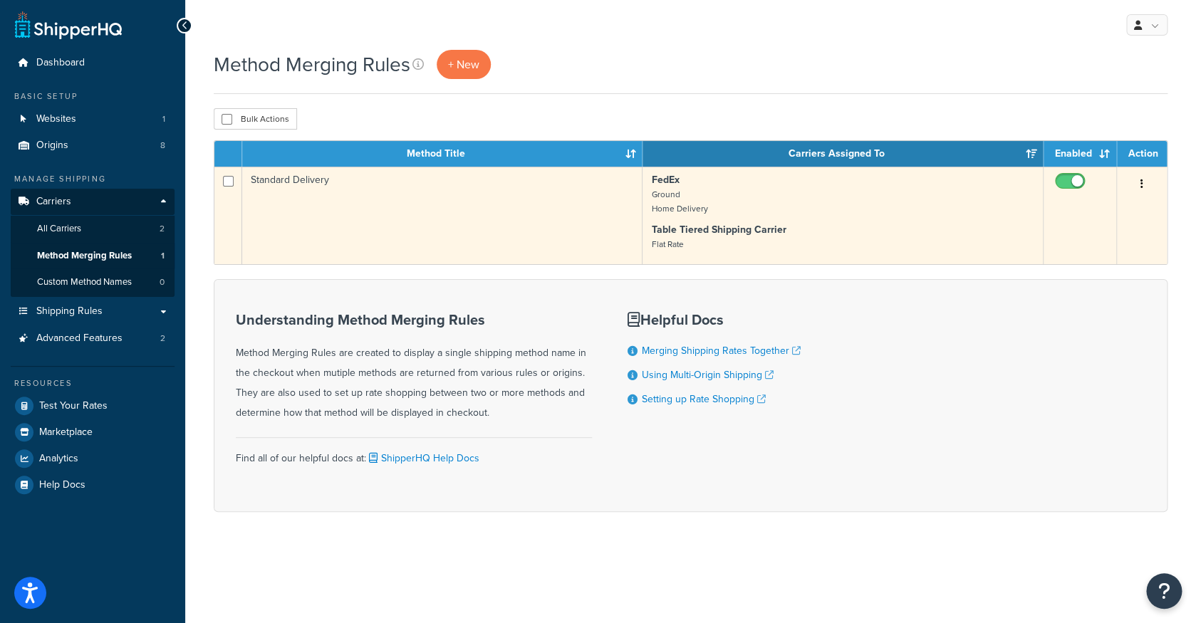
click at [531, 204] on td "Standard Delivery" at bounding box center [442, 216] width 400 height 98
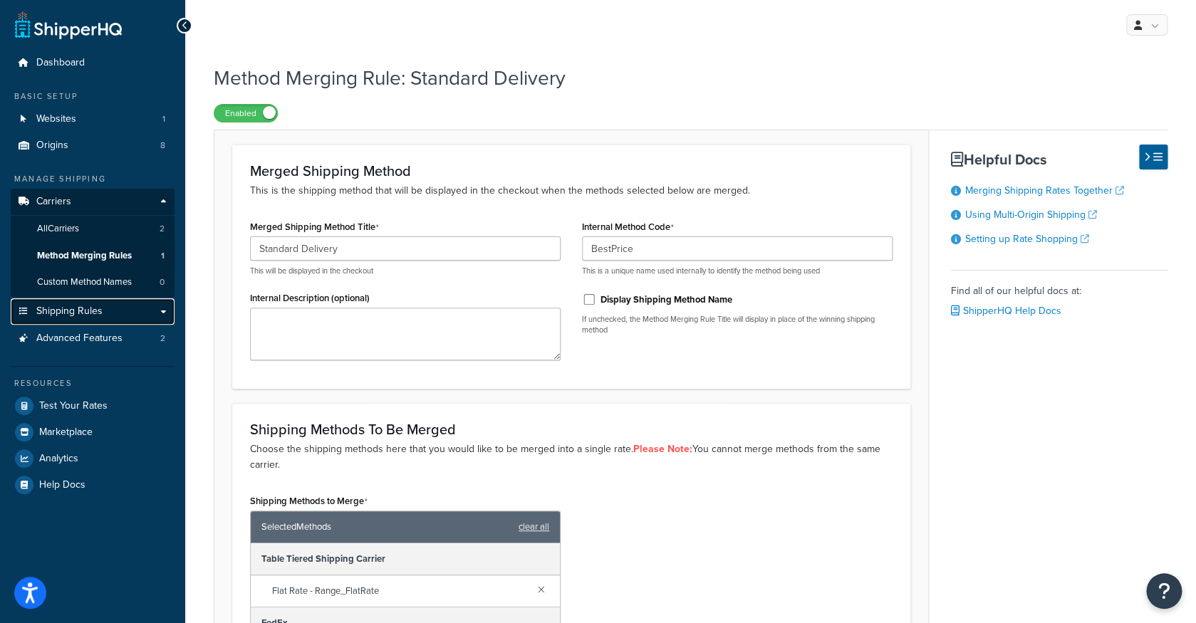
click at [123, 316] on link "Shipping Rules" at bounding box center [93, 312] width 164 height 26
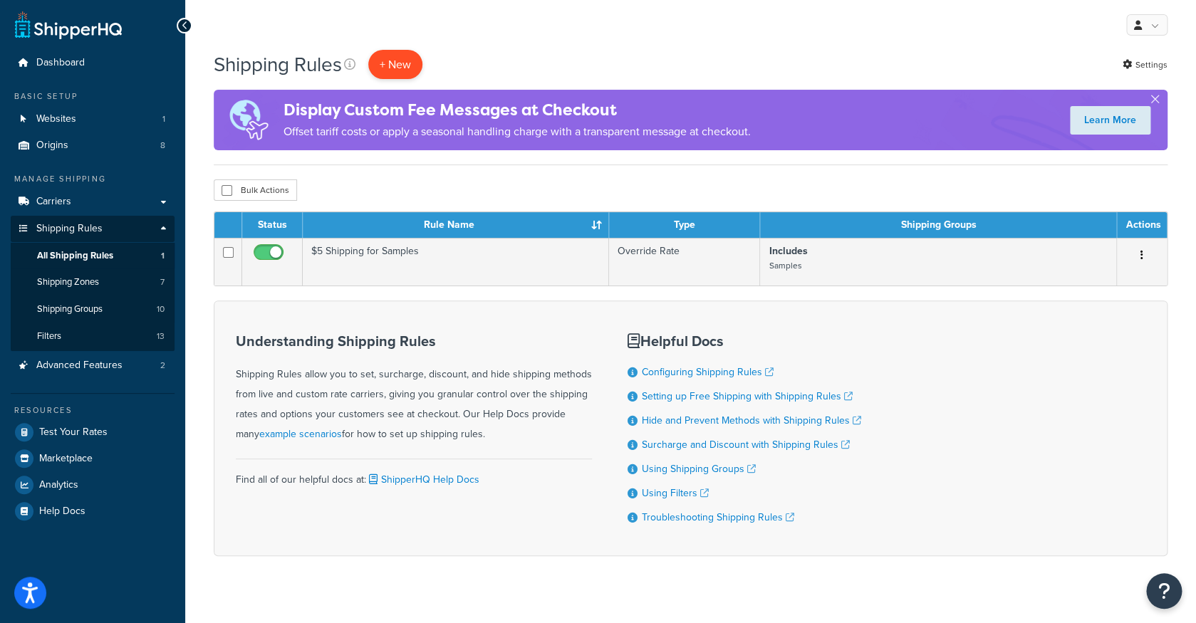
click at [415, 70] on p "+ New" at bounding box center [395, 64] width 54 height 29
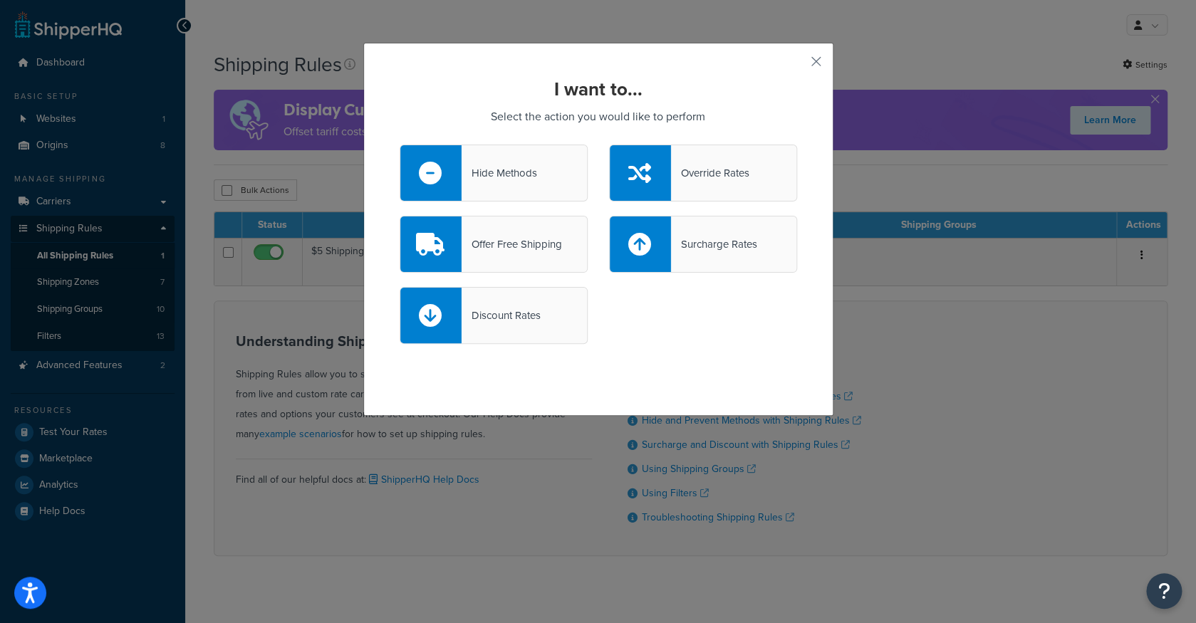
click at [526, 173] on div "Hide Methods" at bounding box center [500, 173] width 76 height 20
click at [0, 0] on input "Hide Methods" at bounding box center [0, 0] width 0 height 0
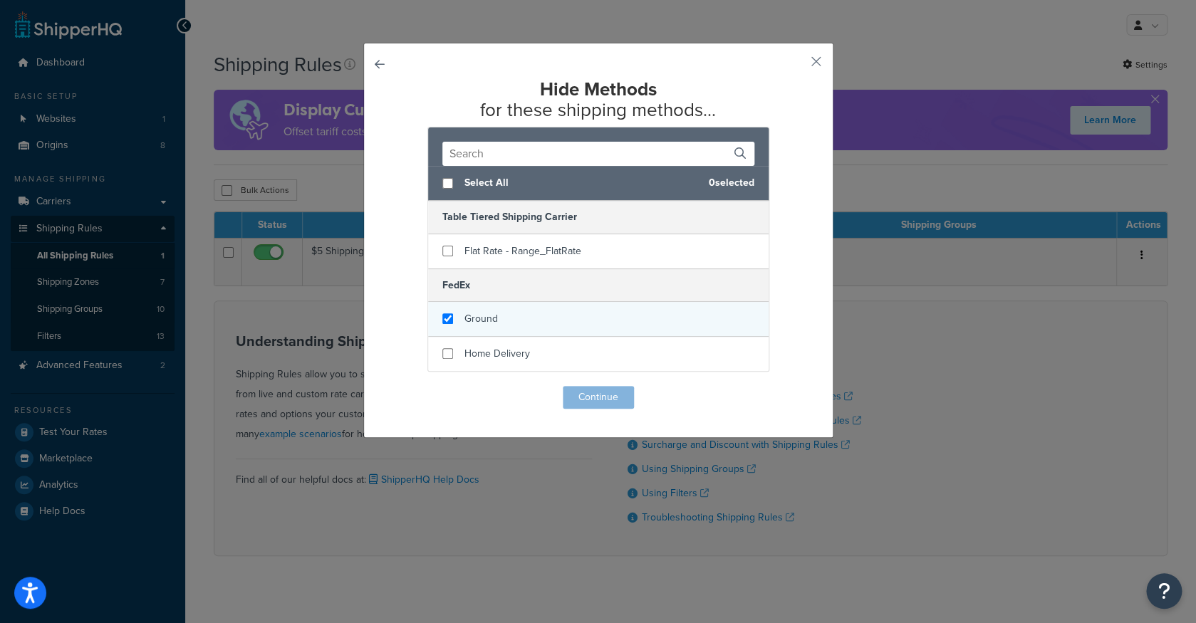
checkbox input "true"
click at [506, 311] on div "Ground" at bounding box center [598, 319] width 341 height 35
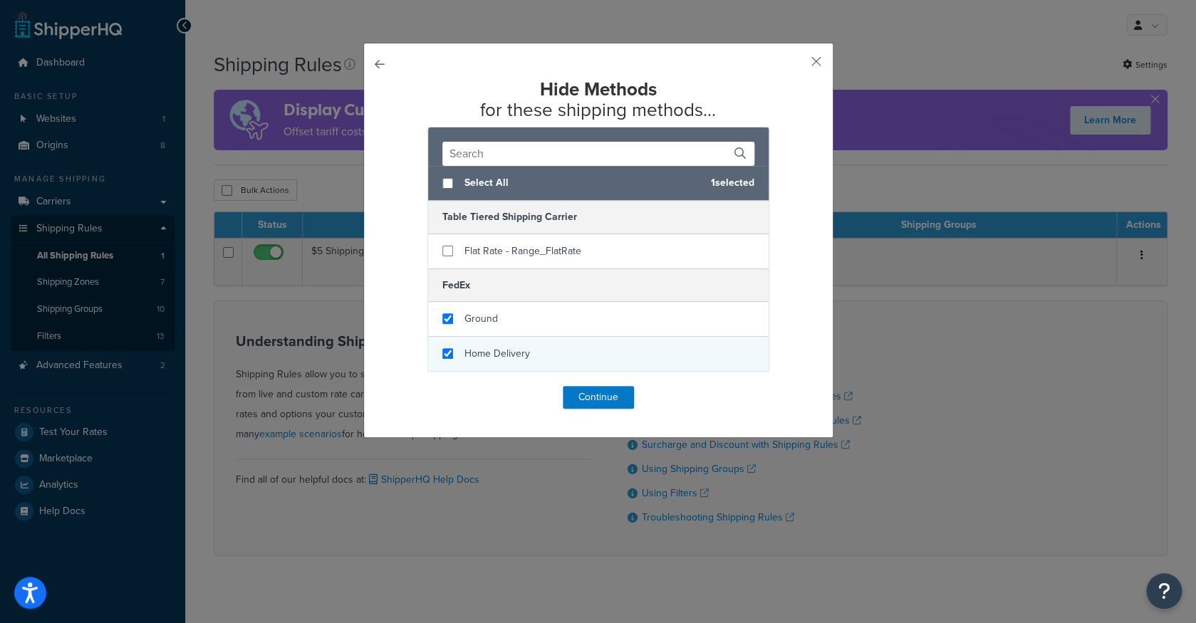
checkbox input "true"
click at [504, 353] on span "Home Delivery" at bounding box center [498, 353] width 66 height 15
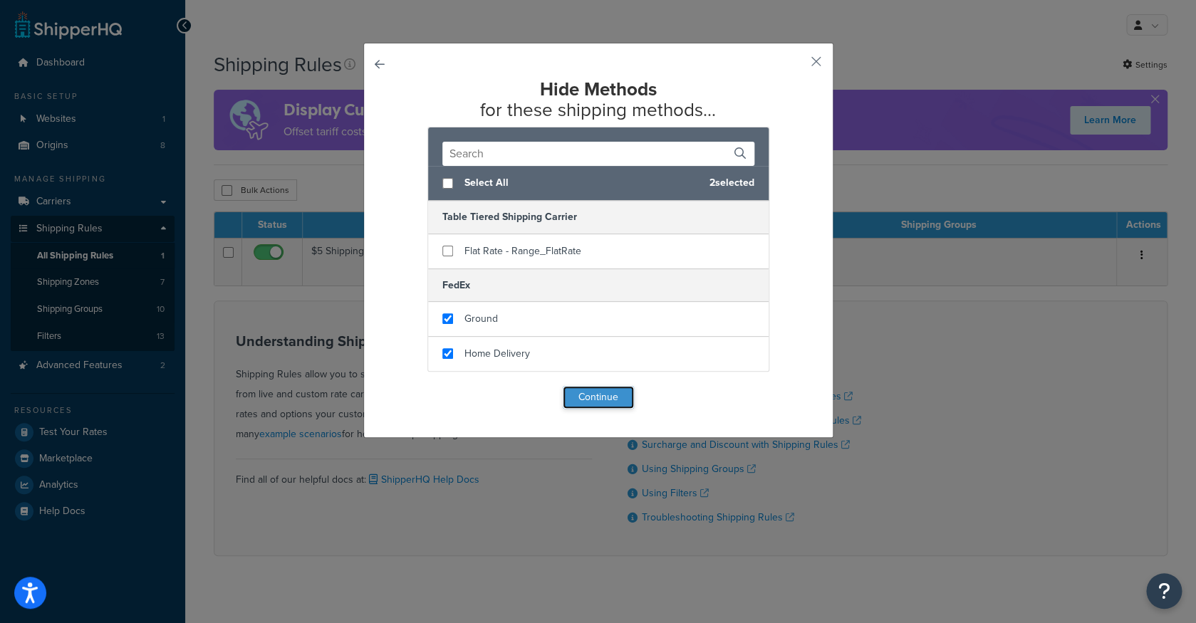
click at [584, 395] on button "Continue" at bounding box center [598, 397] width 71 height 23
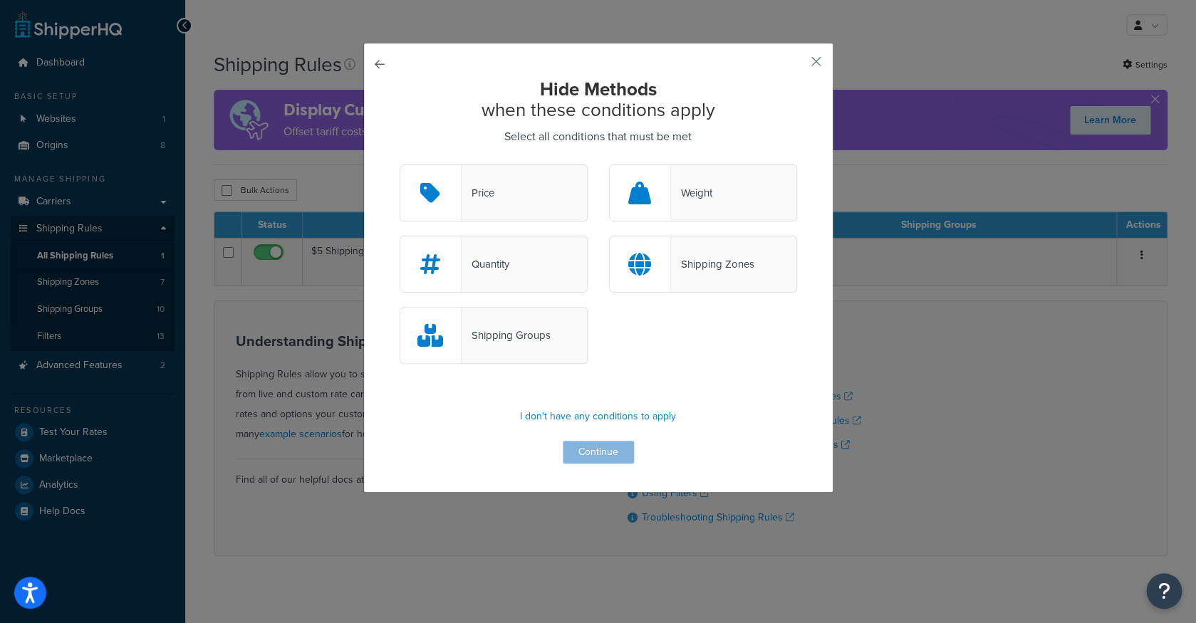
click at [543, 195] on div "Price" at bounding box center [494, 193] width 188 height 57
click at [0, 0] on input "Price" at bounding box center [0, 0] width 0 height 0
click at [605, 452] on button "Continue" at bounding box center [598, 452] width 71 height 23
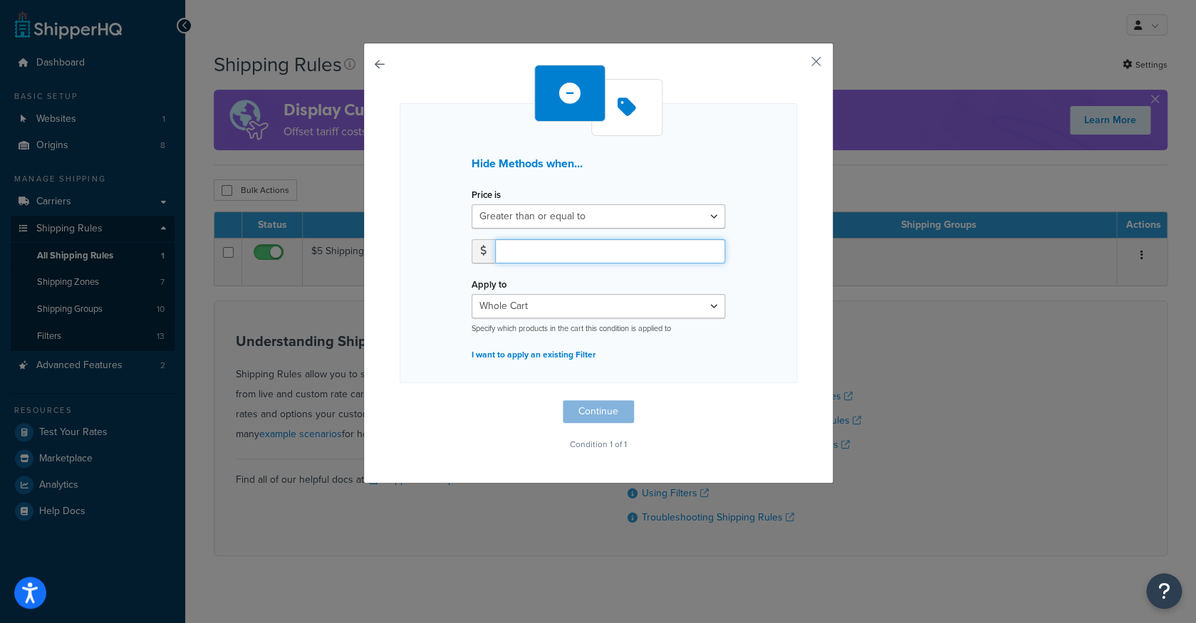
click at [624, 257] on input "number" at bounding box center [610, 251] width 230 height 24
type input "575"
click at [614, 410] on button "Continue" at bounding box center [598, 411] width 71 height 23
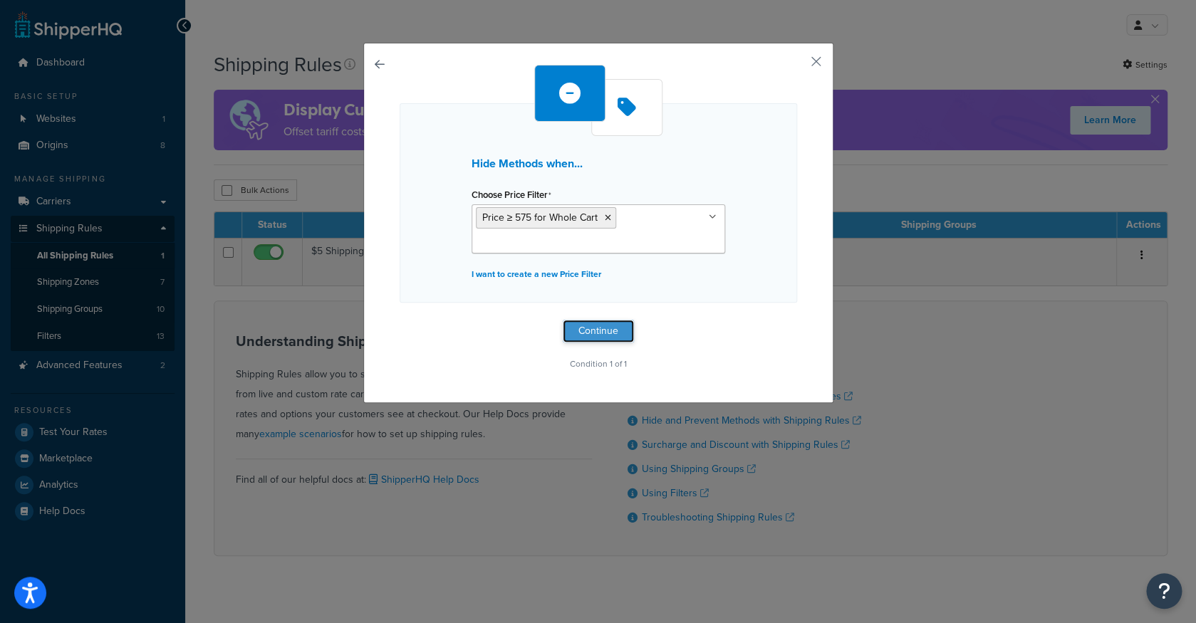
click at [614, 333] on button "Continue" at bounding box center [598, 331] width 71 height 23
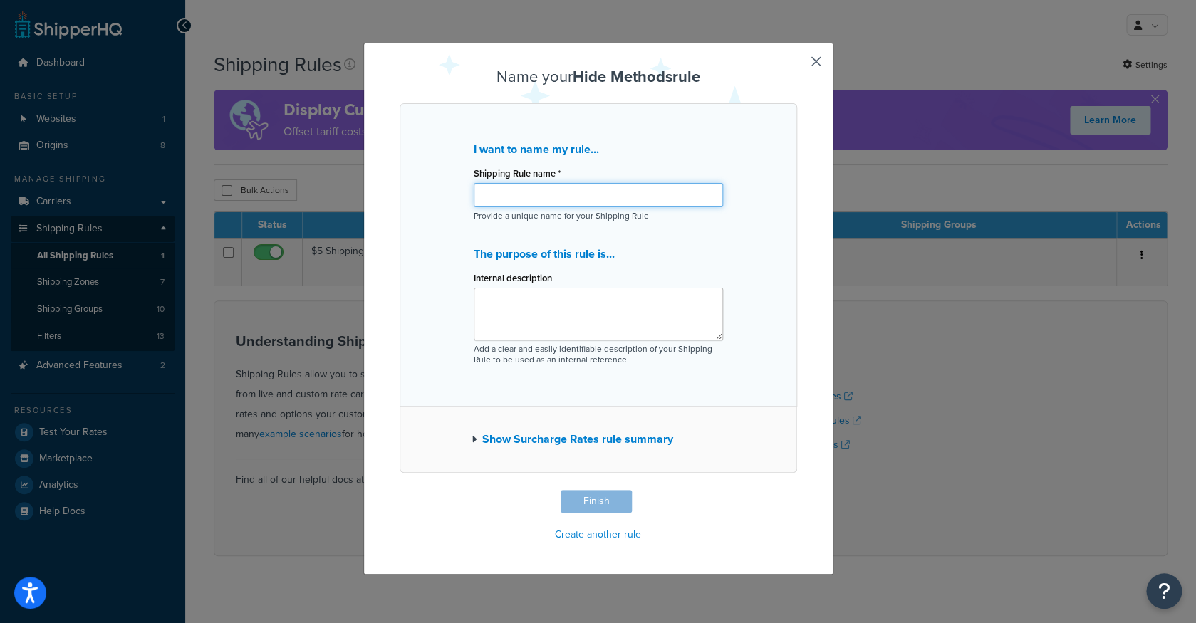
click at [626, 203] on input "Shipping Rule name *" at bounding box center [598, 195] width 249 height 24
type input "Hide Fedex if more than 575"
click at [617, 499] on button "Finish" at bounding box center [596, 501] width 71 height 23
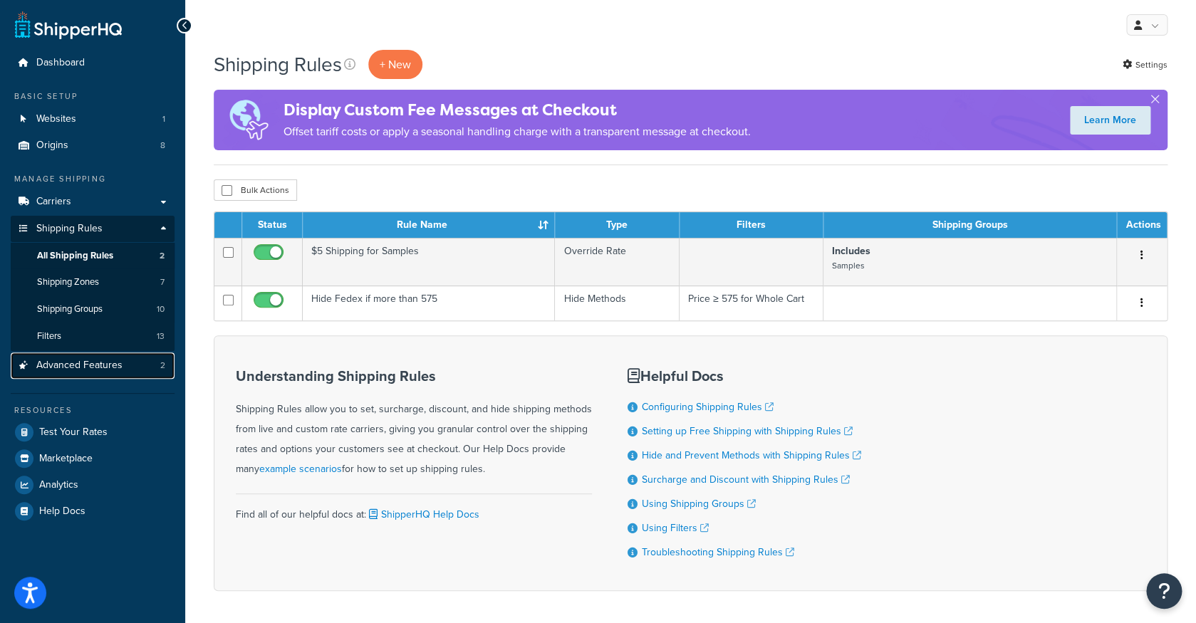
click at [128, 370] on link "Advanced Features 2" at bounding box center [93, 366] width 164 height 26
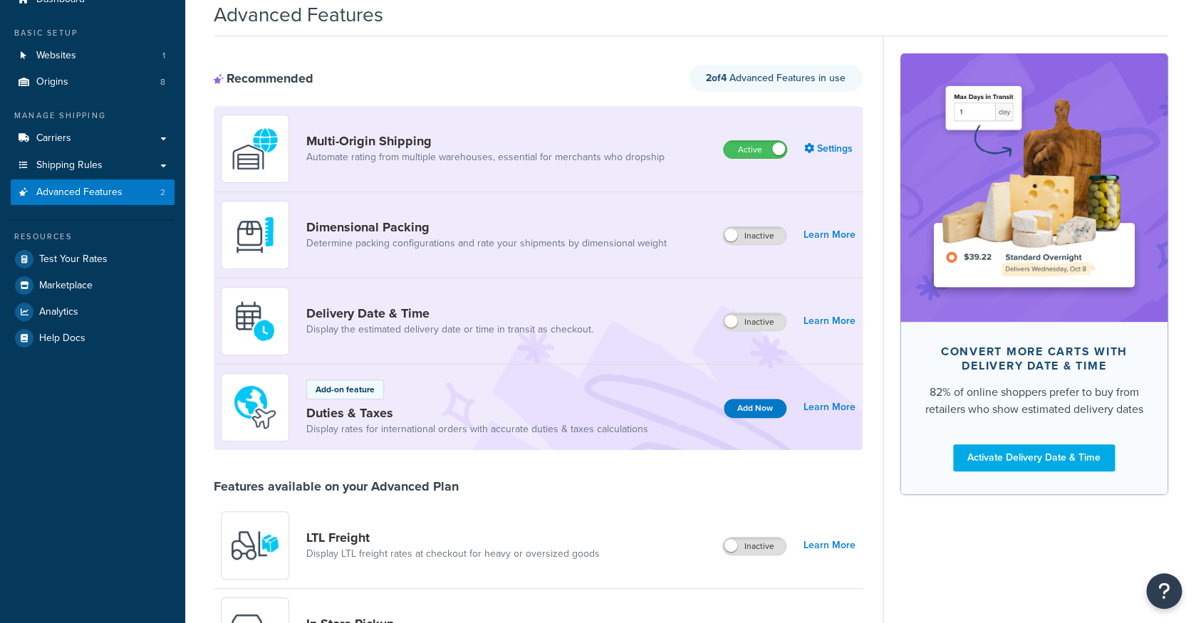
scroll to position [82, 0]
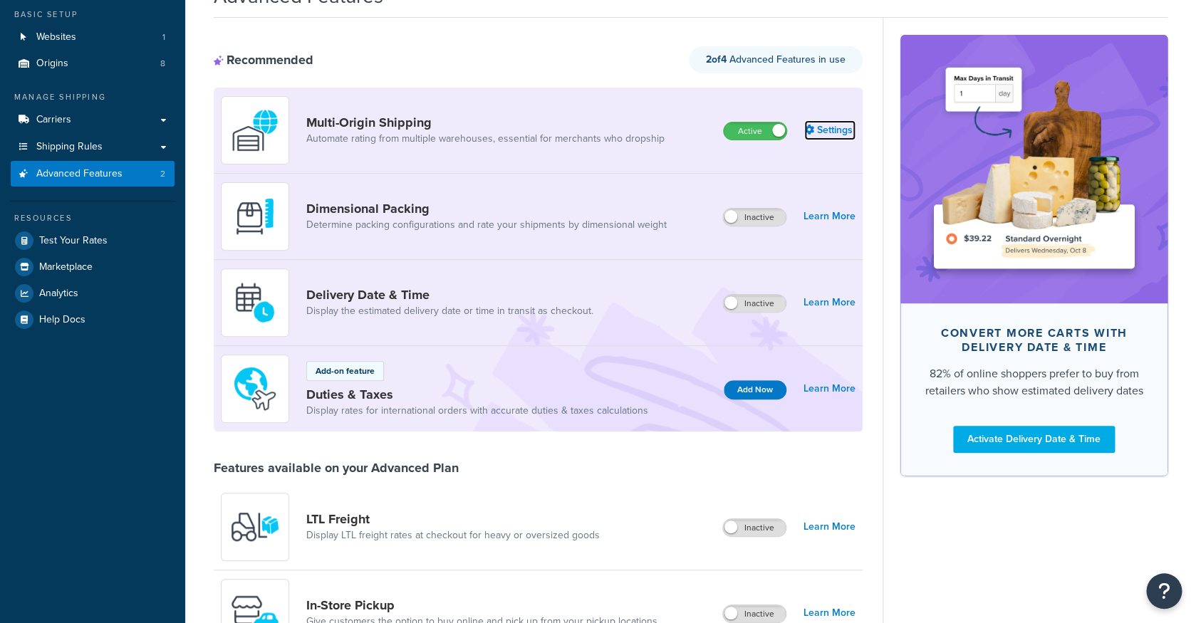
click at [830, 133] on link "Settings" at bounding box center [829, 130] width 51 height 20
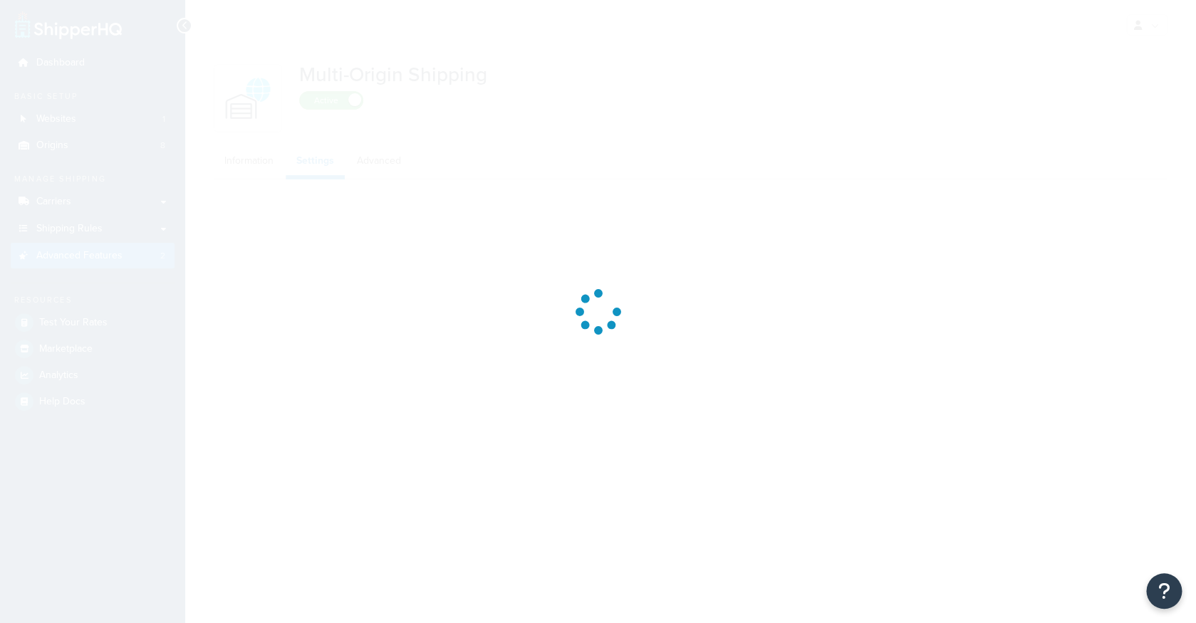
select select "FEWEST"
select select "false"
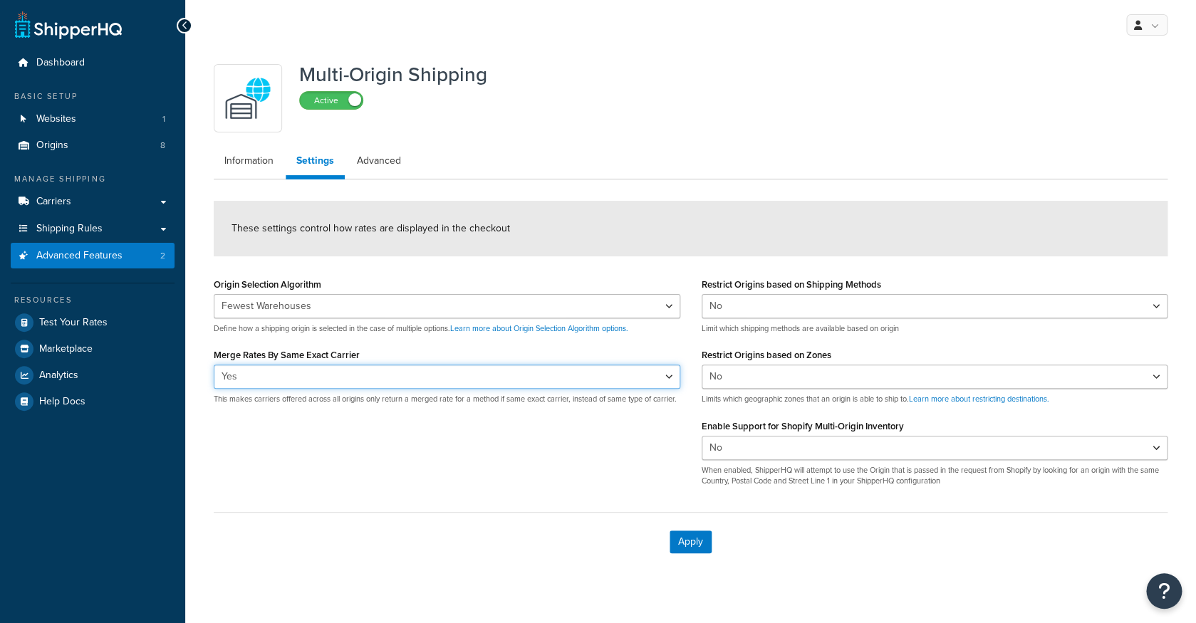
select select "false"
click option "No" at bounding box center [0, 0] width 0 height 0
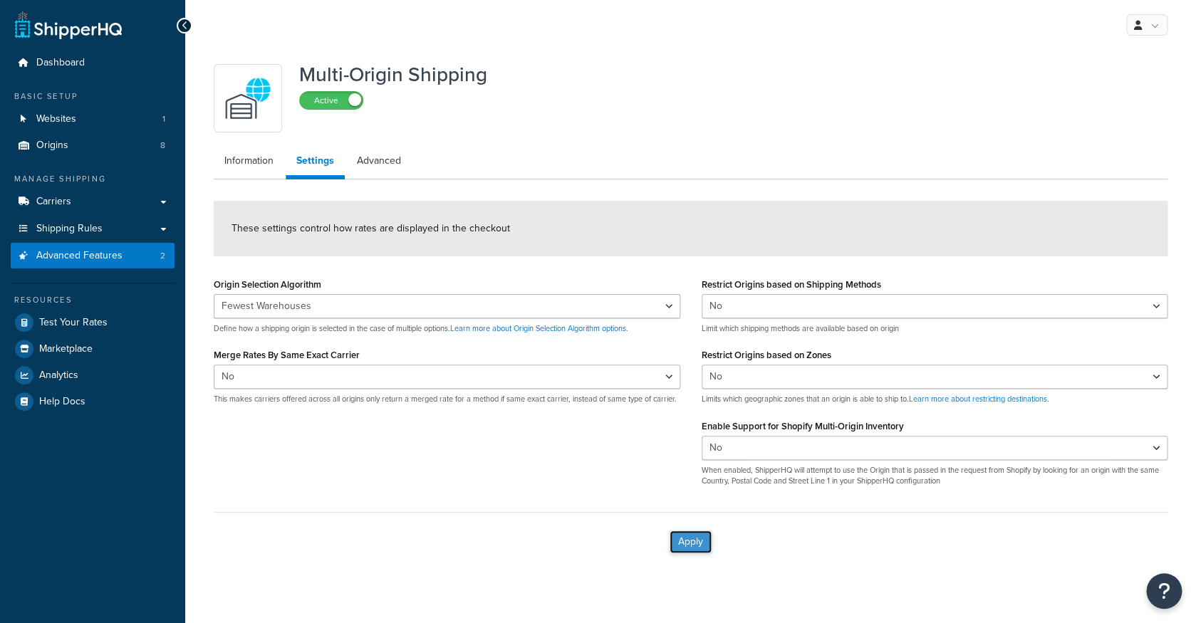
click at [690, 540] on button "Apply" at bounding box center [691, 542] width 42 height 23
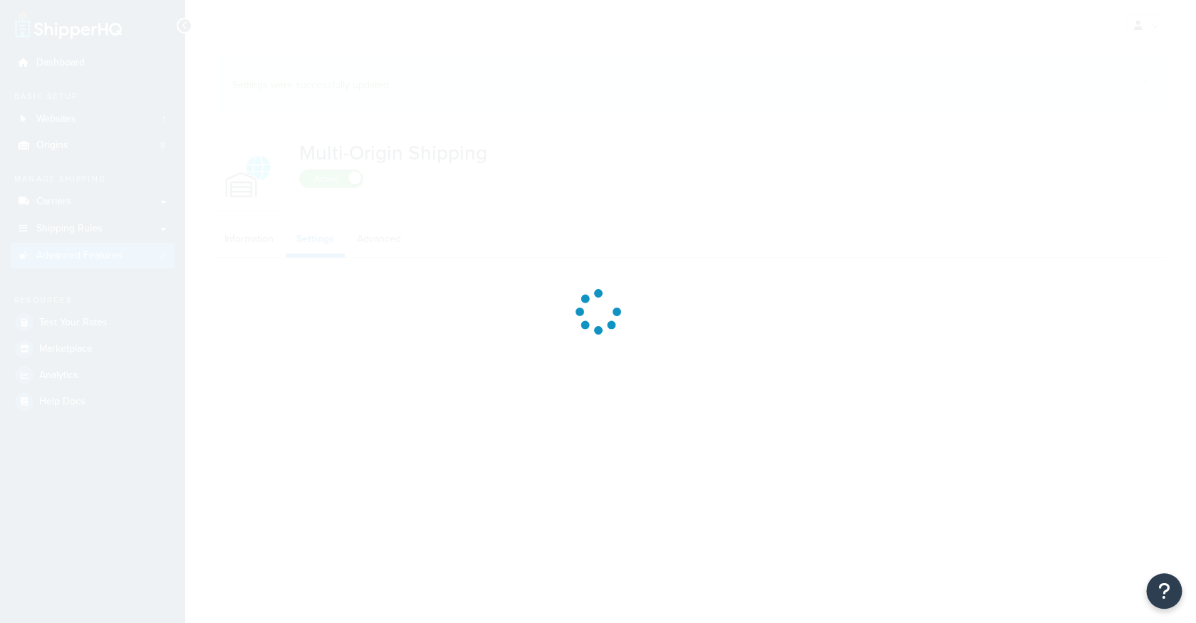
select select "FEWEST"
select select "false"
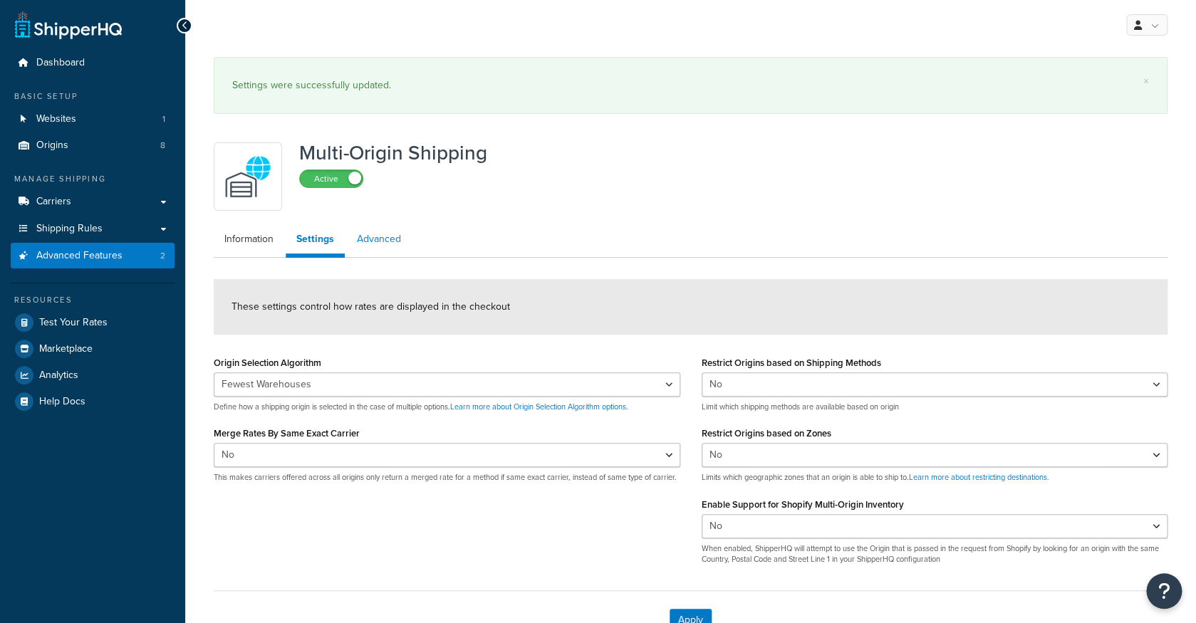
click at [385, 241] on link "Advanced" at bounding box center [379, 239] width 66 height 29
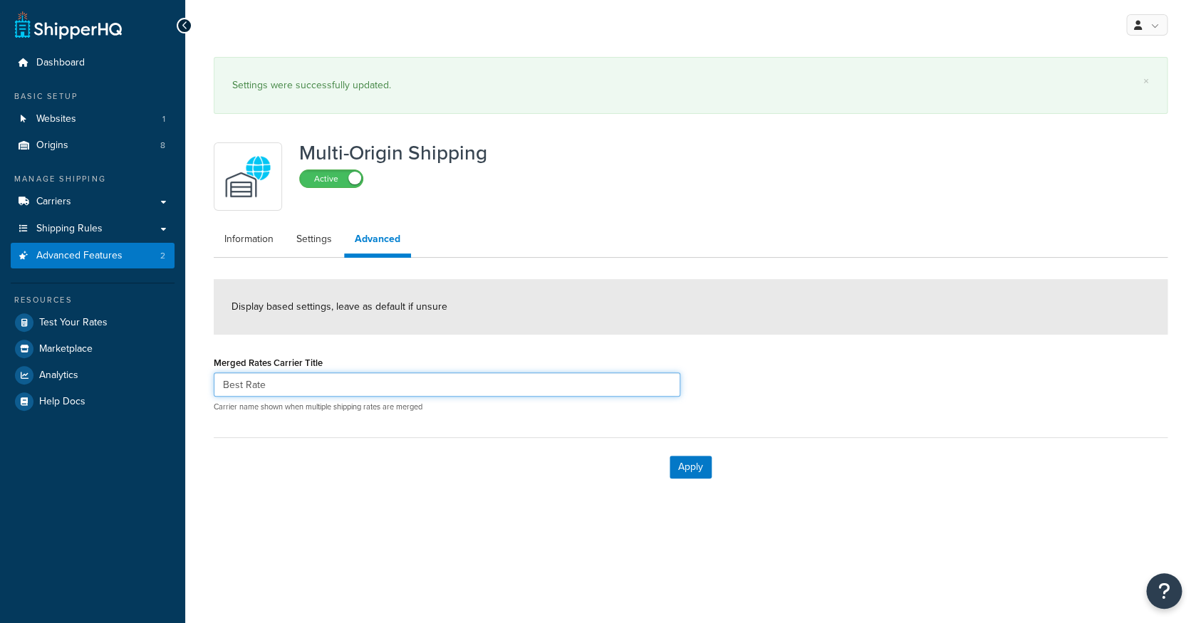
click at [306, 381] on input "Best Rate" at bounding box center [447, 385] width 467 height 24
click at [249, 238] on link "Information" at bounding box center [249, 239] width 71 height 29
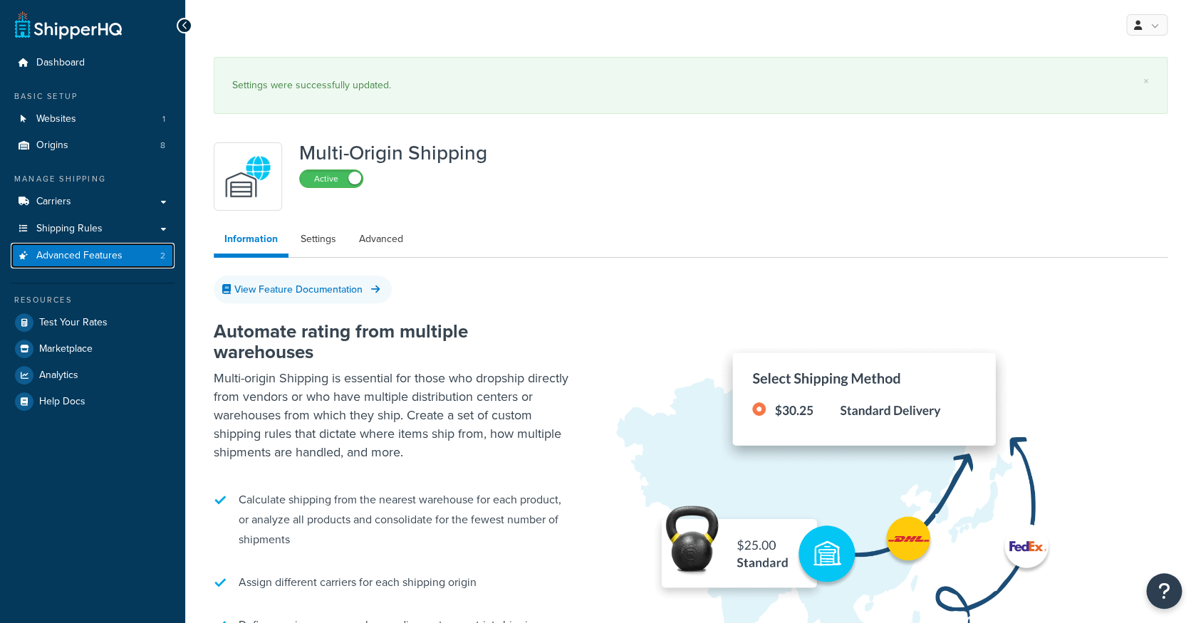
click at [120, 266] on link "Advanced Features 2" at bounding box center [93, 256] width 164 height 26
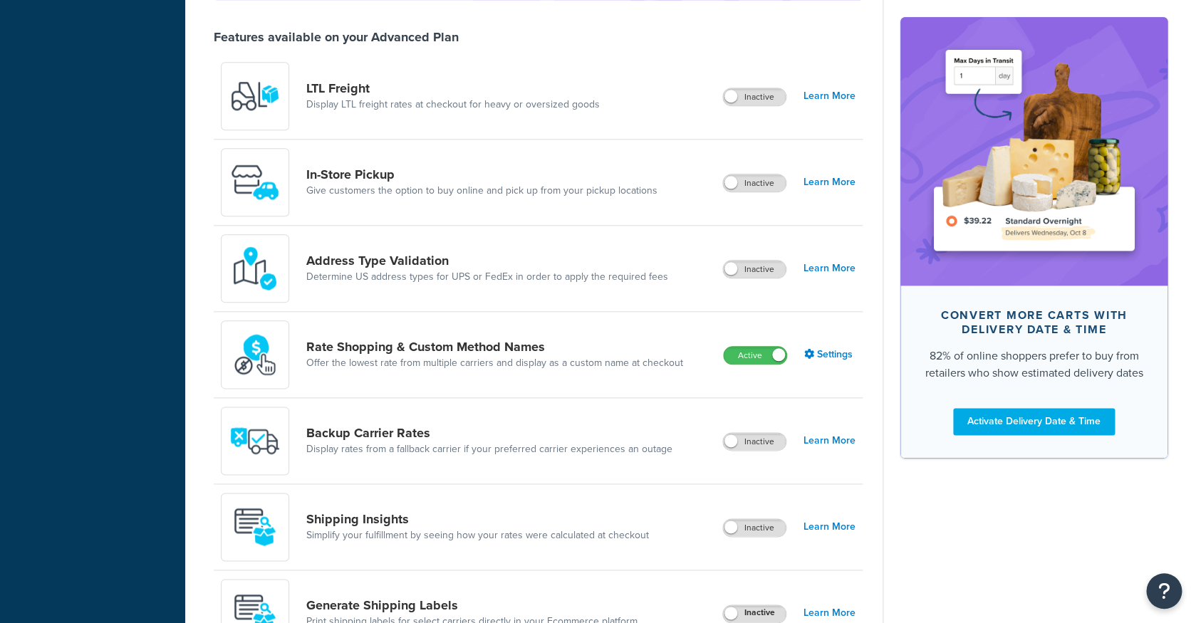
scroll to position [515, 0]
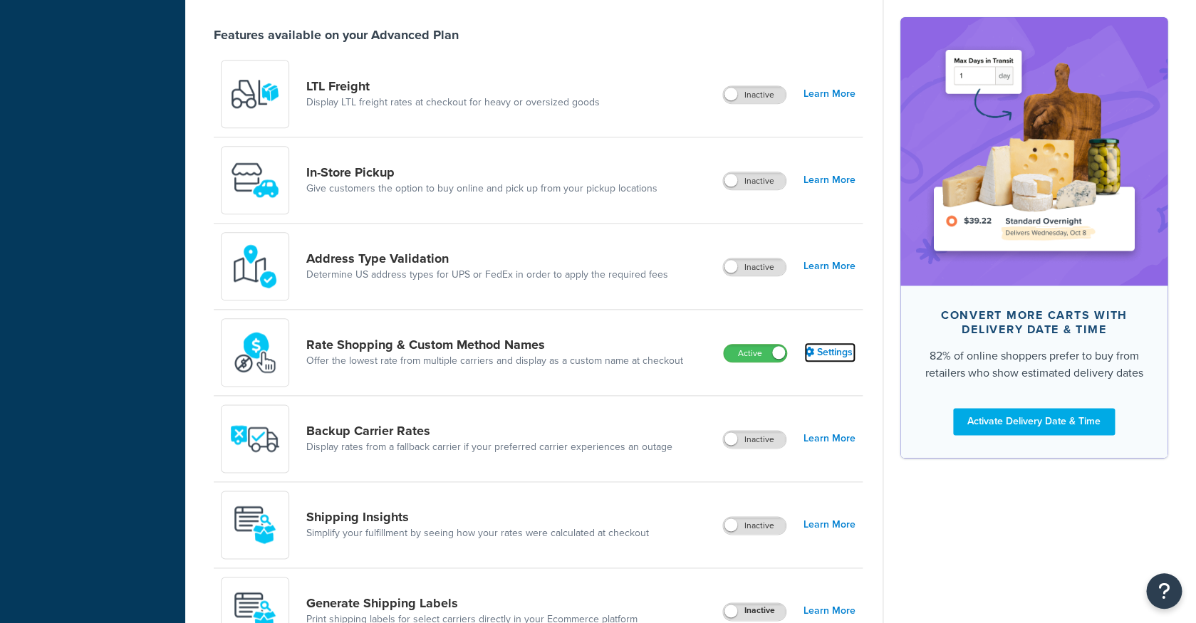
click at [849, 357] on link "Settings" at bounding box center [829, 353] width 51 height 20
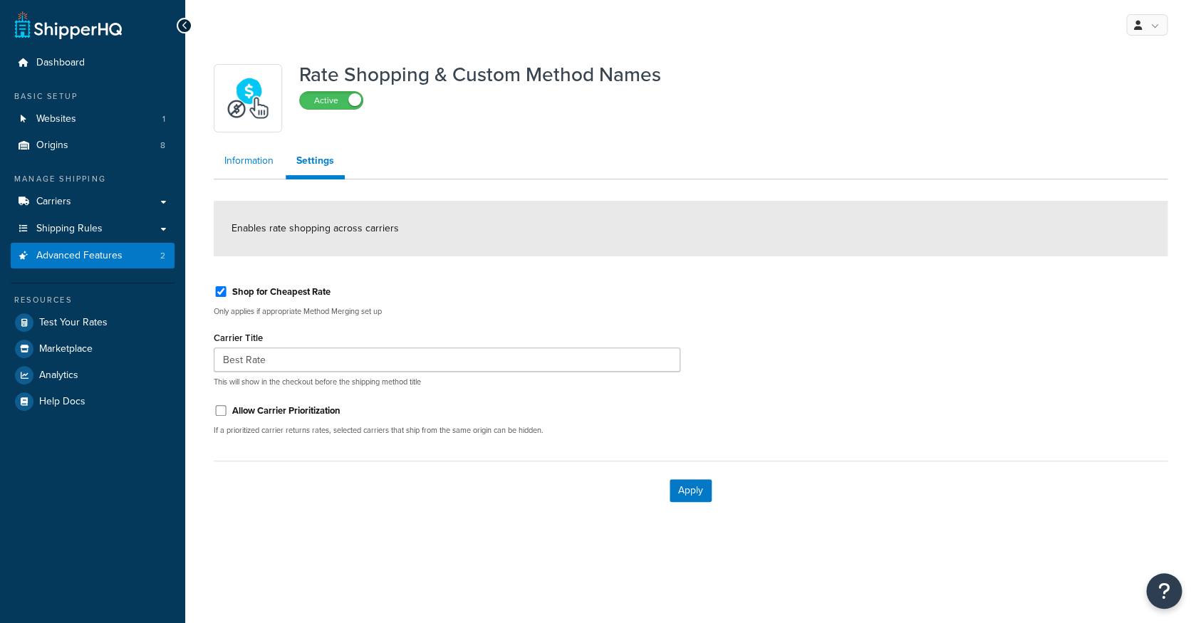
click at [254, 159] on link "Information" at bounding box center [249, 161] width 71 height 29
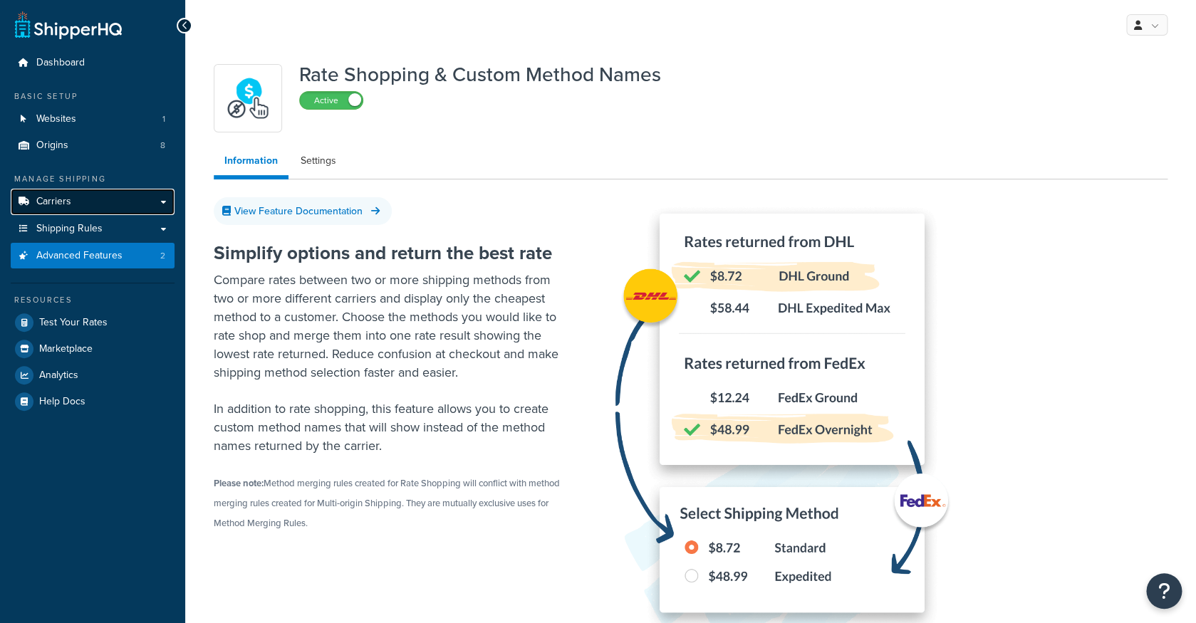
click at [135, 207] on link "Carriers" at bounding box center [93, 202] width 164 height 26
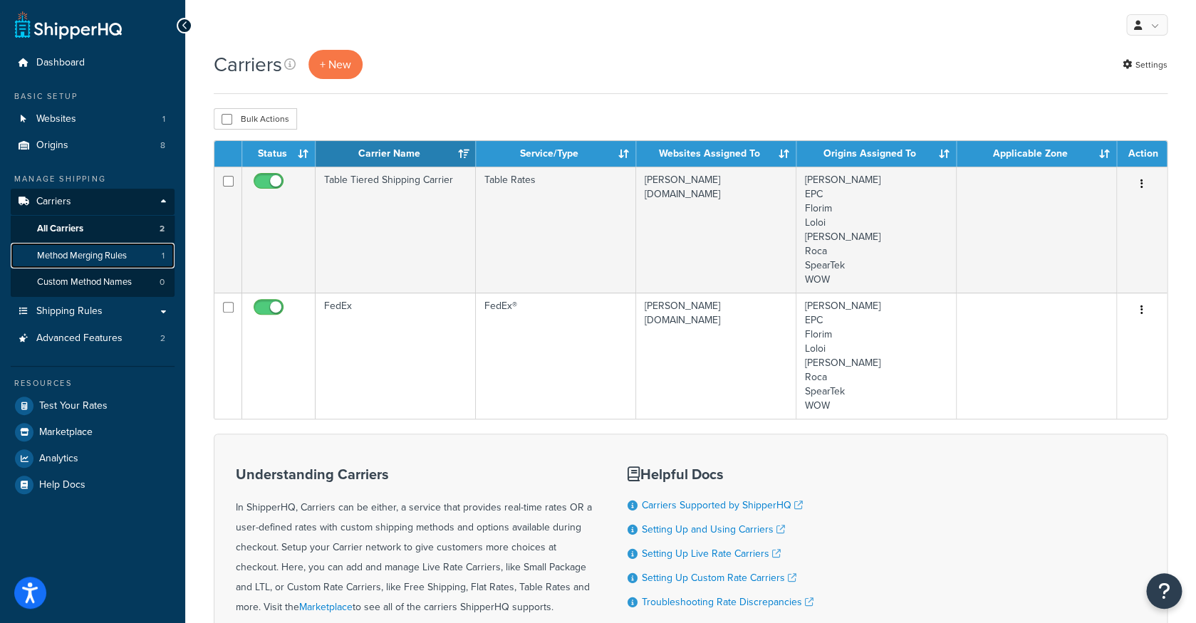
click at [136, 263] on link "Method Merging Rules 1" at bounding box center [93, 256] width 164 height 26
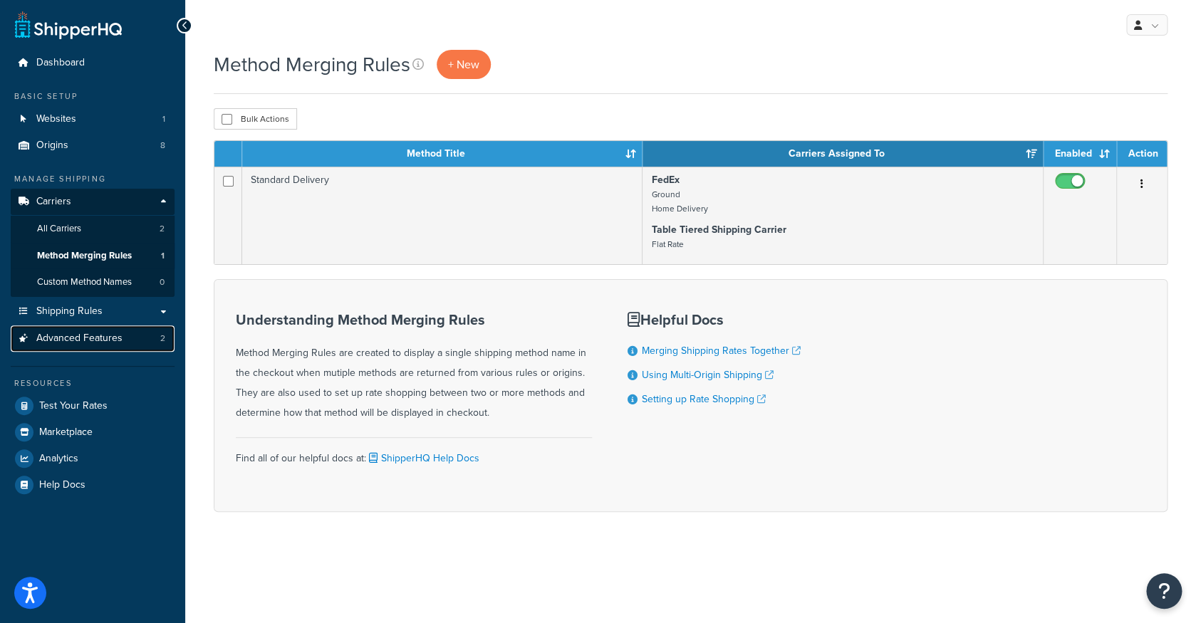
click at [128, 340] on link "Advanced Features 2" at bounding box center [93, 339] width 164 height 26
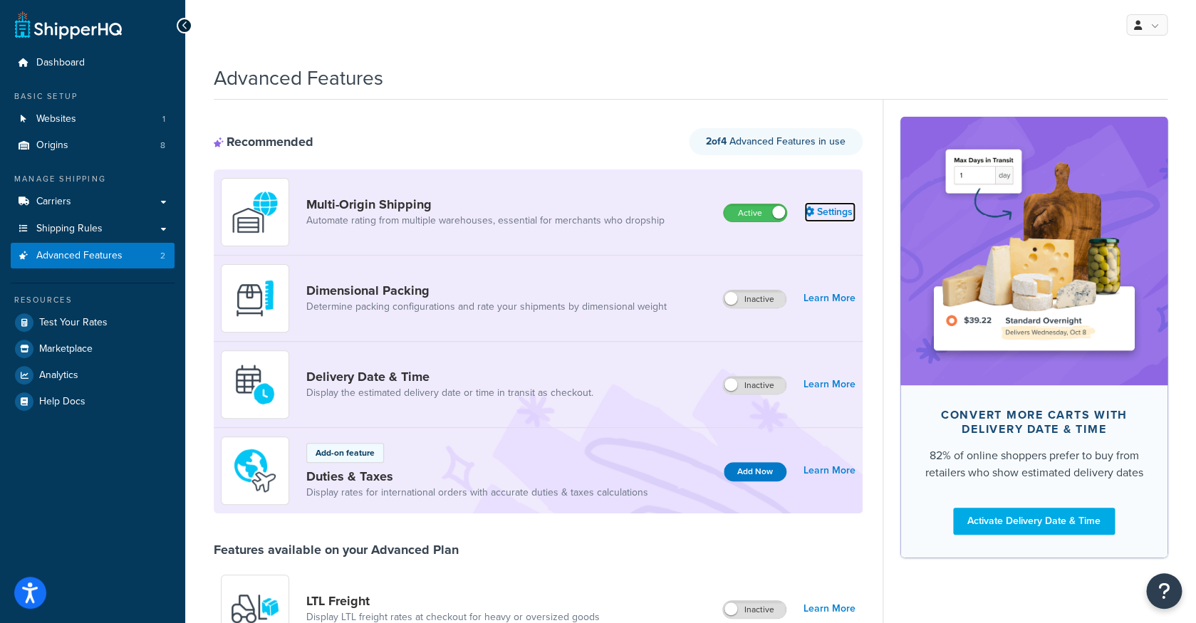
click at [827, 214] on link "Settings" at bounding box center [829, 212] width 51 height 20
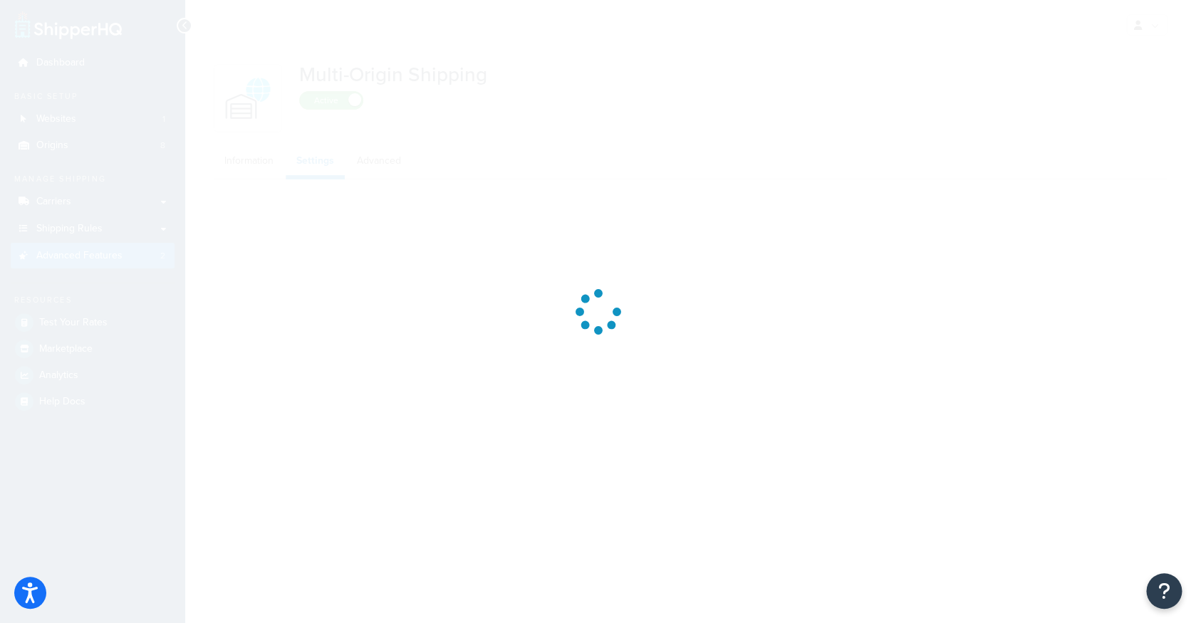
select select "FEWEST"
select select "false"
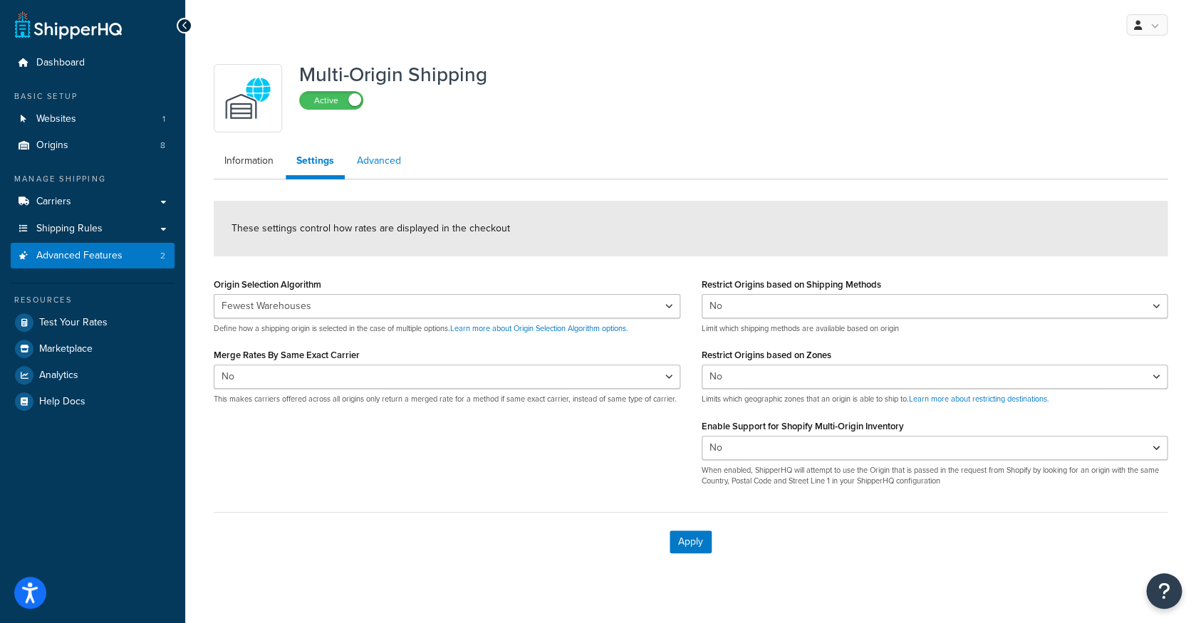
click at [385, 167] on link "Advanced" at bounding box center [379, 161] width 66 height 29
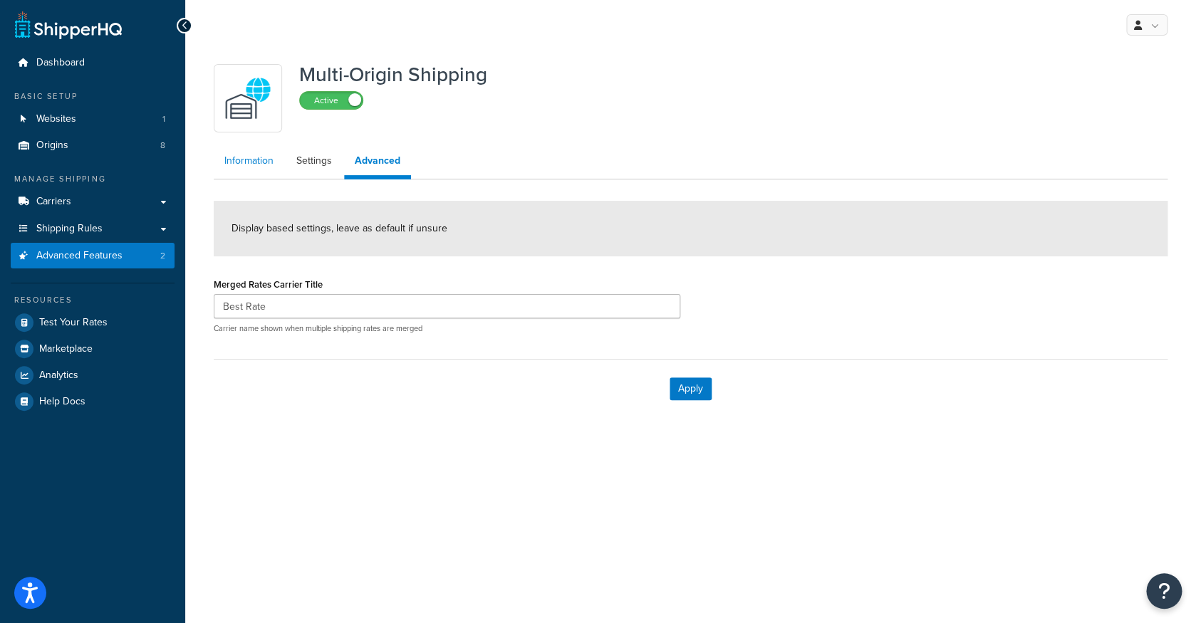
click at [254, 162] on link "Information" at bounding box center [249, 161] width 71 height 29
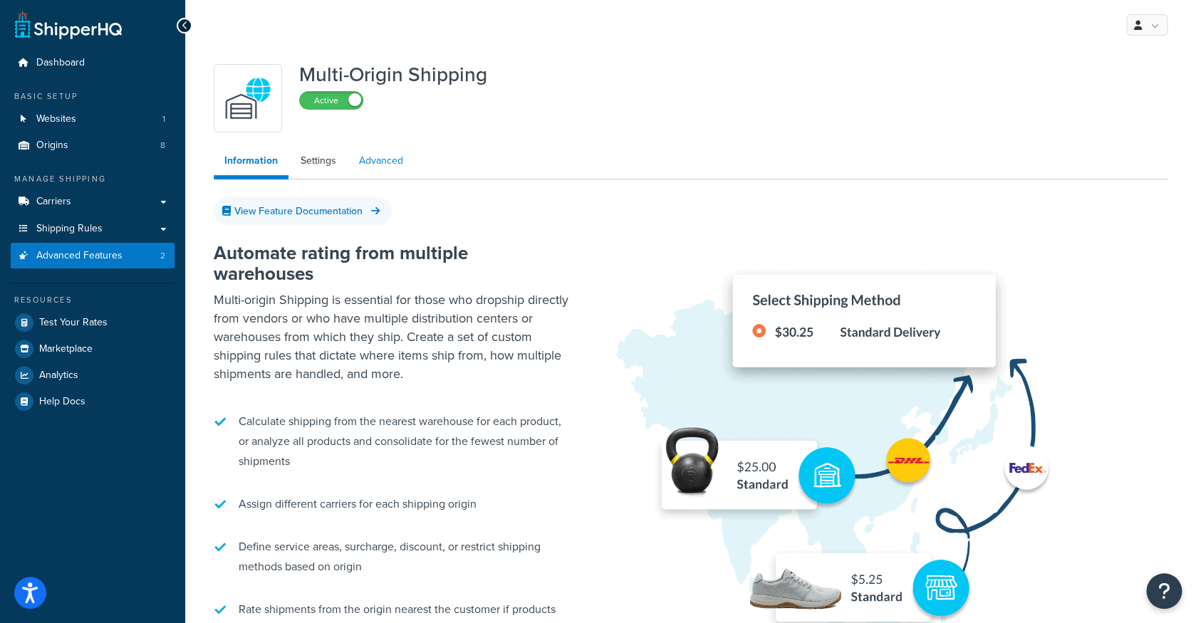
click at [371, 167] on link "Advanced" at bounding box center [381, 161] width 66 height 29
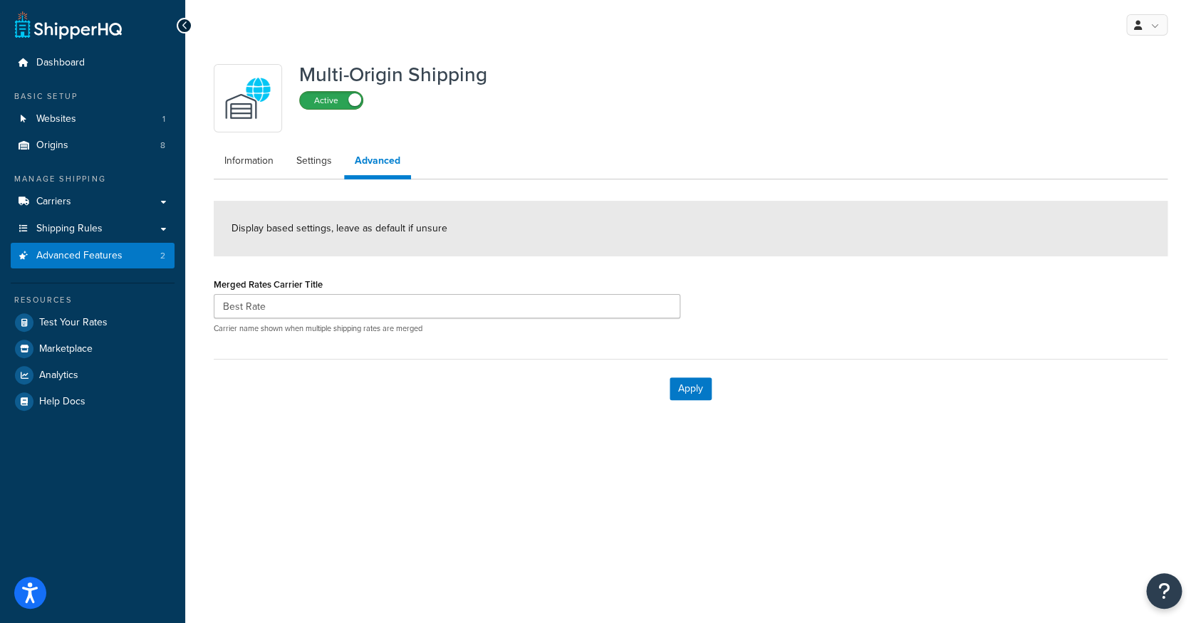
click at [332, 108] on label "Active" at bounding box center [331, 100] width 63 height 17
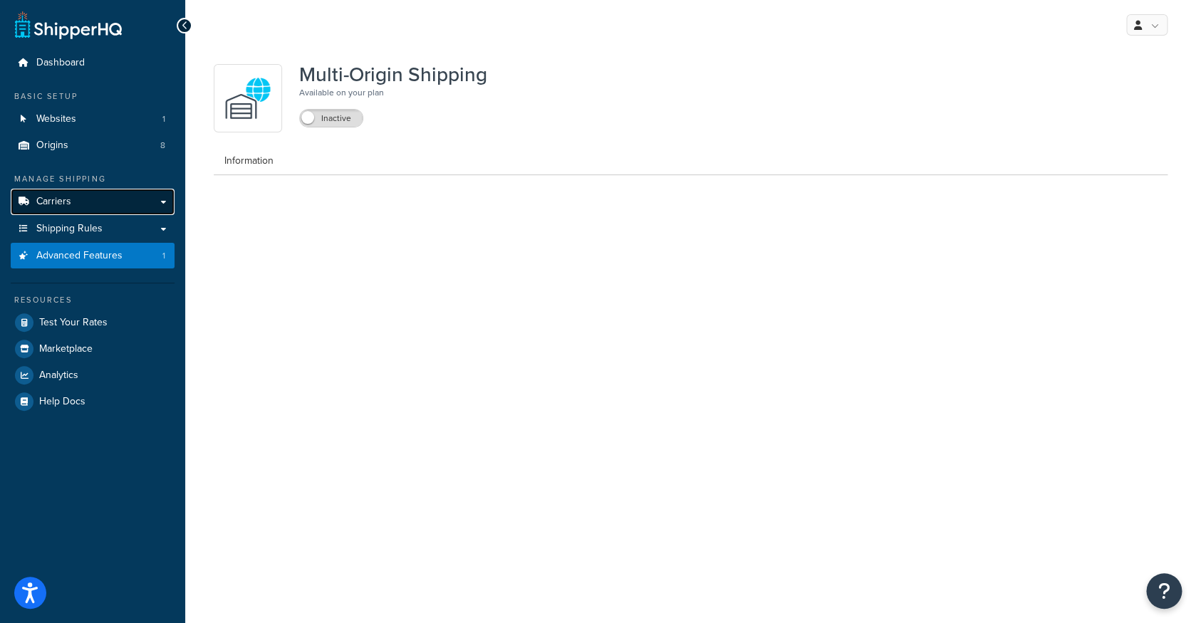
click at [121, 203] on link "Carriers" at bounding box center [93, 202] width 164 height 26
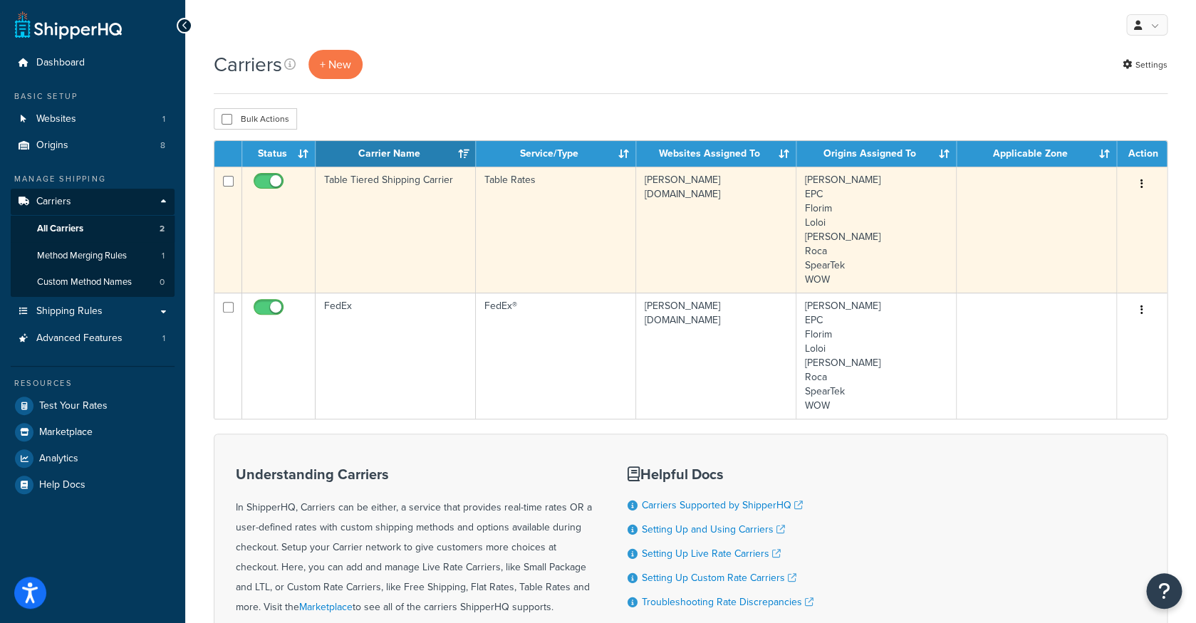
click at [404, 210] on td "Table Tiered Shipping Carrier" at bounding box center [396, 230] width 160 height 126
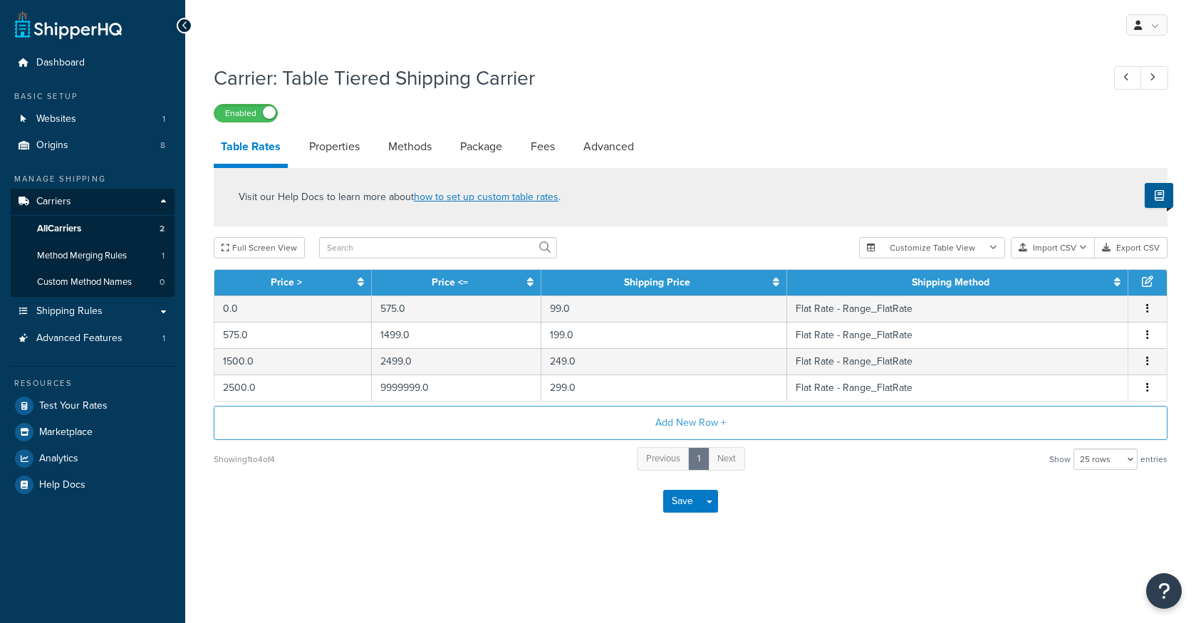
select select "25"
click at [346, 147] on link "Properties" at bounding box center [334, 147] width 65 height 34
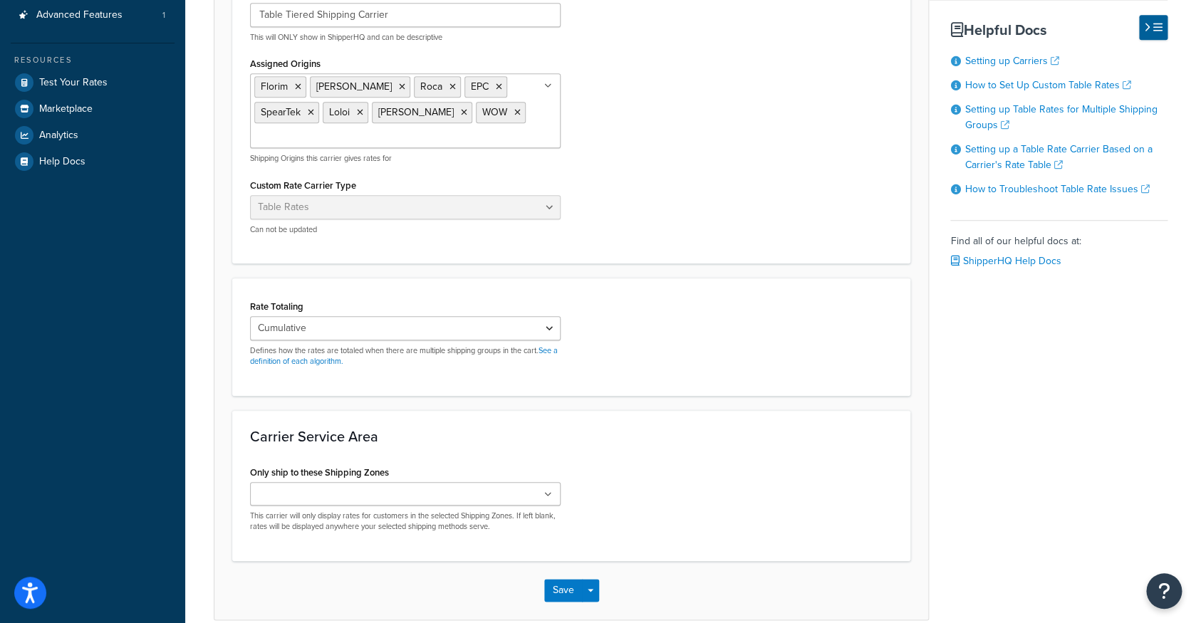
scroll to position [325, 0]
select select "HIGHEST"
click option "Highest" at bounding box center [0, 0] width 0 height 0
click at [566, 591] on button "Save" at bounding box center [563, 589] width 38 height 23
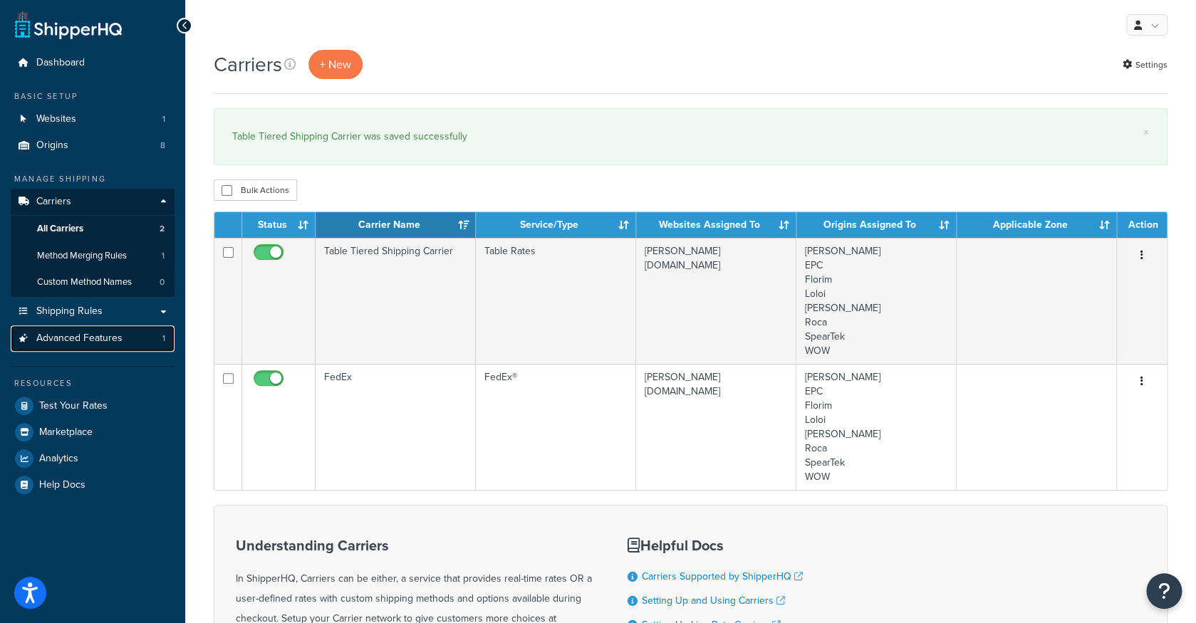
click at [123, 343] on link "Advanced Features 1" at bounding box center [93, 339] width 164 height 26
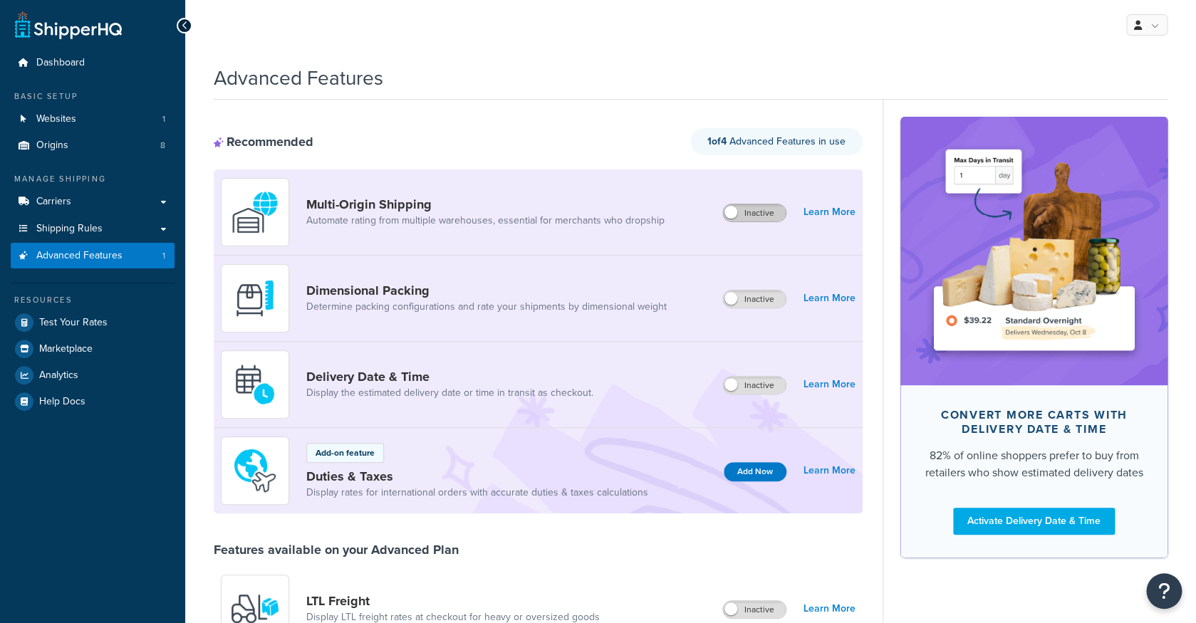
click at [762, 217] on label "Inactive" at bounding box center [754, 212] width 63 height 17
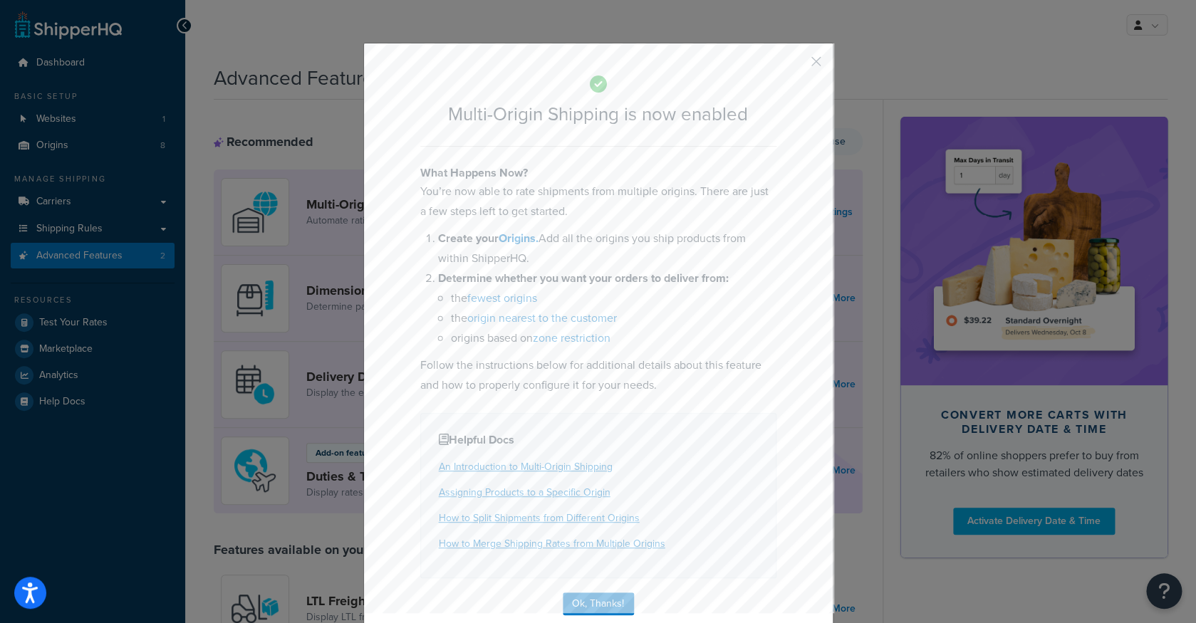
click at [797, 65] on button "button" at bounding box center [796, 67] width 4 height 4
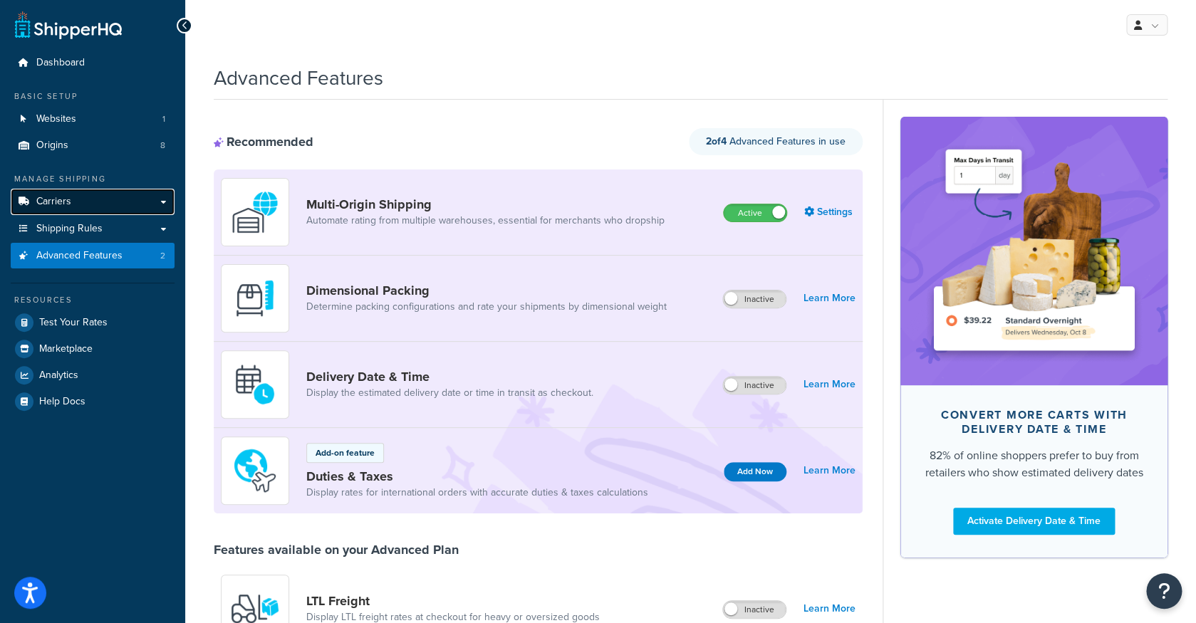
click at [83, 202] on link "Carriers" at bounding box center [93, 202] width 164 height 26
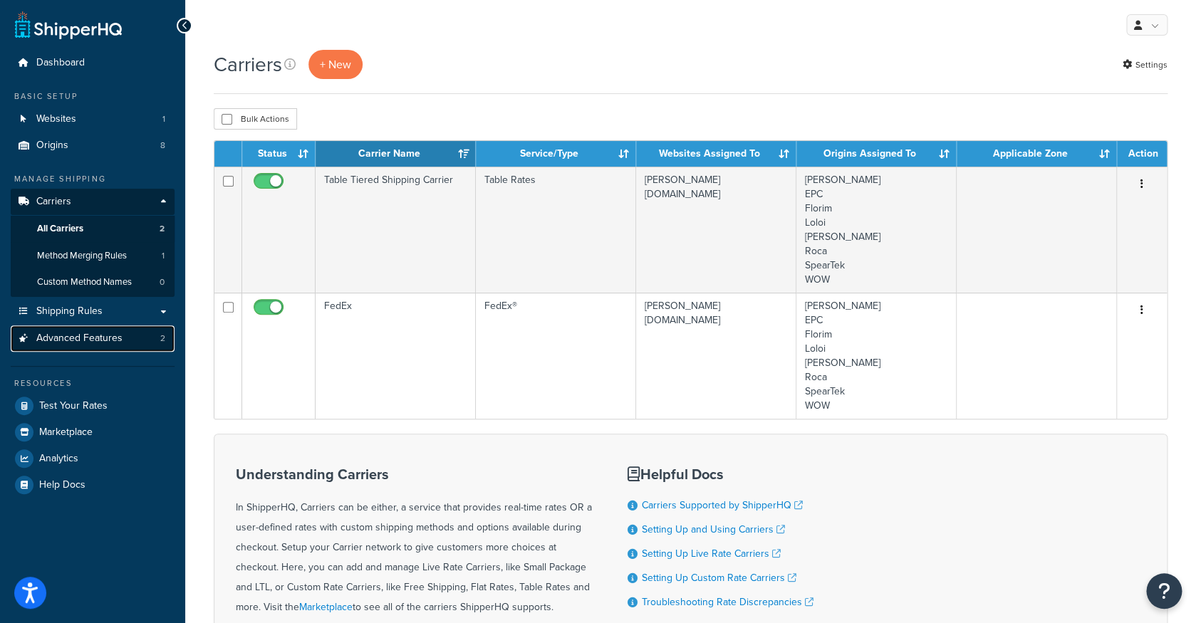
click at [125, 341] on link "Advanced Features 2" at bounding box center [93, 339] width 164 height 26
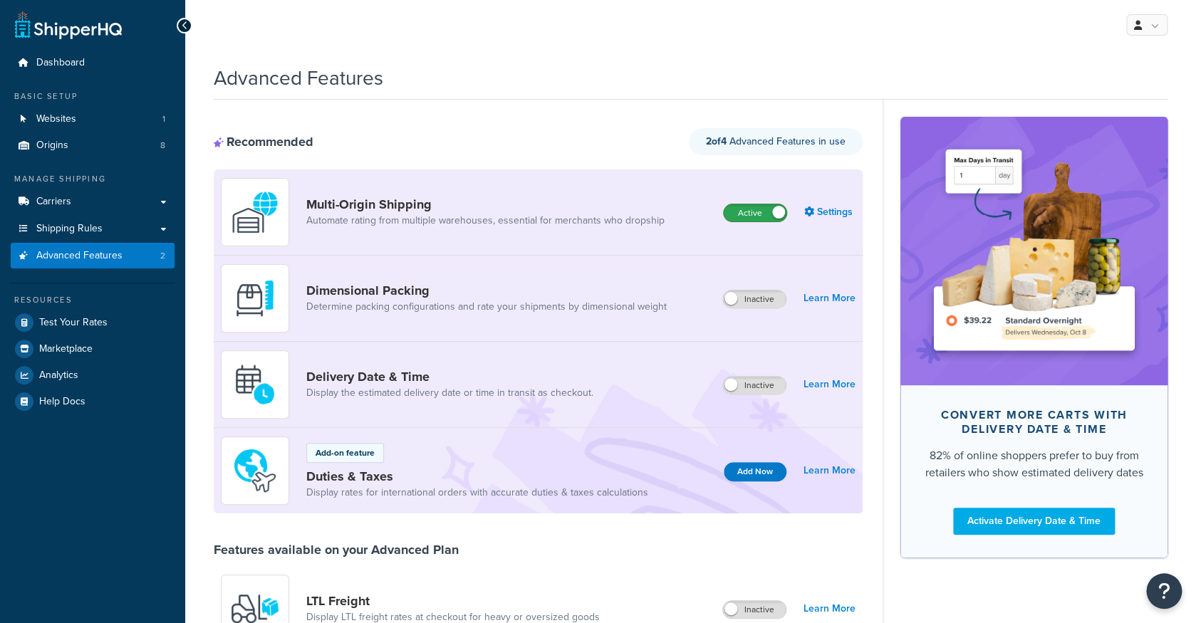
click at [752, 214] on label "Active" at bounding box center [755, 212] width 63 height 17
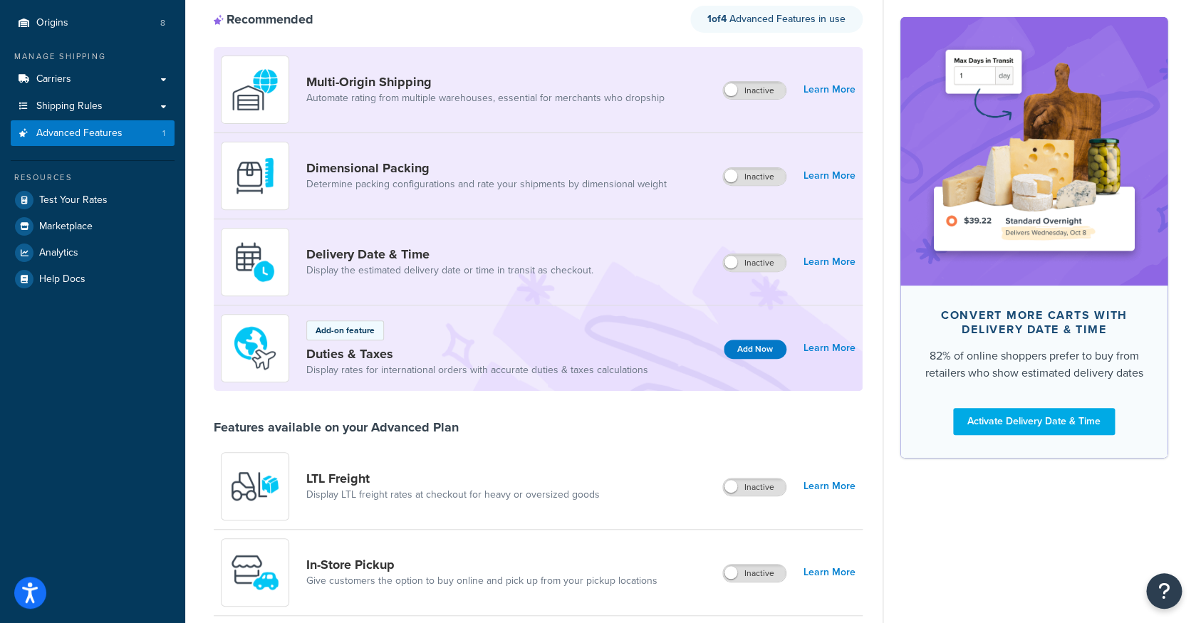
scroll to position [58, 0]
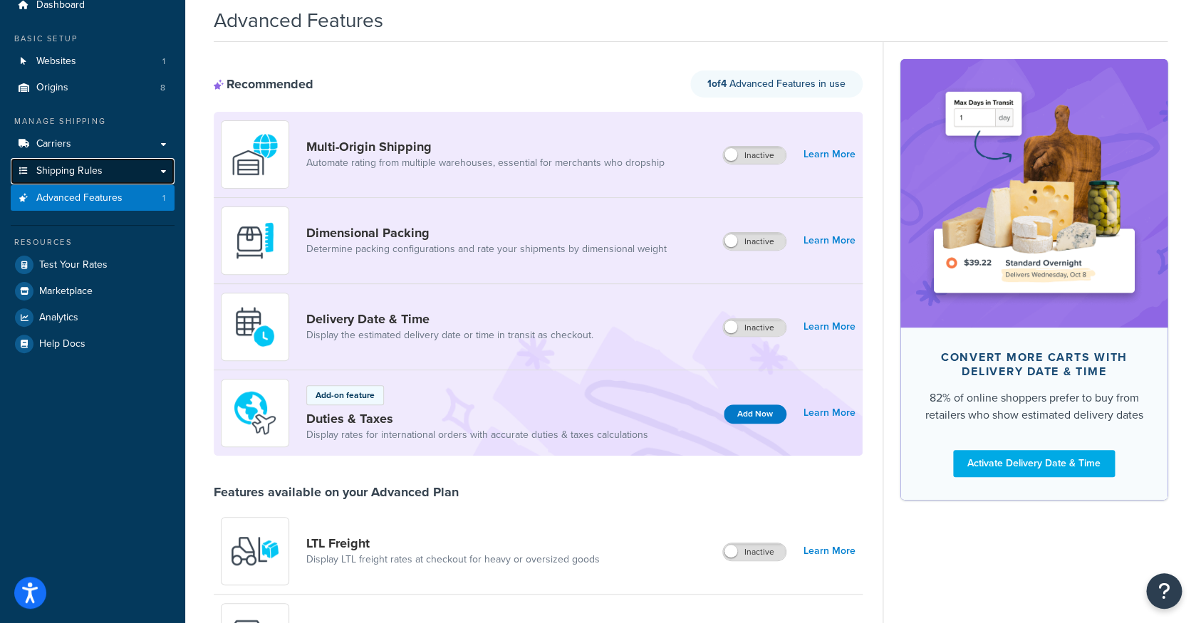
click at [124, 166] on link "Shipping Rules" at bounding box center [93, 171] width 164 height 26
click at [126, 148] on link "Carriers" at bounding box center [93, 144] width 164 height 26
